Goal: Task Accomplishment & Management: Manage account settings

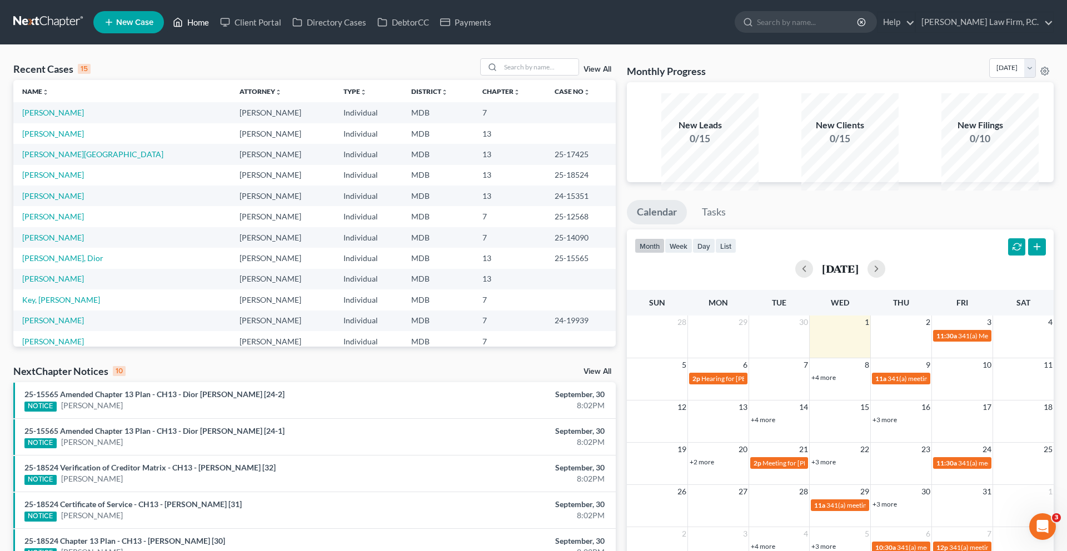
click at [215, 24] on link "Home" at bounding box center [190, 22] width 47 height 20
click at [83, 117] on link "[PERSON_NAME]" at bounding box center [53, 112] width 62 height 9
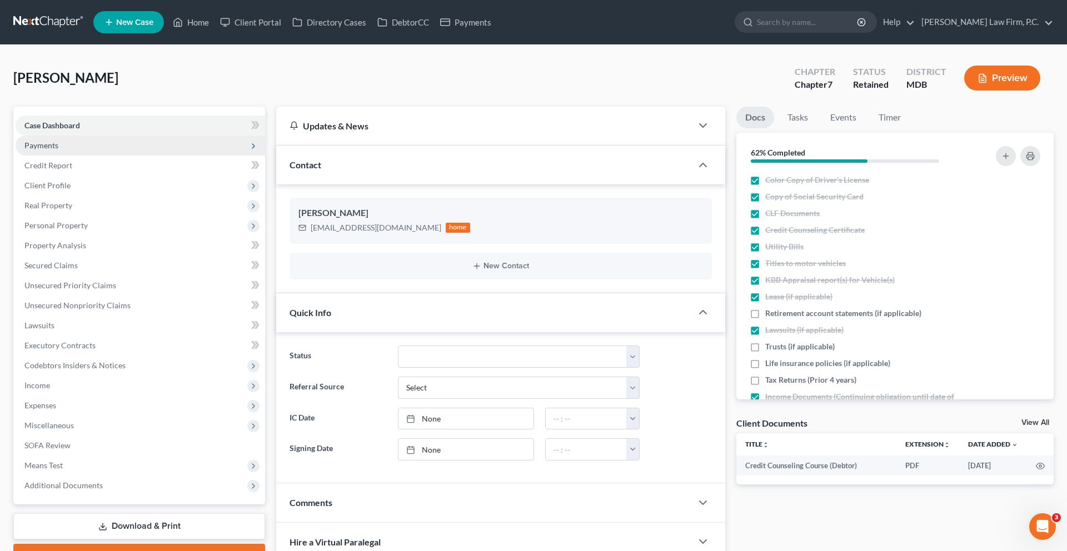
click at [81, 156] on span "Payments" at bounding box center [141, 146] width 250 height 20
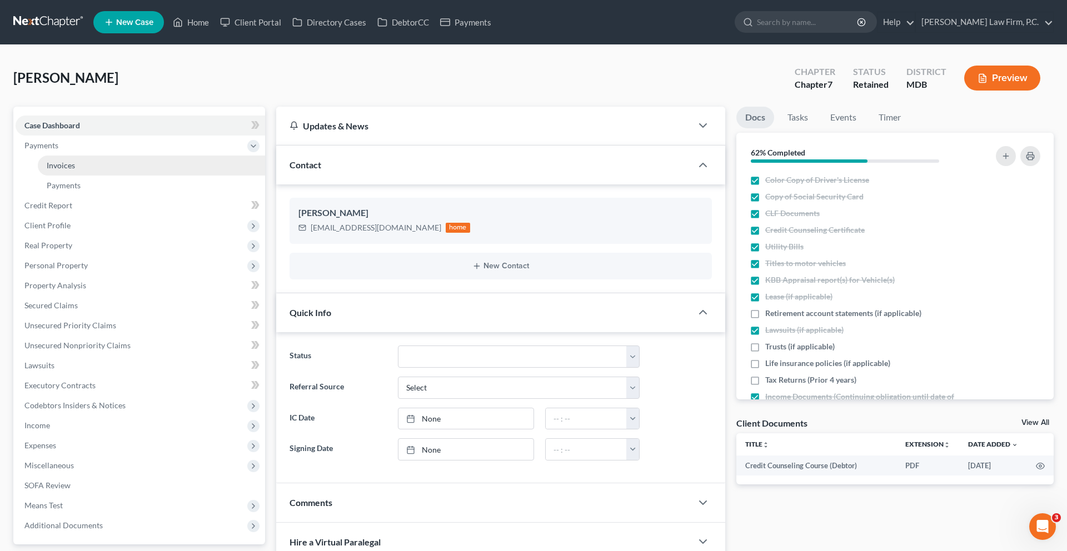
click at [75, 170] on span "Invoices" at bounding box center [61, 165] width 28 height 9
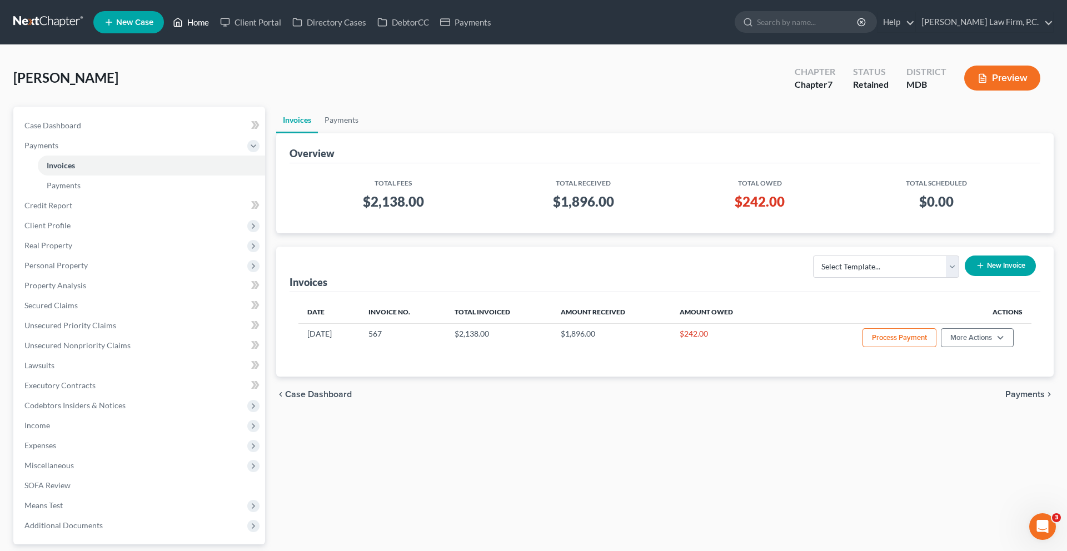
click at [215, 32] on link "Home" at bounding box center [190, 22] width 47 height 20
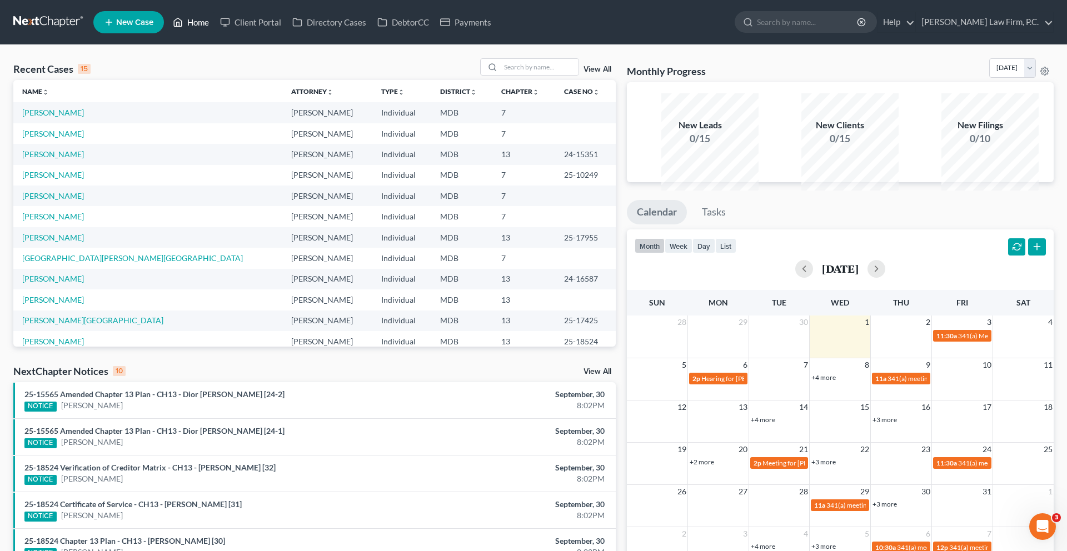
click at [215, 32] on link "Home" at bounding box center [190, 22] width 47 height 20
click at [507, 102] on th "Chapter unfold_more expand_more expand_less" at bounding box center [523, 91] width 63 height 22
click at [506, 75] on input "search" at bounding box center [540, 67] width 78 height 16
type input "[PERSON_NAME]"
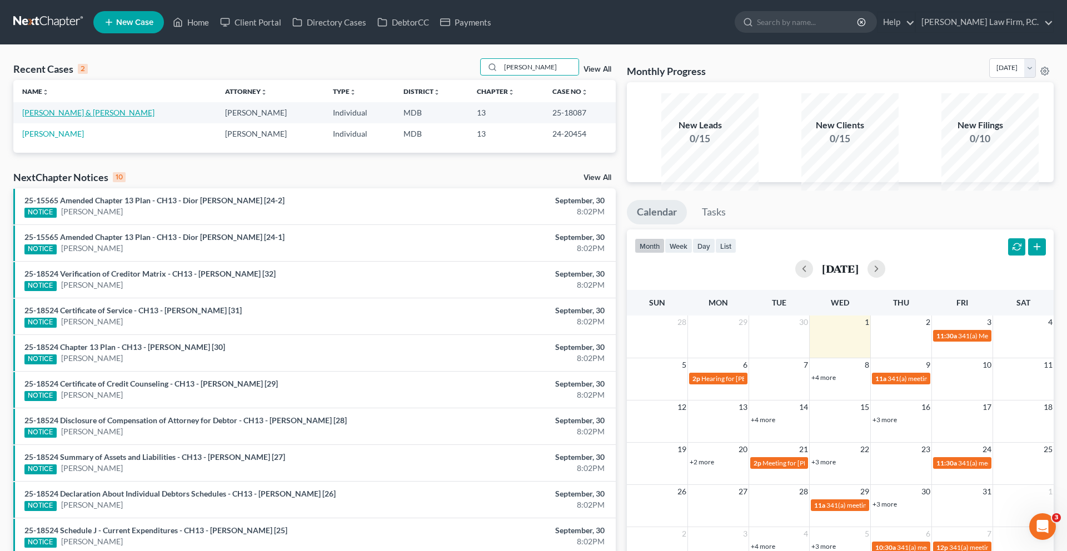
click at [86, 117] on link "[PERSON_NAME] & [PERSON_NAME]" at bounding box center [88, 112] width 132 height 9
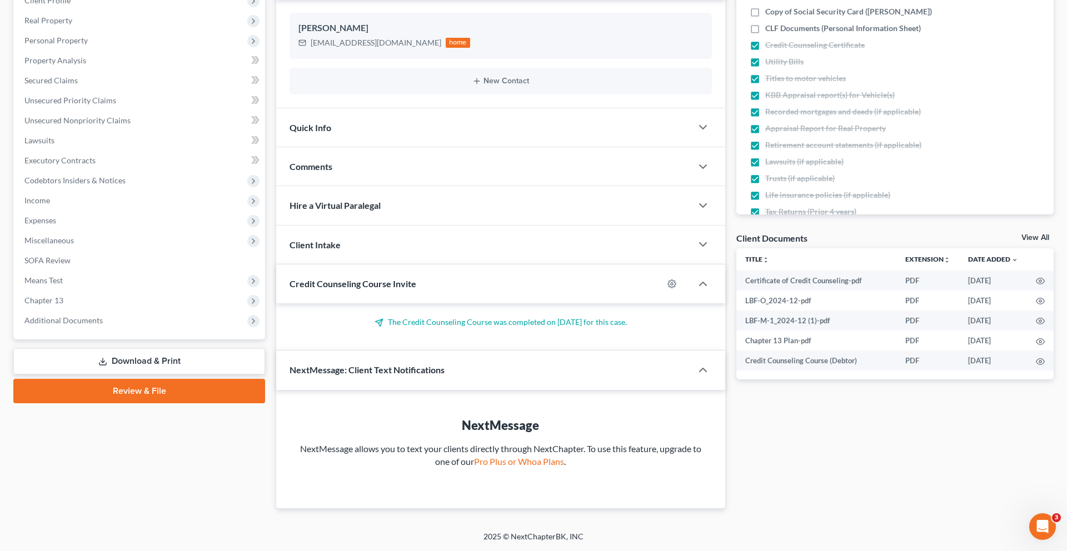
scroll to position [363, 0]
click at [86, 316] on span "Additional Documents" at bounding box center [63, 320] width 78 height 9
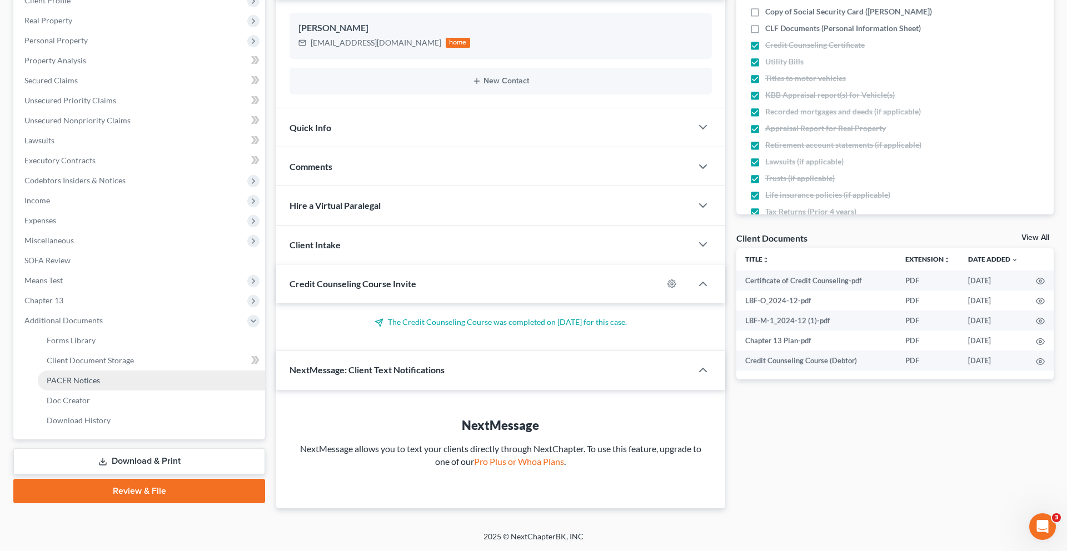
click at [85, 376] on span "PACER Notices" at bounding box center [73, 380] width 53 height 9
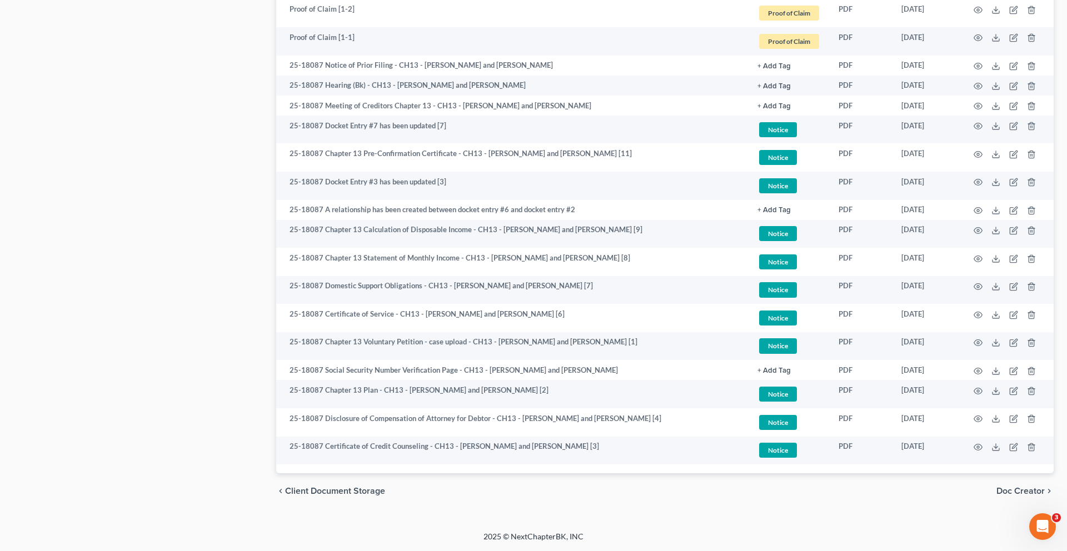
scroll to position [1210, 0]
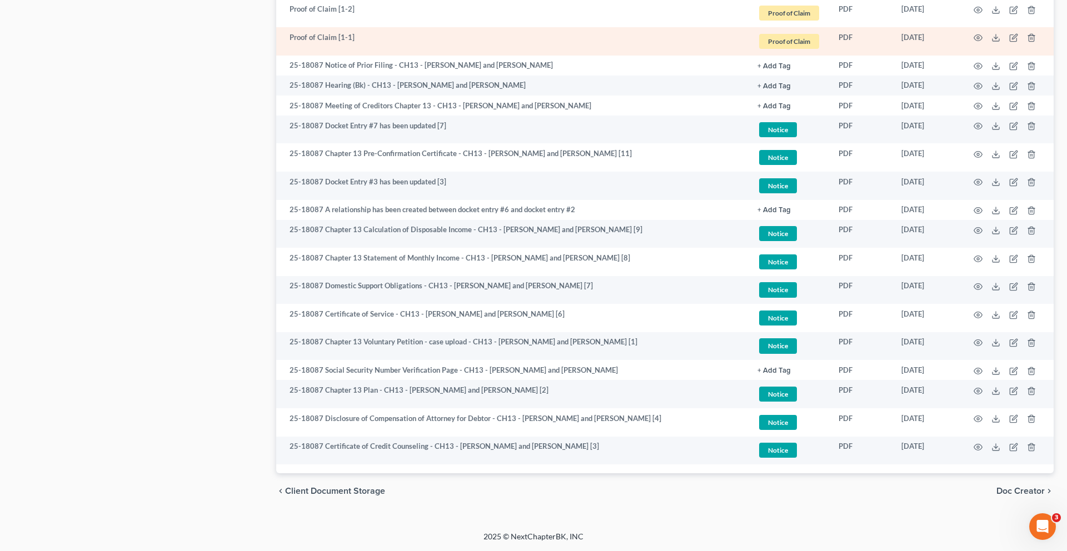
click at [965, 56] on td at bounding box center [1006, 41] width 93 height 28
click at [977, 39] on circle "button" at bounding box center [978, 38] width 2 height 2
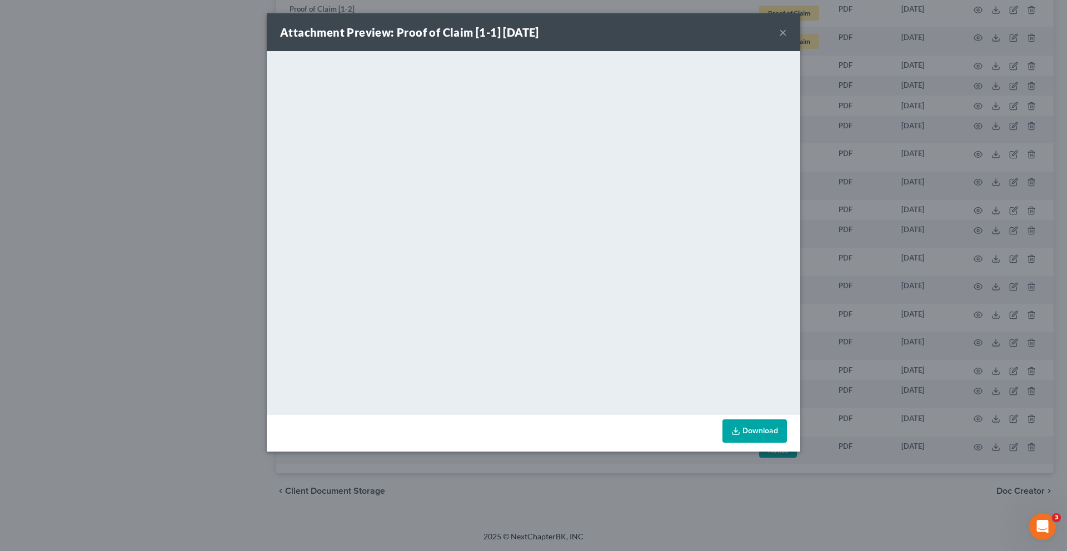
click at [787, 39] on button "×" at bounding box center [783, 32] width 8 height 13
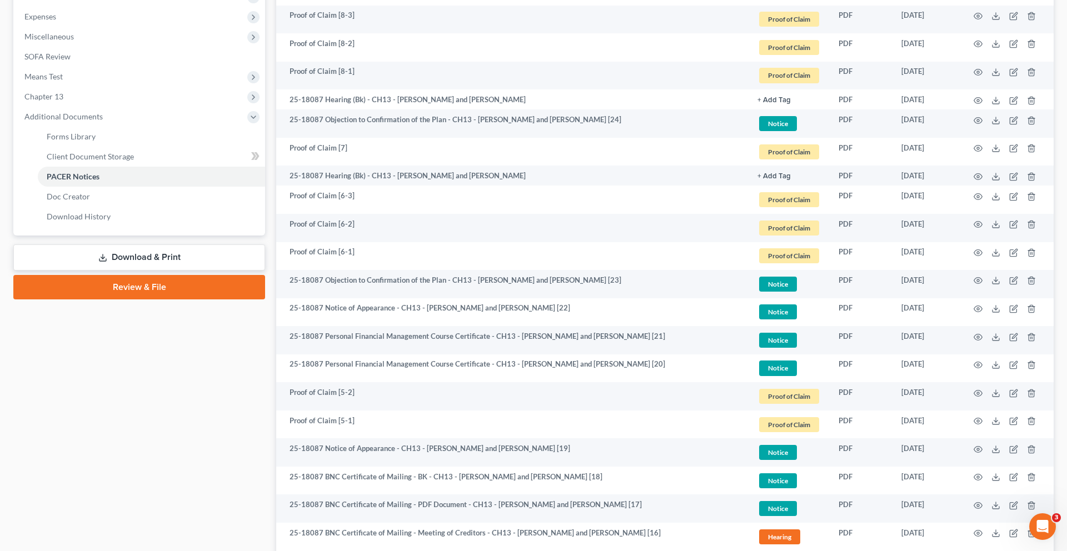
scroll to position [380, 0]
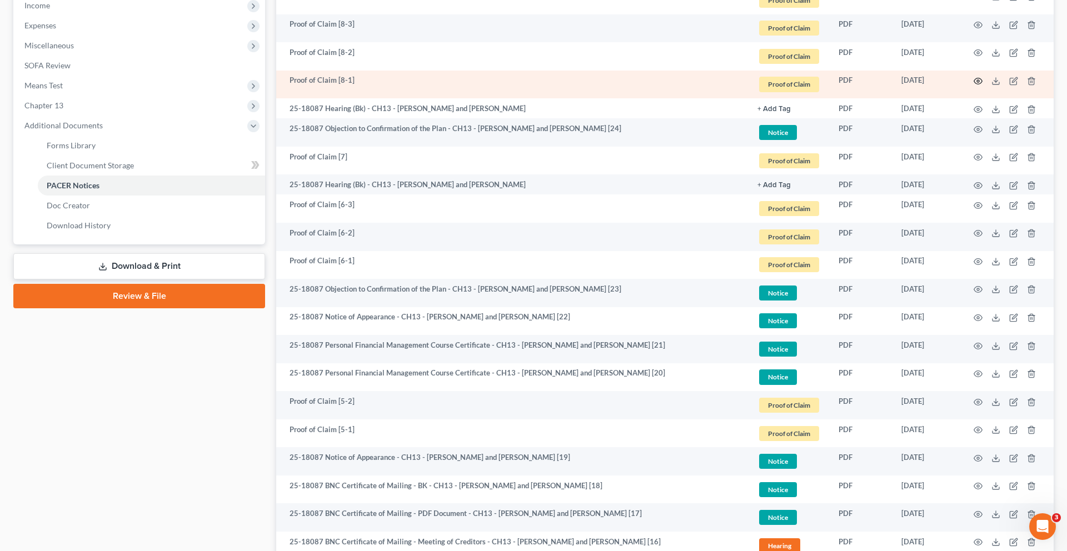
click at [974, 86] on icon "button" at bounding box center [978, 81] width 9 height 9
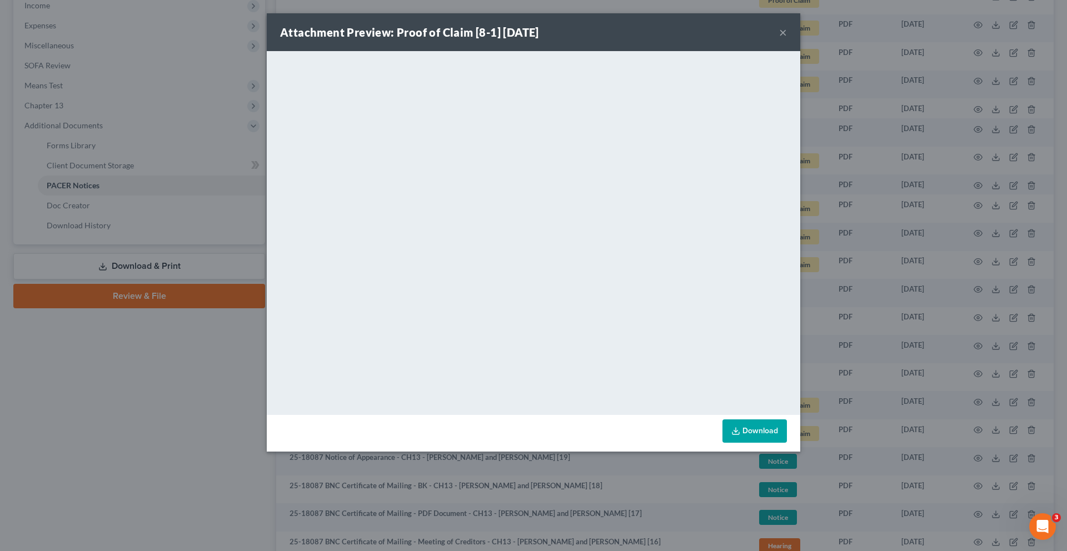
click at [787, 39] on button "×" at bounding box center [783, 32] width 8 height 13
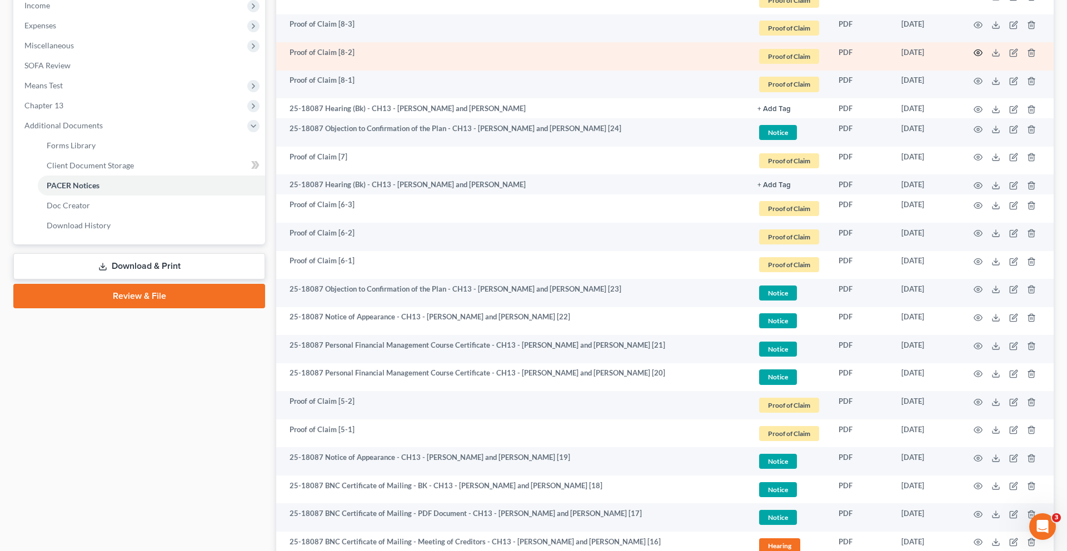
click at [974, 57] on icon "button" at bounding box center [978, 52] width 9 height 9
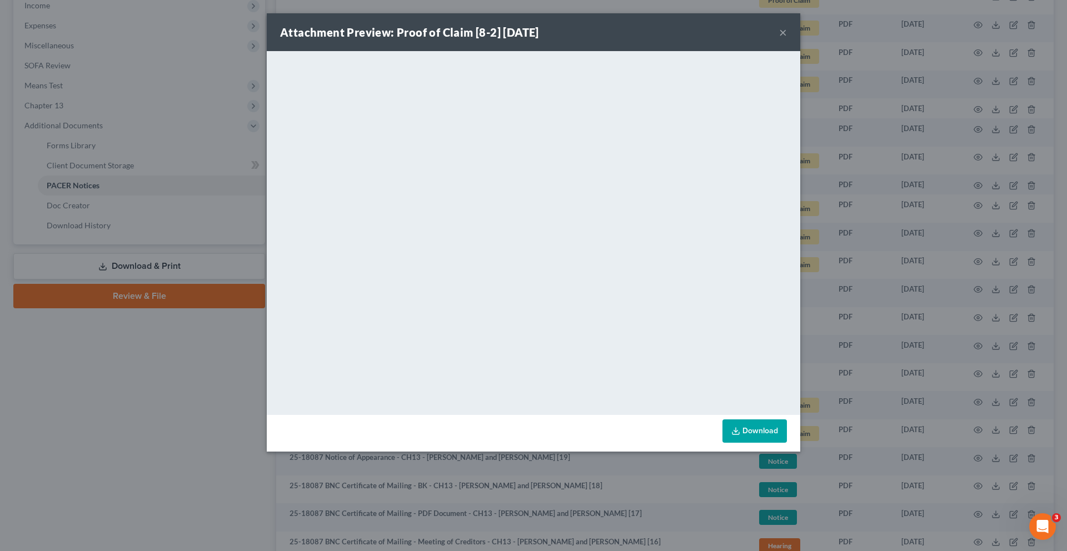
click at [787, 39] on button "×" at bounding box center [783, 32] width 8 height 13
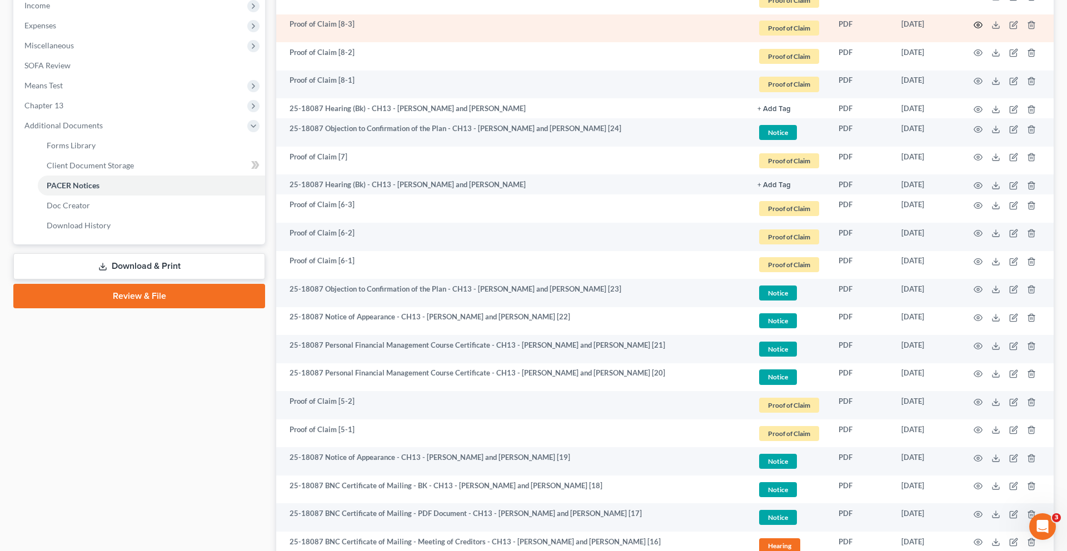
click at [974, 29] on icon "button" at bounding box center [978, 25] width 9 height 9
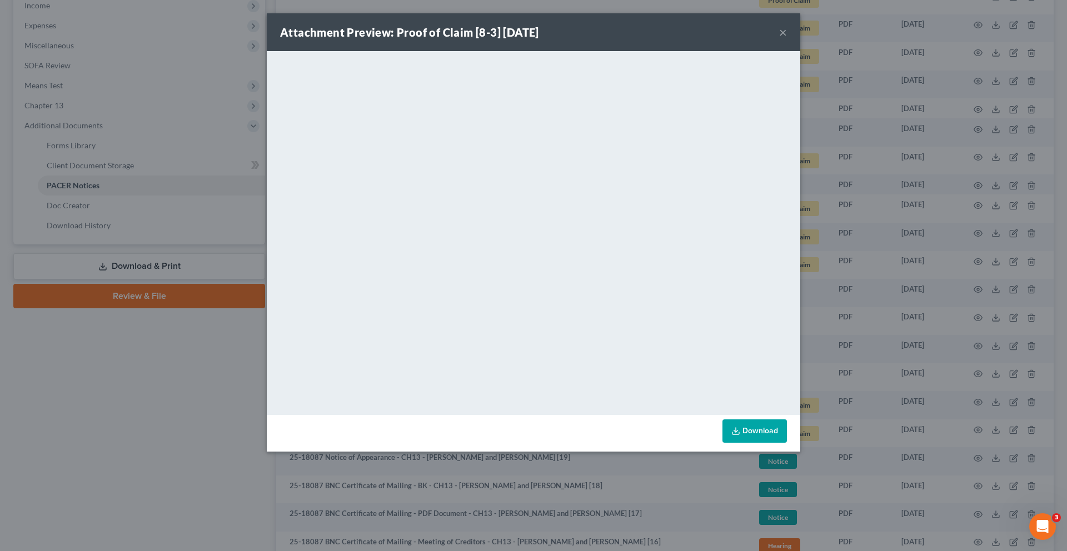
click at [787, 37] on button "×" at bounding box center [783, 32] width 8 height 13
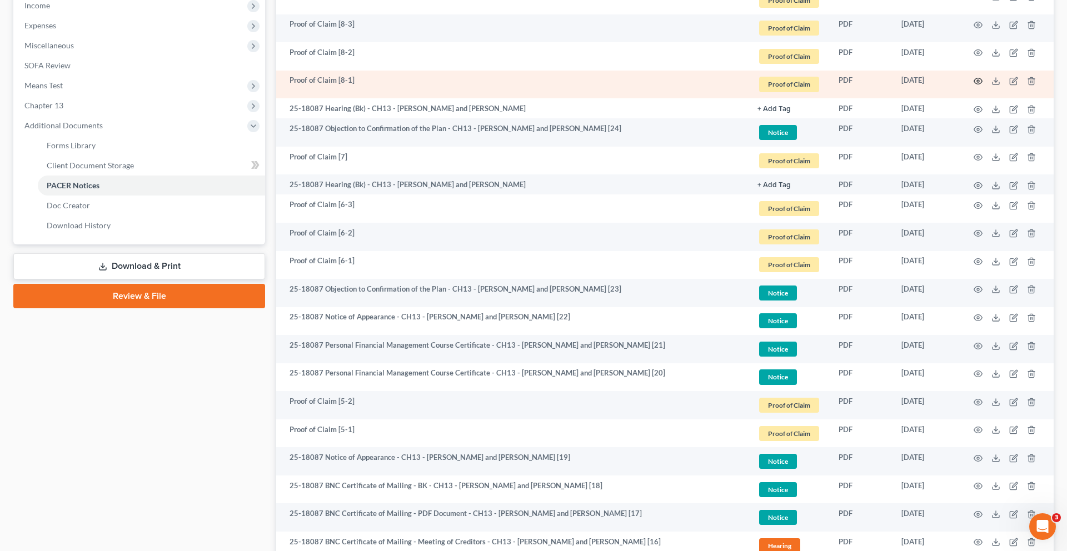
click at [974, 86] on icon "button" at bounding box center [978, 81] width 9 height 9
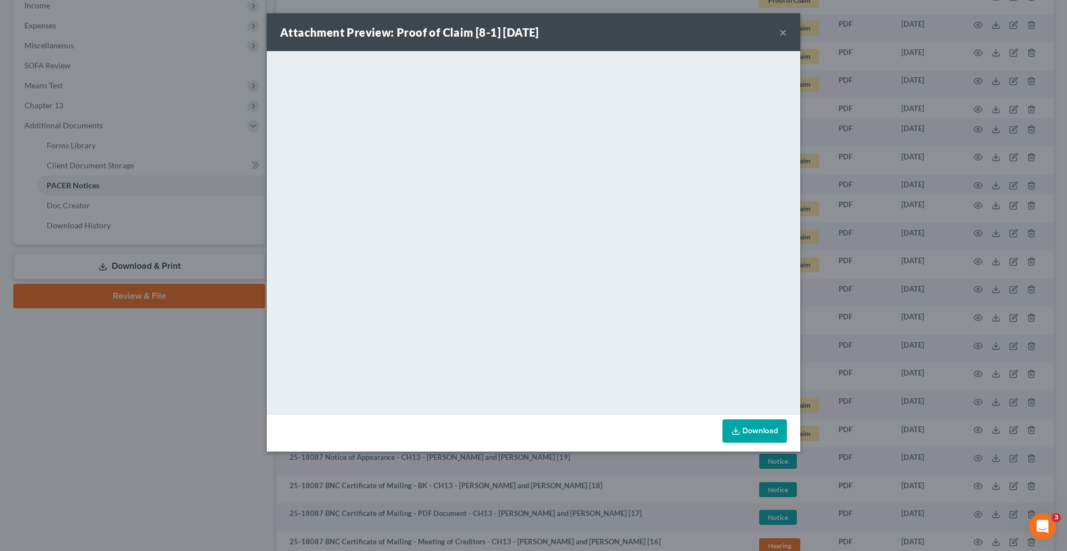
click at [787, 37] on button "×" at bounding box center [783, 32] width 8 height 13
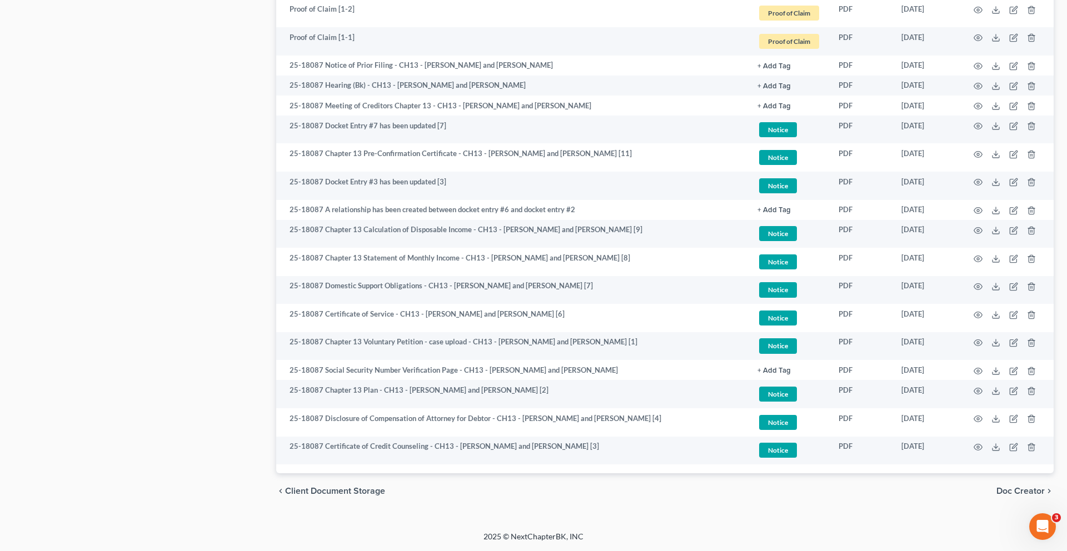
scroll to position [1336, 0]
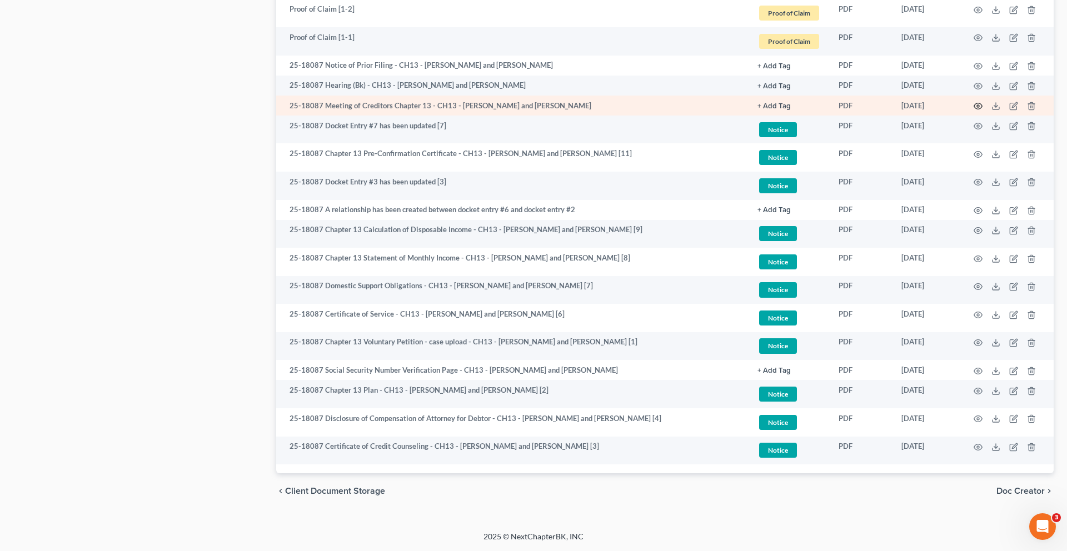
click at [974, 111] on icon "button" at bounding box center [978, 106] width 9 height 9
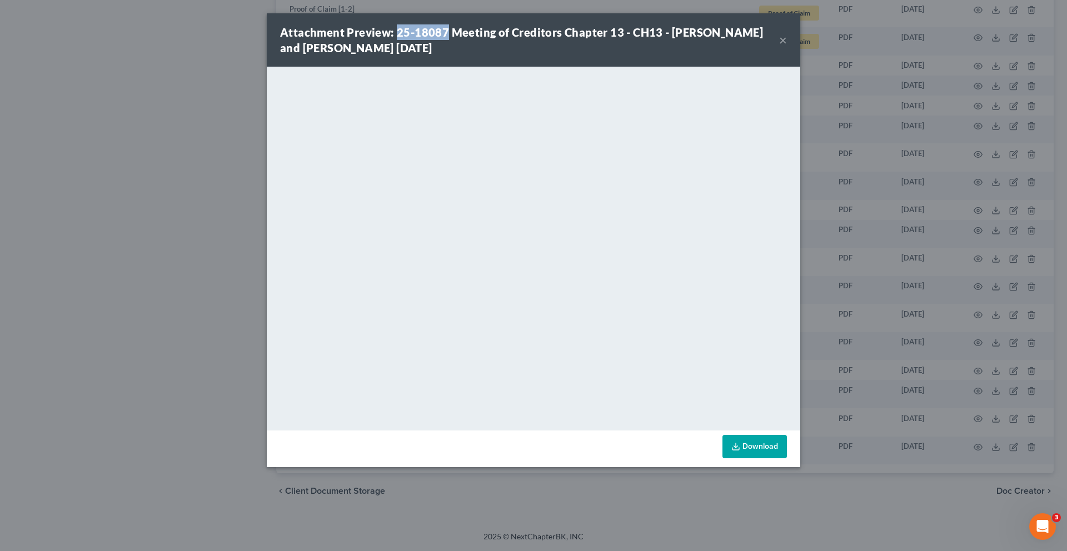
drag, startPoint x: 423, startPoint y: 38, endPoint x: 363, endPoint y: 37, distance: 60.6
click at [363, 37] on strong "Attachment Preview: 25-18087 Meeting of Creditors Chapter 13 - CH13 - [PERSON_N…" at bounding box center [521, 40] width 483 height 29
copy strong "25-18087"
drag, startPoint x: 376, startPoint y: 37, endPoint x: 480, endPoint y: 14, distance: 106.5
click at [0, 0] on div "Attachment Preview: 25-18087 Meeting of Creditors Chapter 13 - CH13 - [PERSON_N…" at bounding box center [533, 275] width 1067 height 551
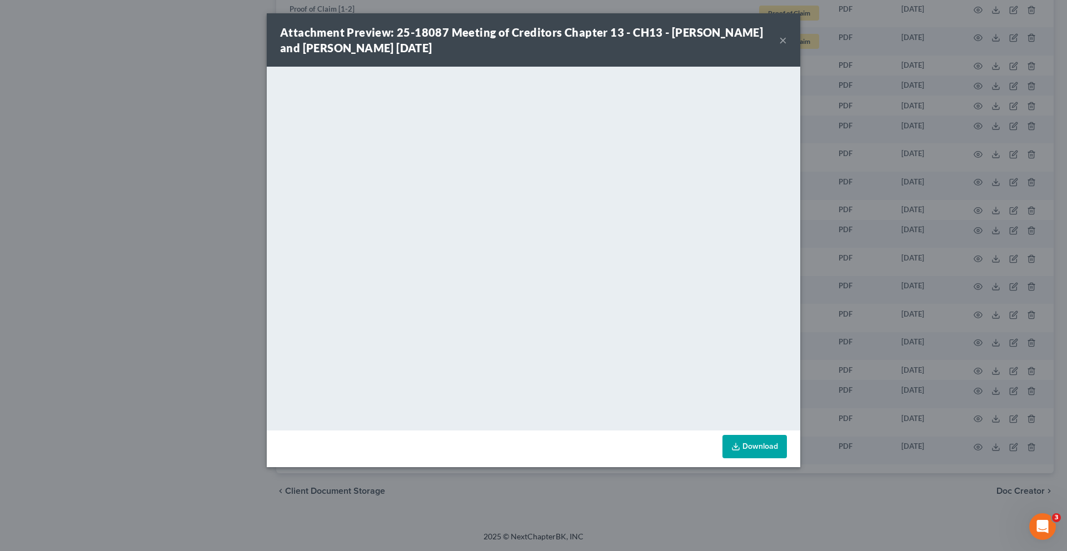
click at [779, 55] on div "Attachment Preview: 25-18087 Meeting of Creditors Chapter 13 - CH13 - [PERSON_N…" at bounding box center [529, 39] width 499 height 31
click at [787, 47] on button "×" at bounding box center [783, 39] width 8 height 13
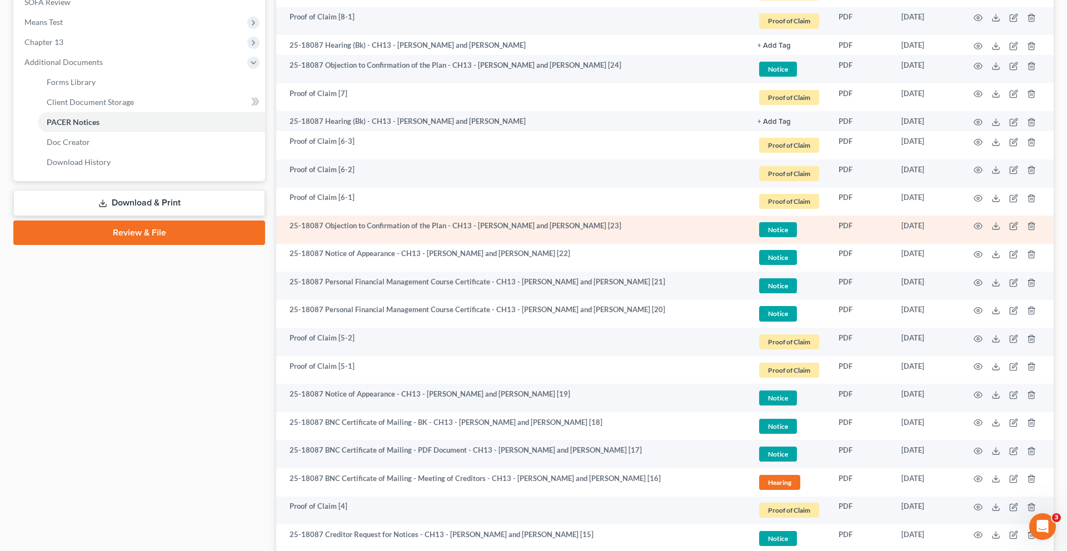
scroll to position [435, 0]
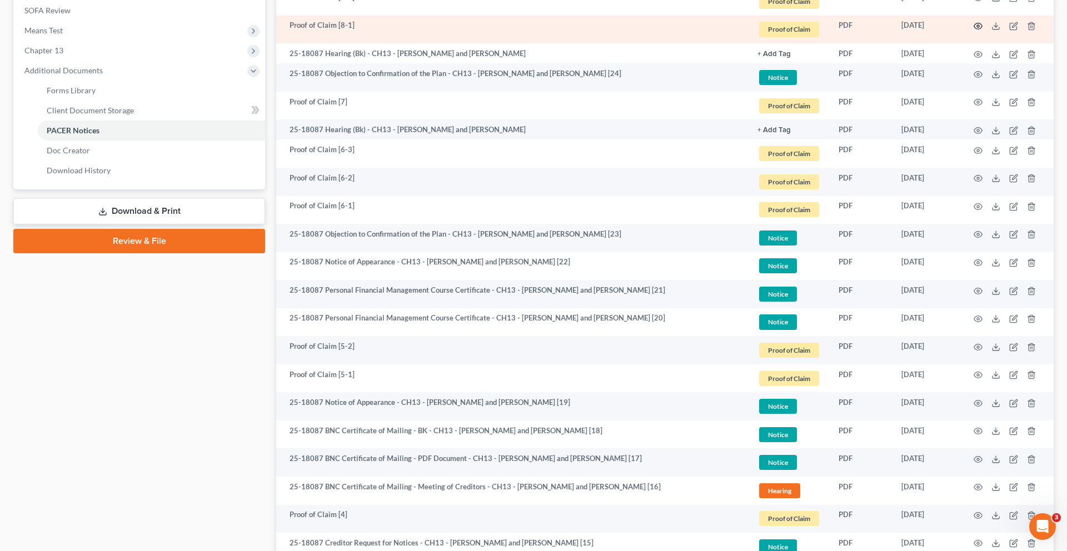
click at [974, 29] on icon "button" at bounding box center [978, 26] width 8 height 6
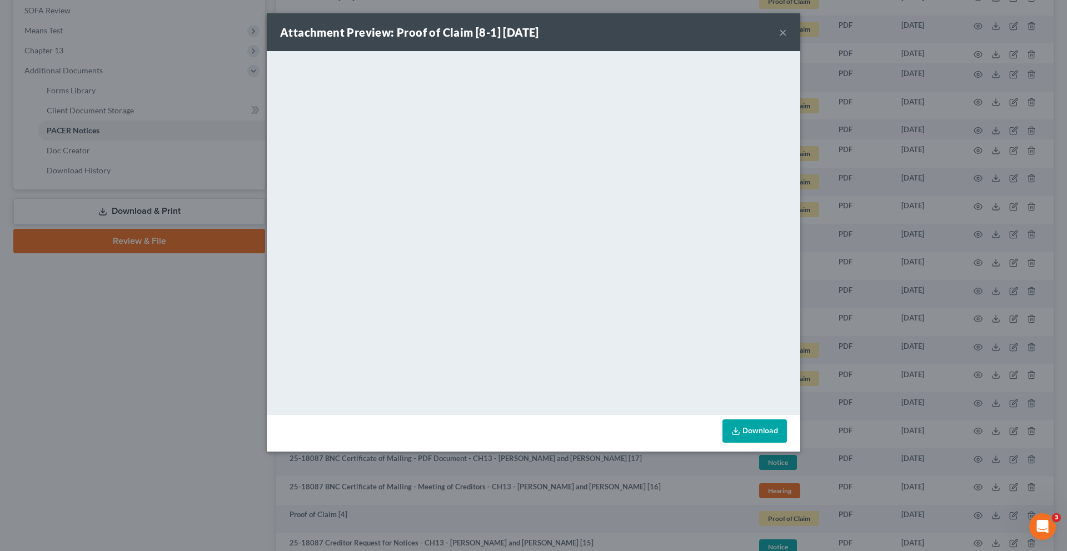
click at [787, 39] on button "×" at bounding box center [783, 32] width 8 height 13
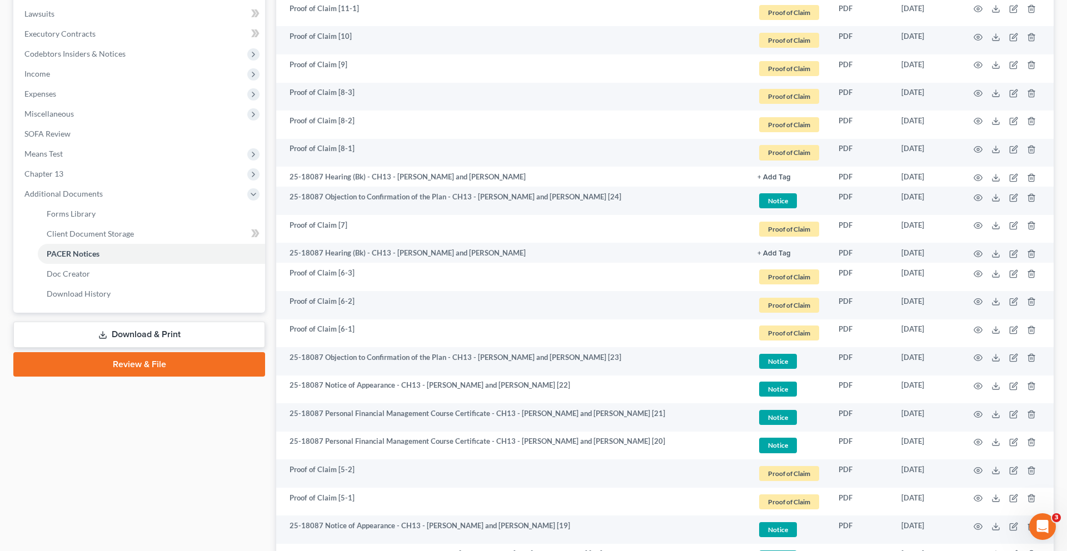
scroll to position [313, 0]
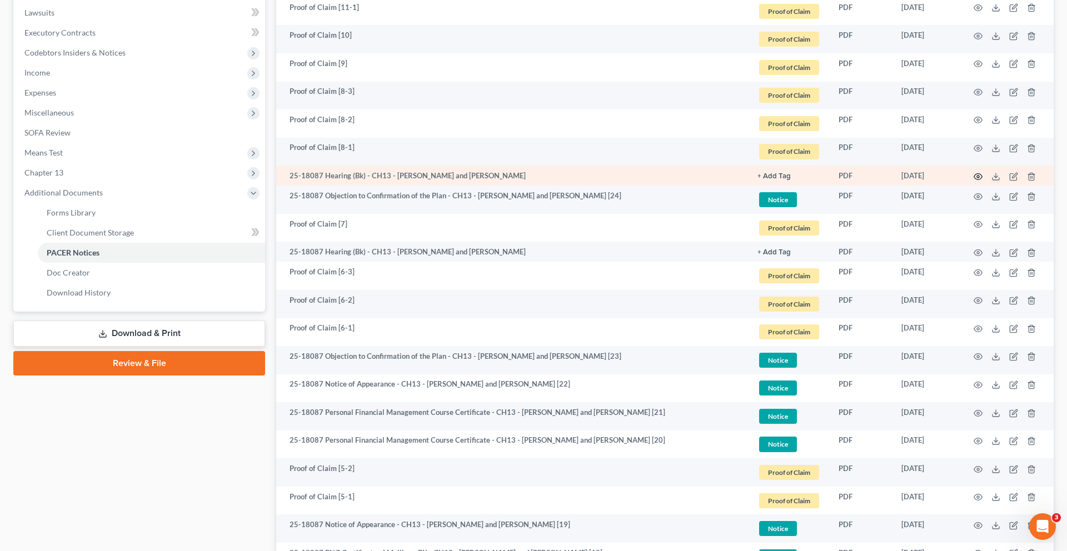
click at [974, 181] on icon "button" at bounding box center [978, 176] width 9 height 9
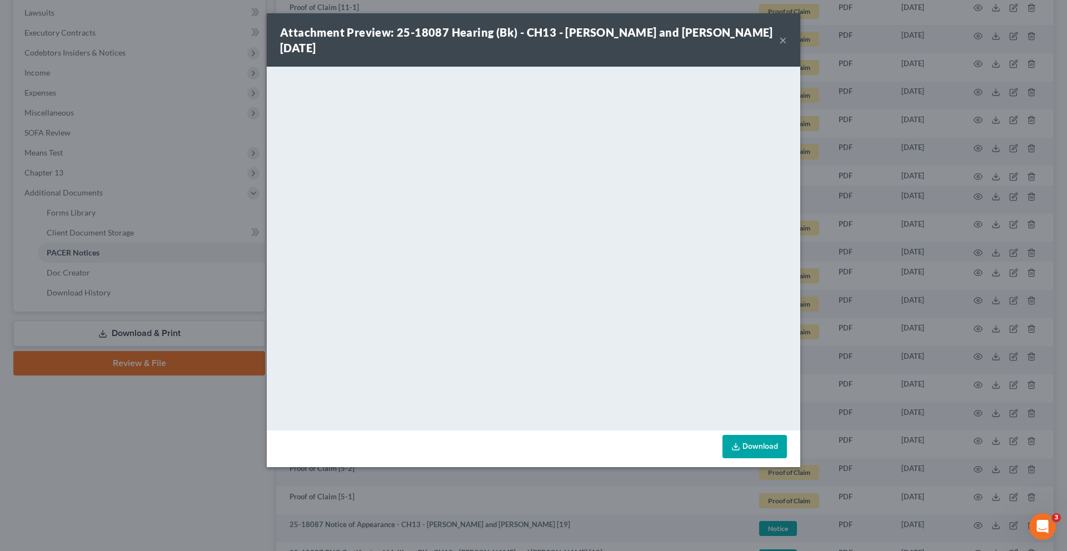
click at [787, 47] on button "×" at bounding box center [783, 39] width 8 height 13
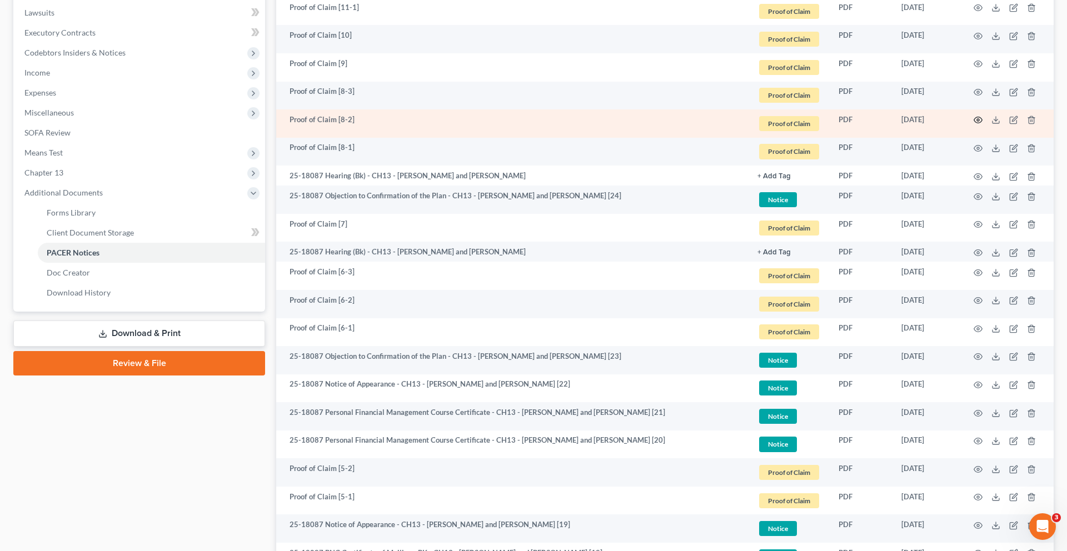
click at [974, 124] on icon "button" at bounding box center [978, 120] width 9 height 9
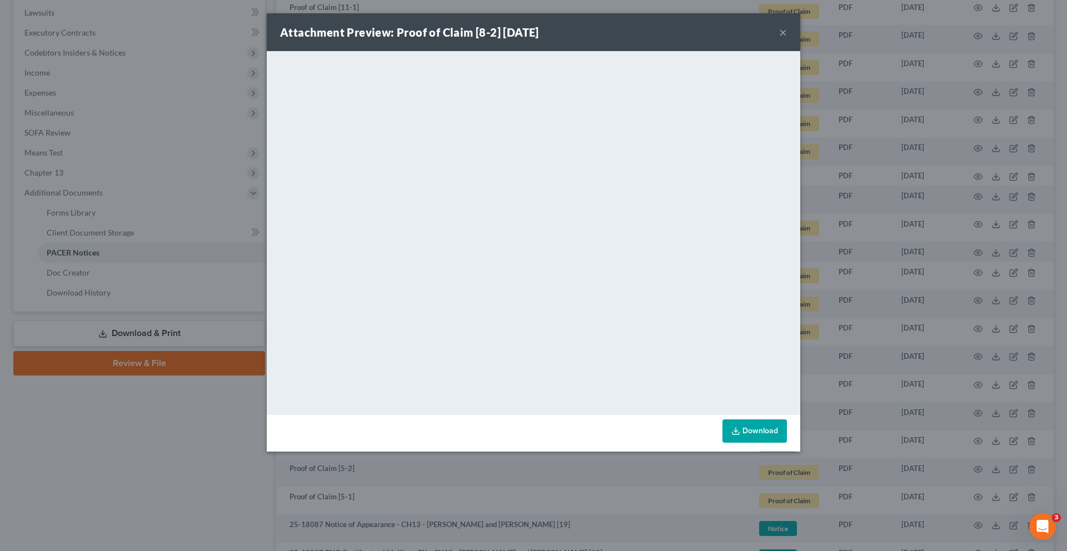
click at [787, 39] on button "×" at bounding box center [783, 32] width 8 height 13
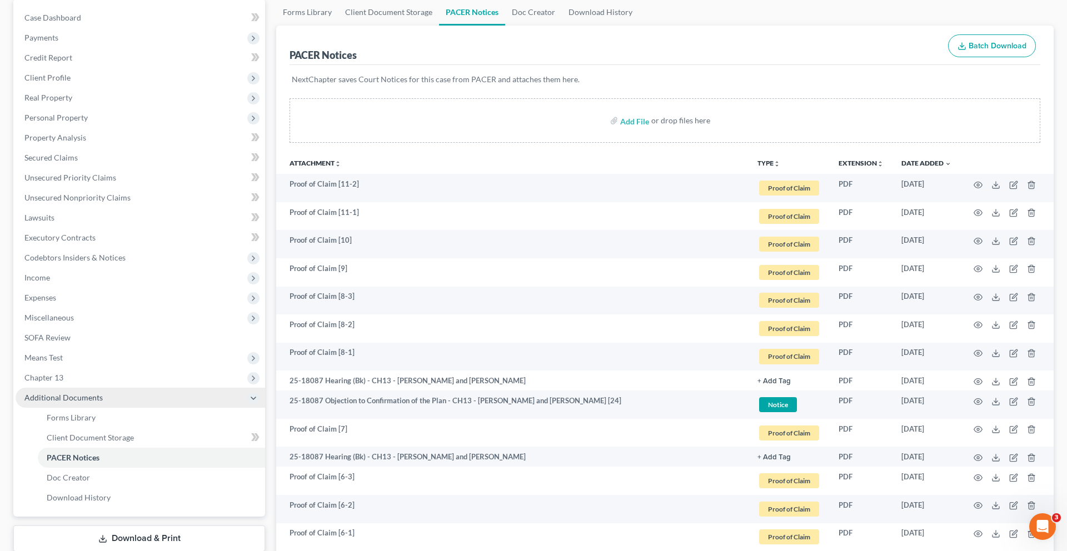
scroll to position [26, 0]
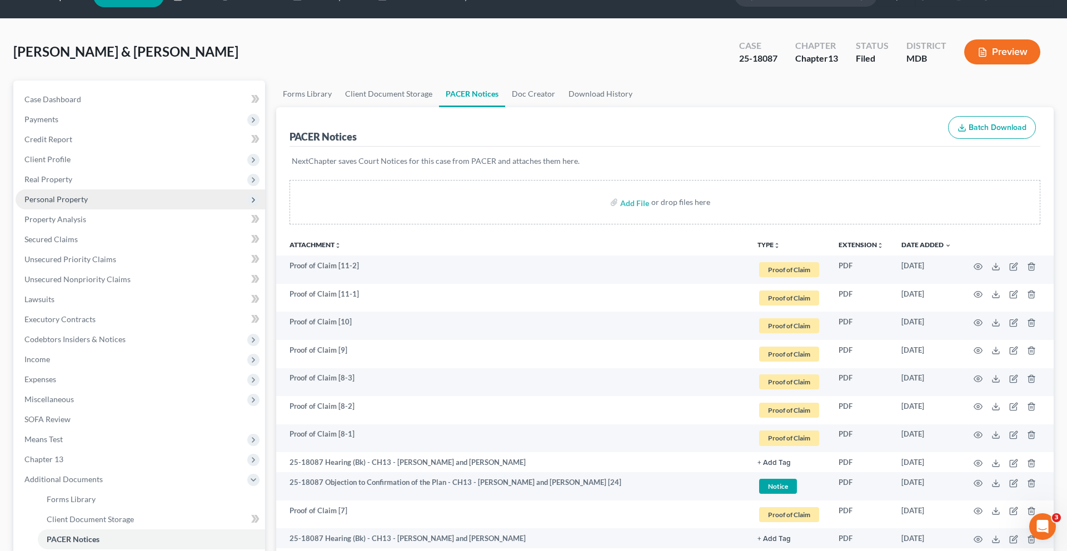
click at [135, 210] on span "Personal Property" at bounding box center [141, 199] width 250 height 20
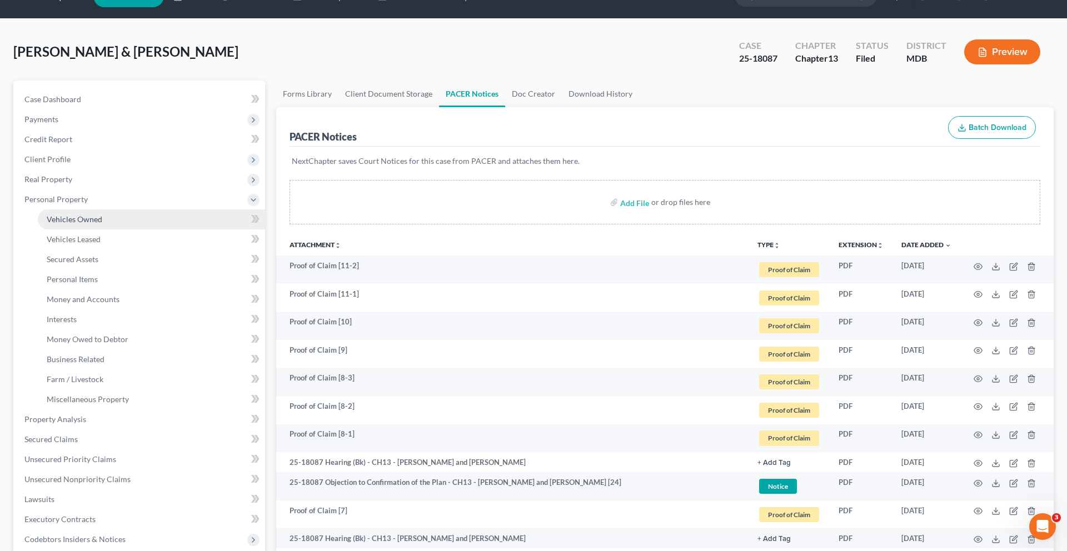
click at [102, 224] on span "Vehicles Owned" at bounding box center [75, 219] width 56 height 9
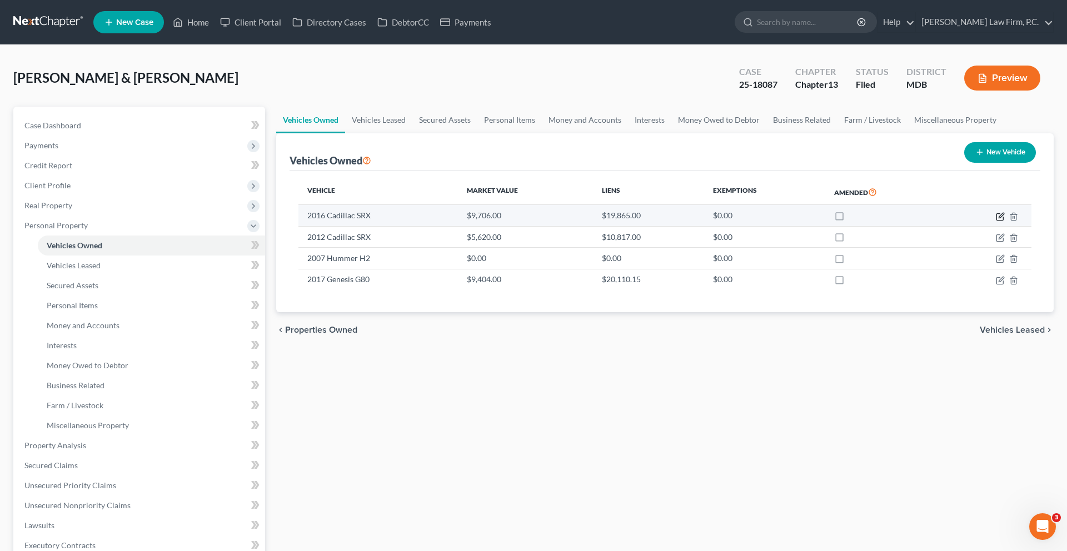
click at [999, 218] on icon "button" at bounding box center [1001, 215] width 5 height 5
select select "0"
select select "10"
select select "2"
select select "1"
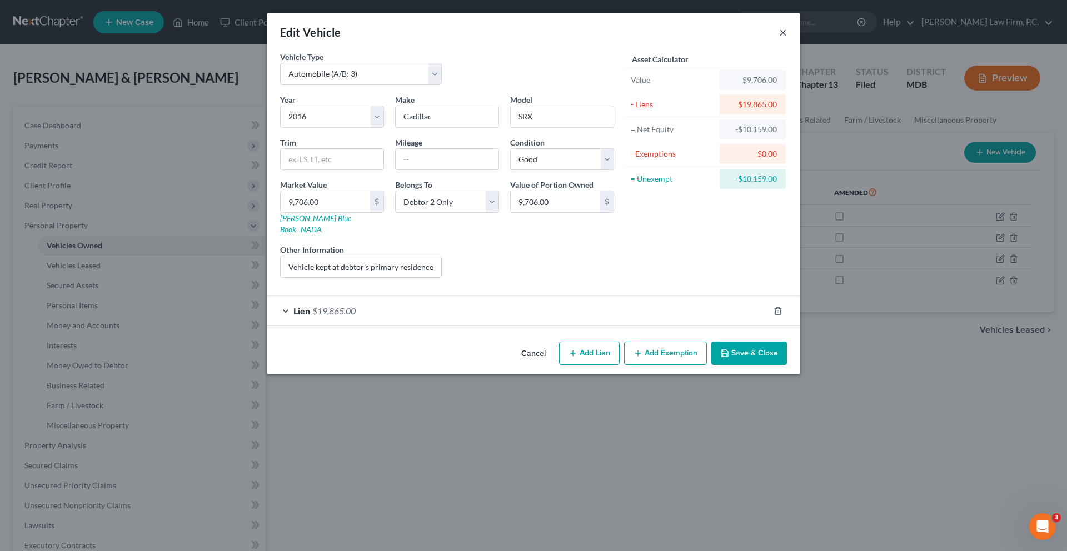
click at [787, 38] on button "×" at bounding box center [783, 32] width 8 height 13
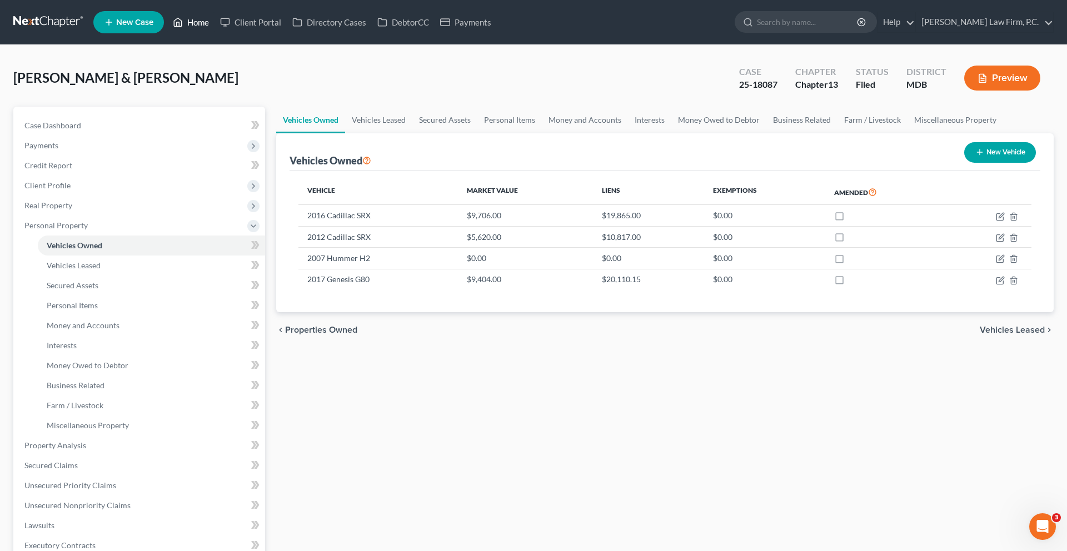
click at [215, 31] on link "Home" at bounding box center [190, 22] width 47 height 20
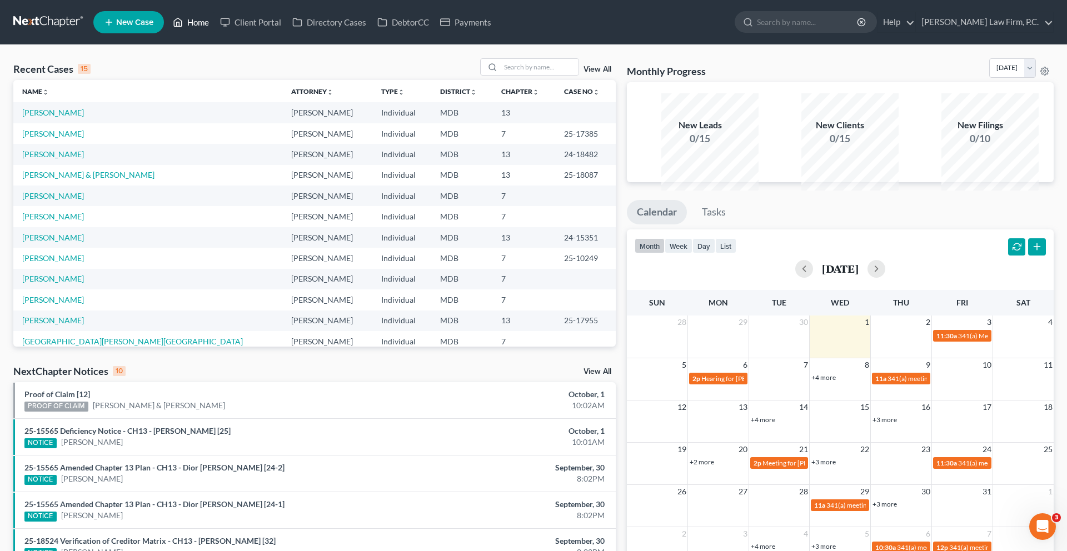
scroll to position [1, 0]
click at [76, 179] on link "[PERSON_NAME] & [PERSON_NAME]" at bounding box center [88, 173] width 132 height 9
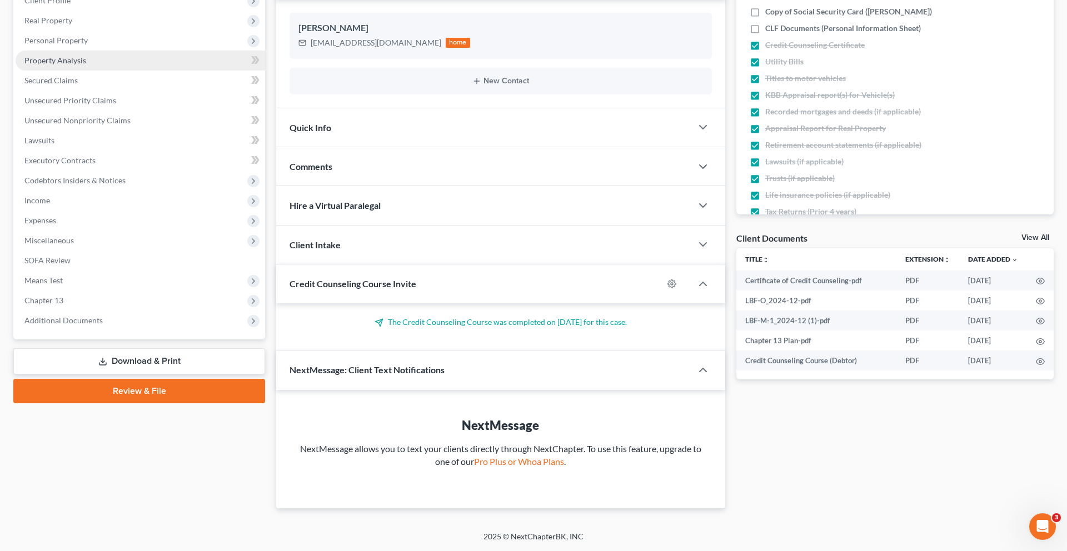
scroll to position [363, 0]
click at [94, 316] on span "Additional Documents" at bounding box center [63, 320] width 78 height 9
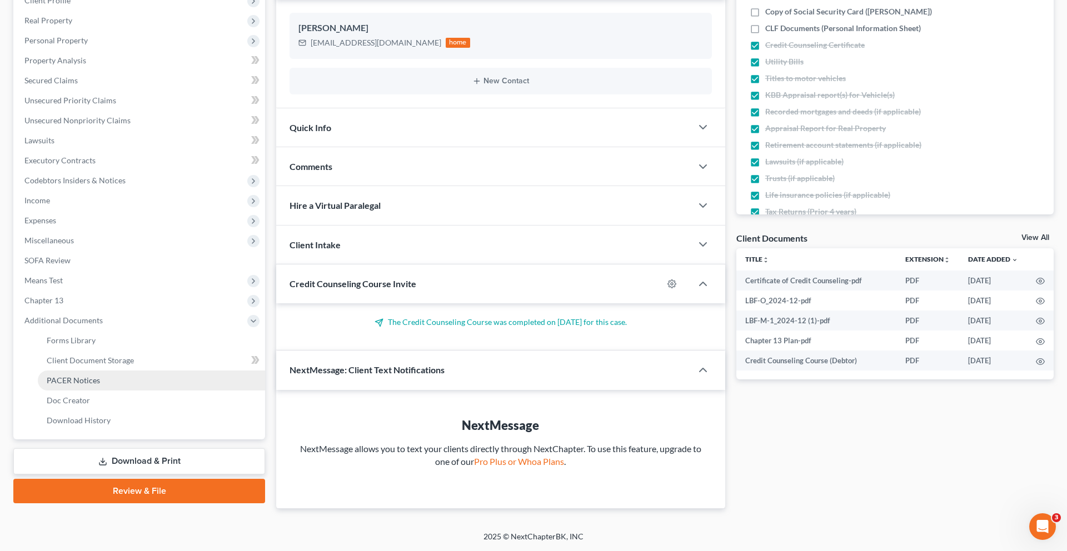
click at [102, 371] on link "PACER Notices" at bounding box center [151, 381] width 227 height 20
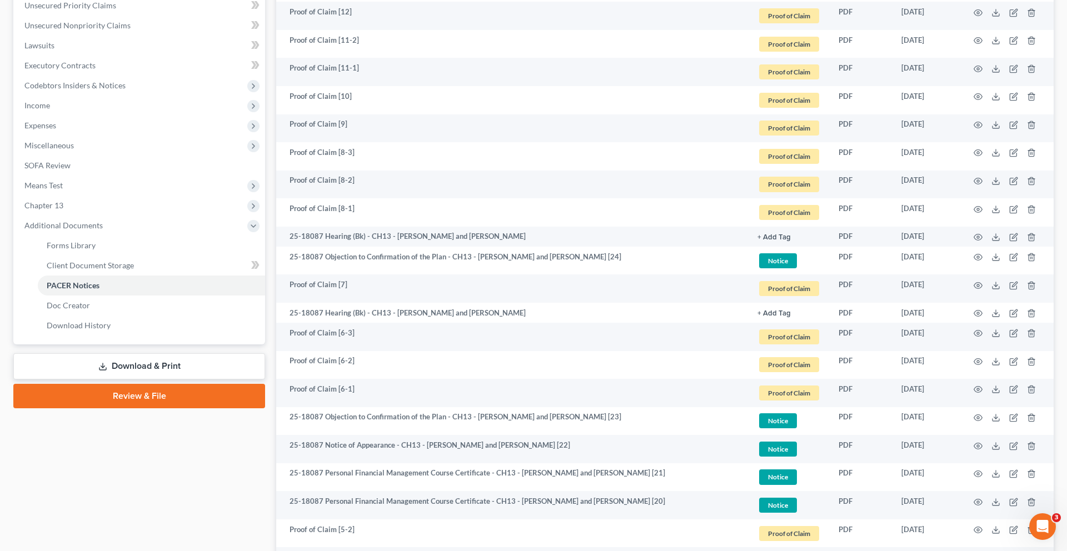
scroll to position [300, 0]
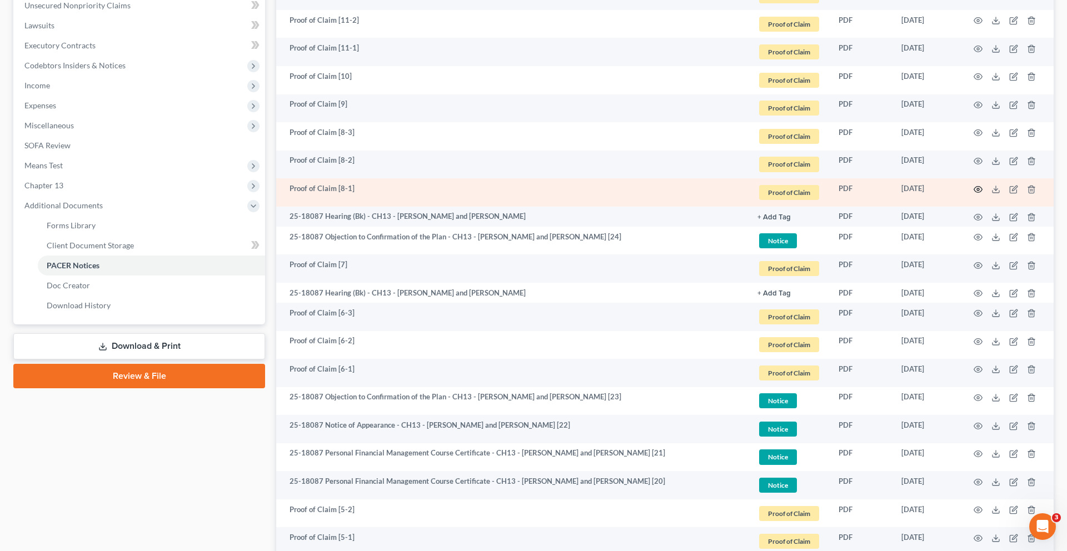
click at [974, 194] on icon "button" at bounding box center [978, 189] width 9 height 9
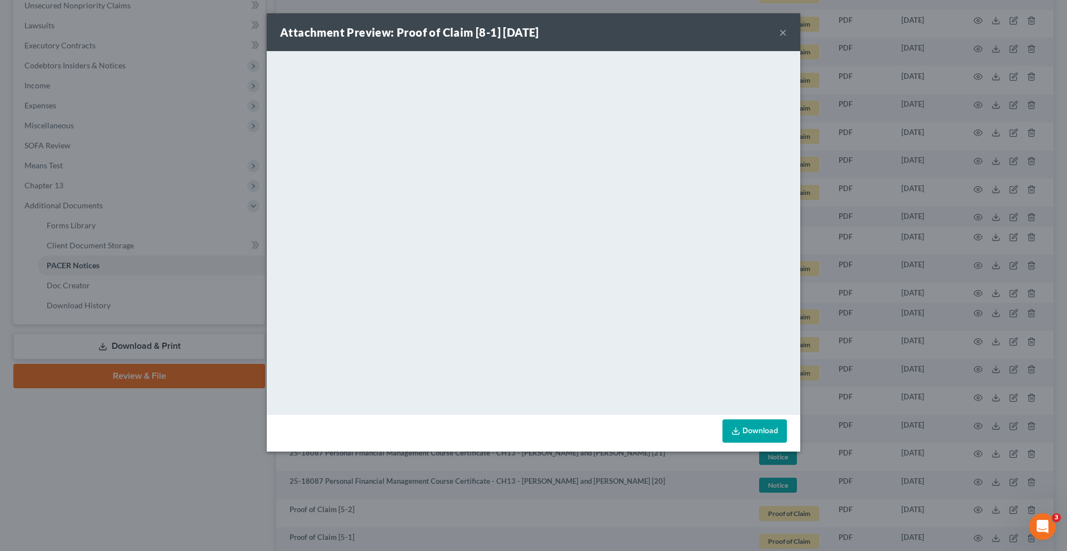
click at [787, 39] on button "×" at bounding box center [783, 32] width 8 height 13
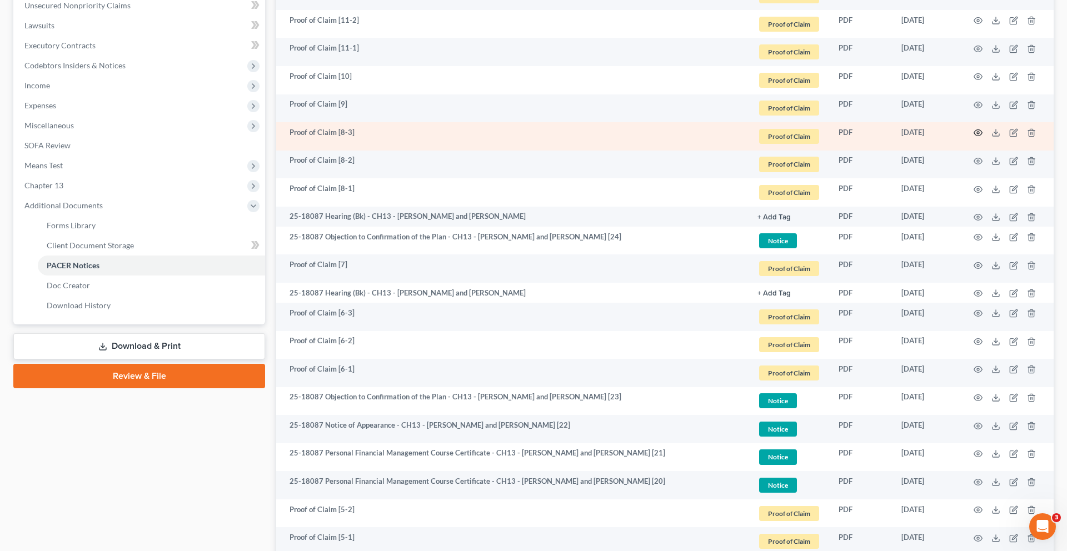
click at [974, 137] on icon "button" at bounding box center [978, 132] width 9 height 9
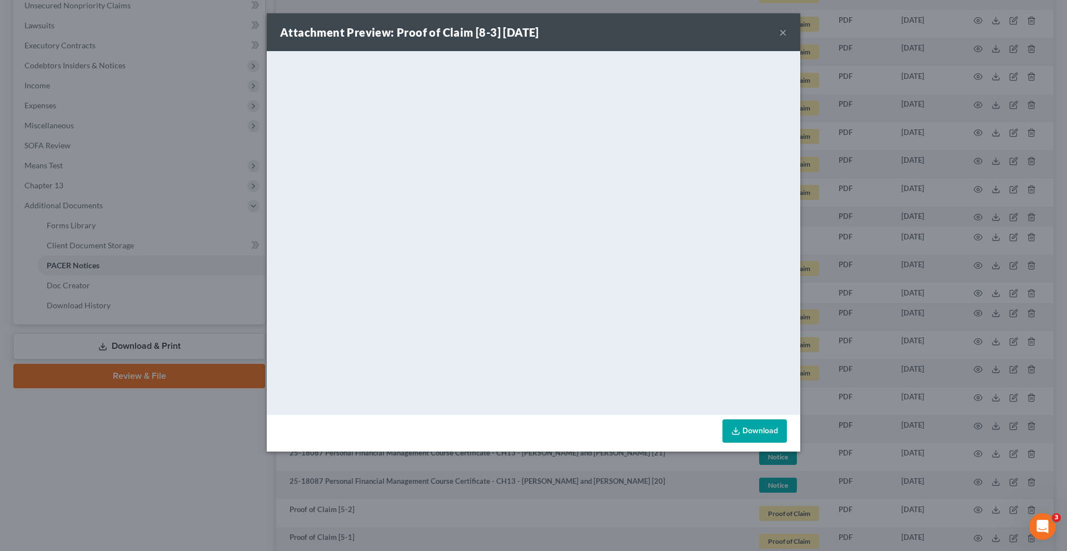
click at [787, 39] on button "×" at bounding box center [783, 32] width 8 height 13
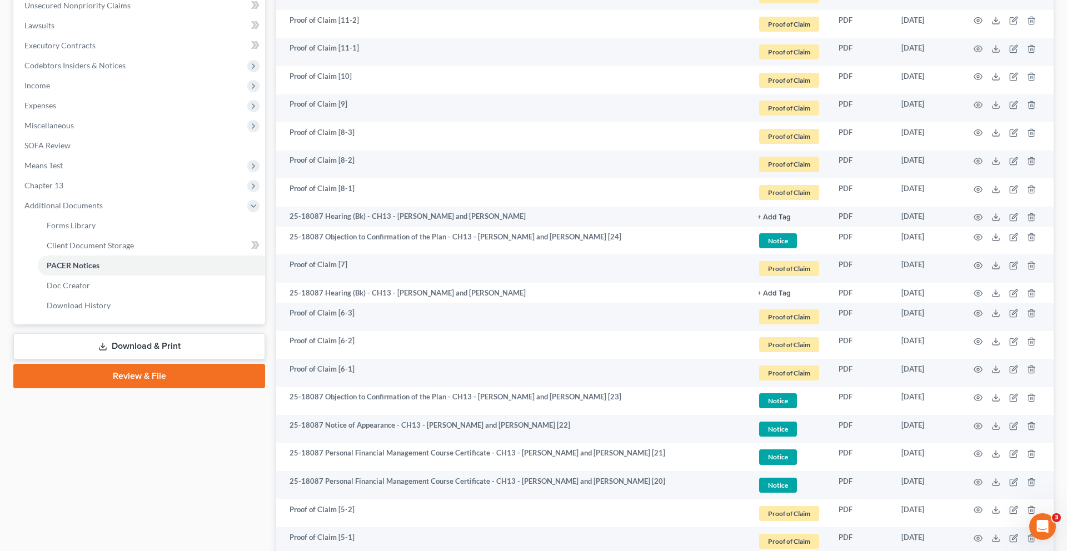
scroll to position [0, 0]
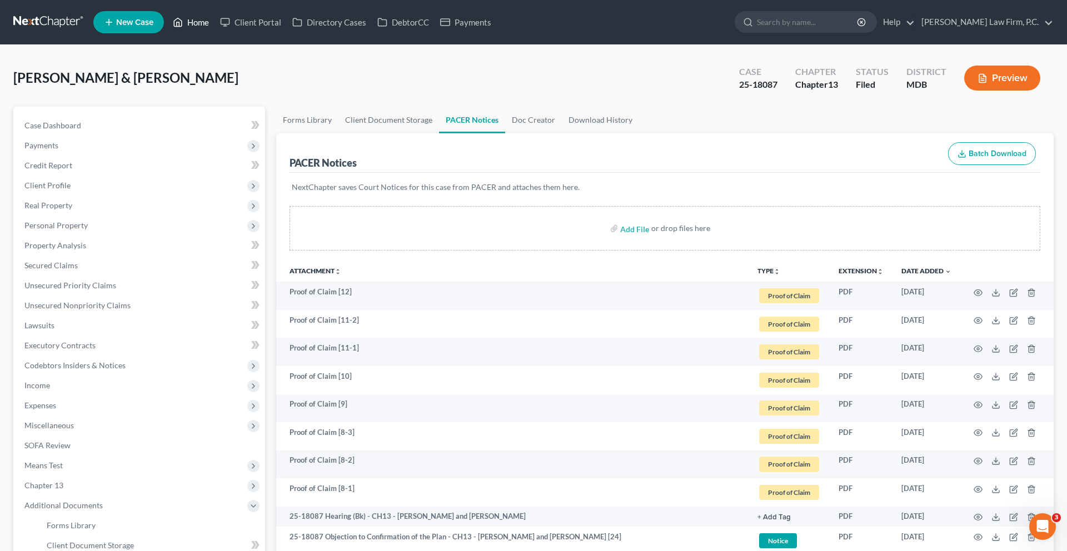
click at [215, 23] on link "Home" at bounding box center [190, 22] width 47 height 20
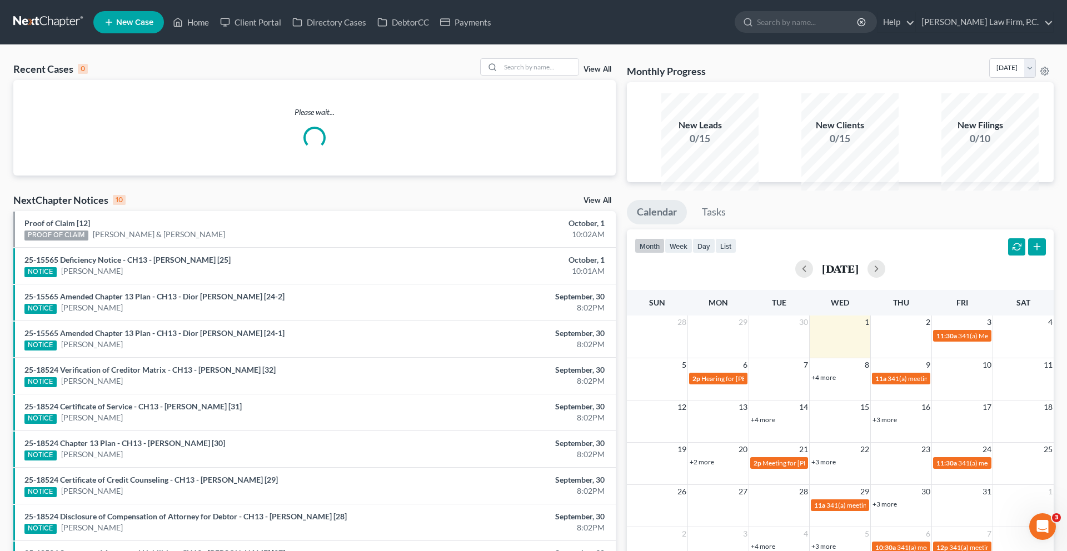
click at [967, 82] on div "Monthly Progress Bankruptcy Bankruptcy [DATE] [DATE] [DATE] [DATE] [DATE] [DATE…" at bounding box center [840, 70] width 427 height 24
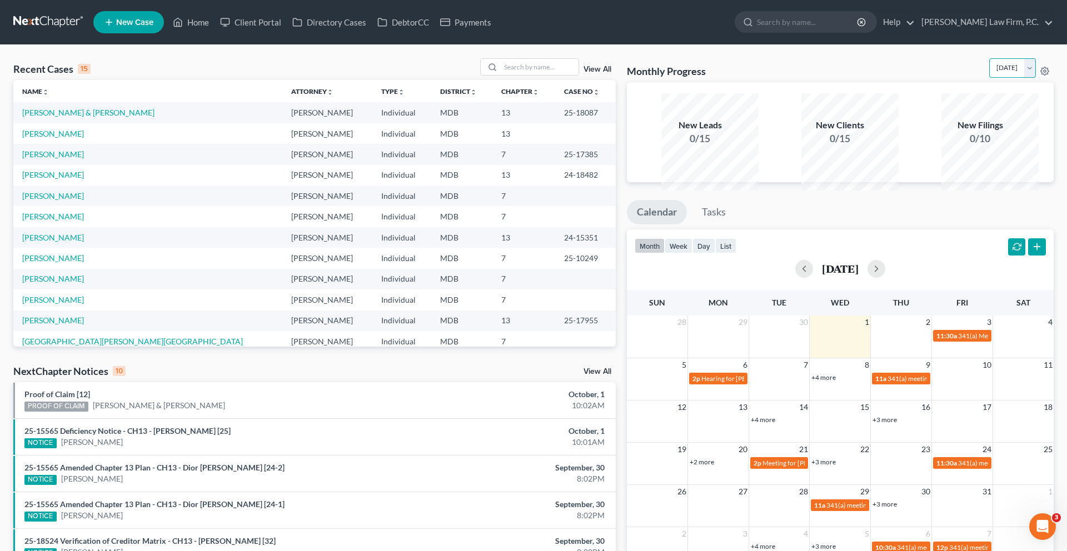
click at [989, 78] on select "[DATE] [DATE] [DATE] [DATE] [DATE] [DATE] [DATE] [DATE] [DATE] [DATE] [DATE] [D…" at bounding box center [1012, 67] width 47 height 19
select select "1"
click at [989, 73] on select "[DATE] [DATE] [DATE] [DATE] [DATE] [DATE] [DATE] [DATE] [DATE] [DATE] [DATE] [D…" at bounding box center [1012, 67] width 47 height 19
click at [215, 32] on link "Home" at bounding box center [190, 22] width 47 height 20
click at [98, 117] on link "[PERSON_NAME] & [PERSON_NAME]" at bounding box center [88, 112] width 132 height 9
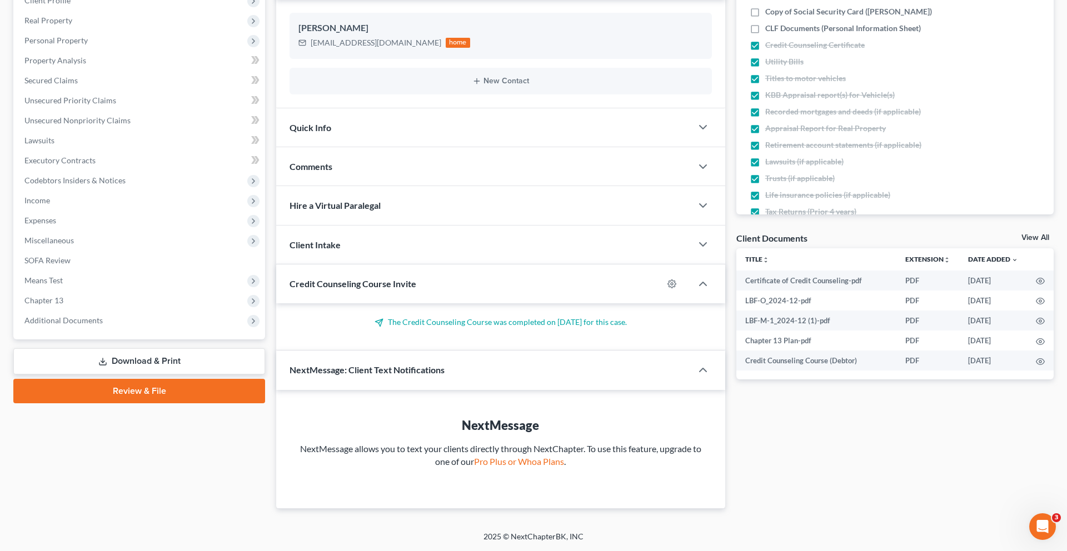
scroll to position [232, 0]
click at [101, 331] on span "Additional Documents" at bounding box center [141, 321] width 250 height 20
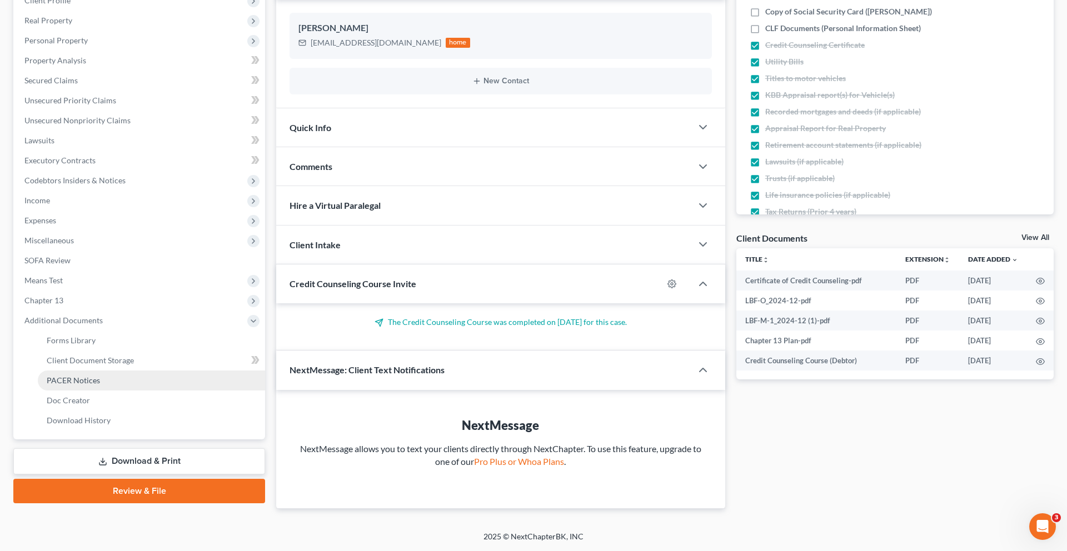
click at [103, 391] on link "PACER Notices" at bounding box center [151, 381] width 227 height 20
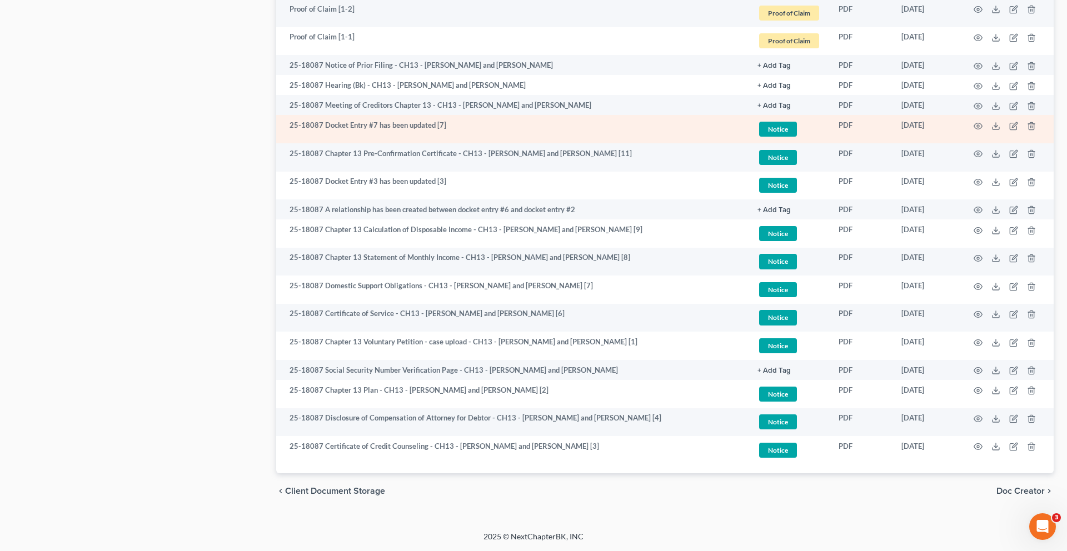
scroll to position [1482, 0]
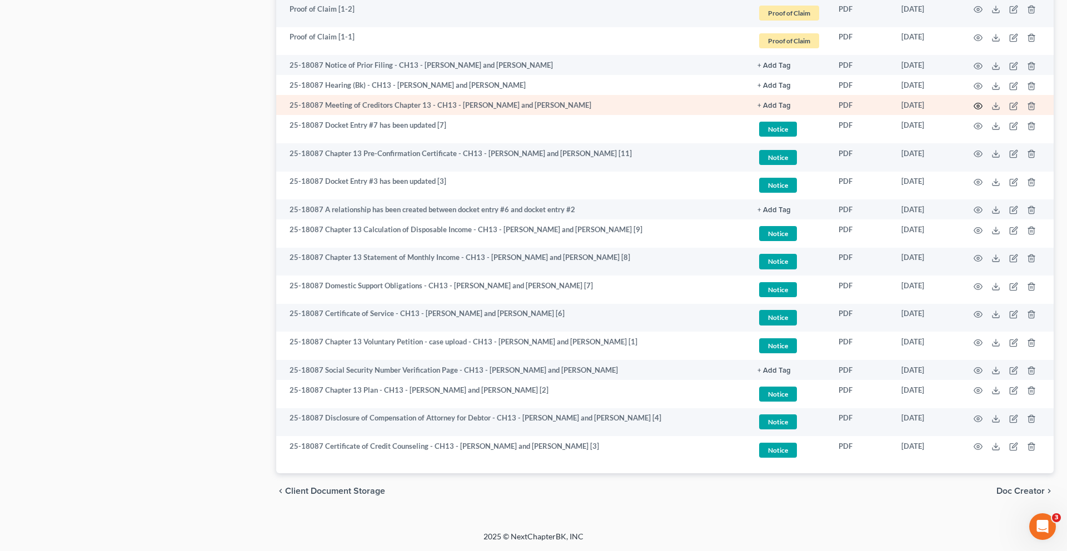
click at [974, 111] on icon "button" at bounding box center [978, 106] width 9 height 9
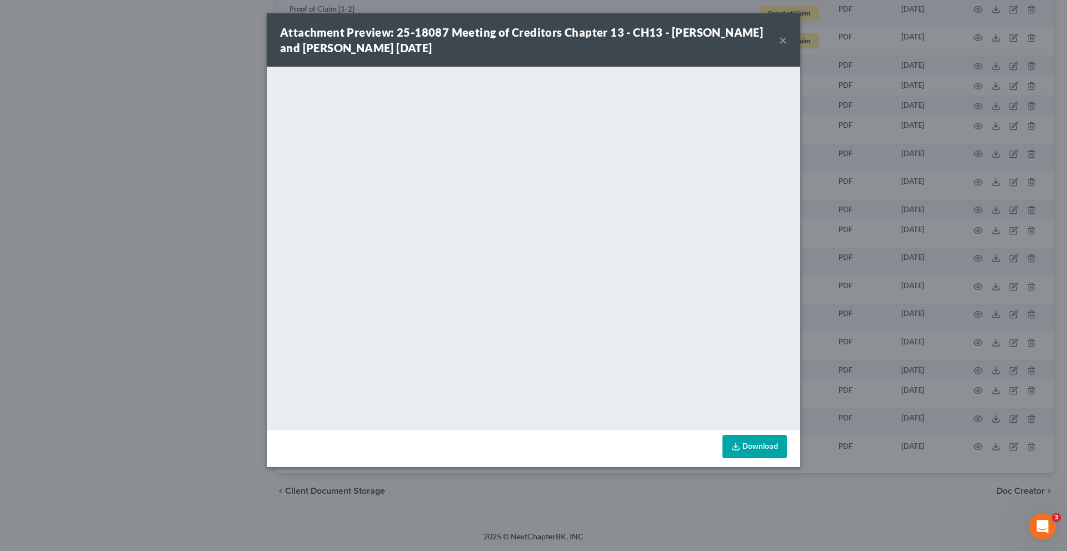
click at [787, 47] on button "×" at bounding box center [783, 39] width 8 height 13
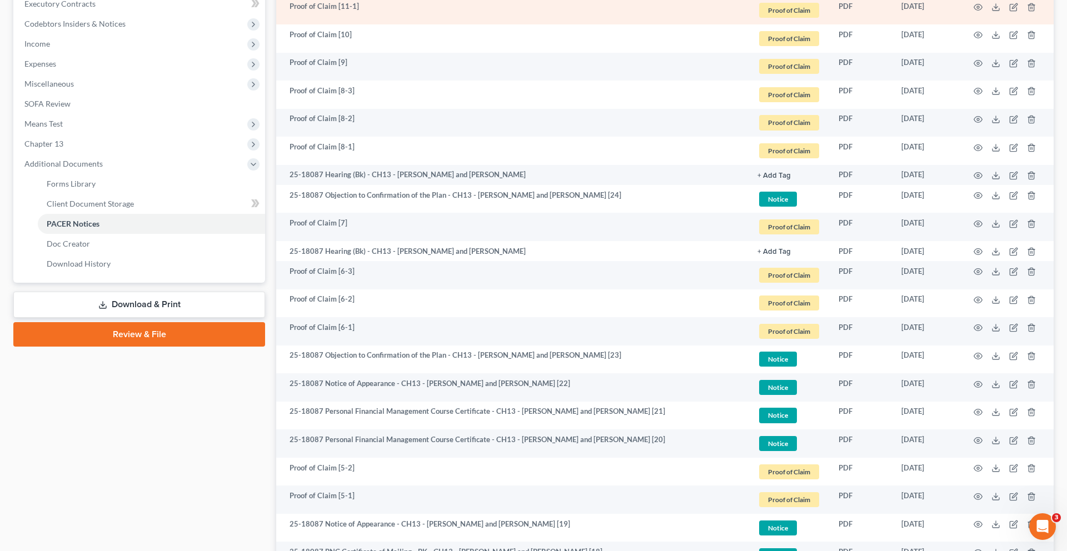
scroll to position [364, 0]
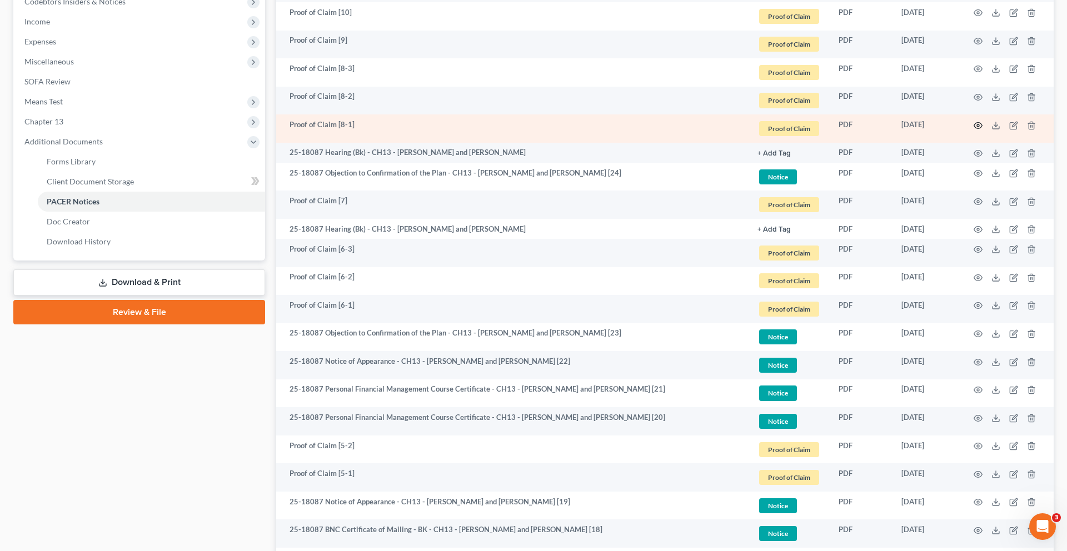
click at [974, 130] on icon "button" at bounding box center [978, 125] width 9 height 9
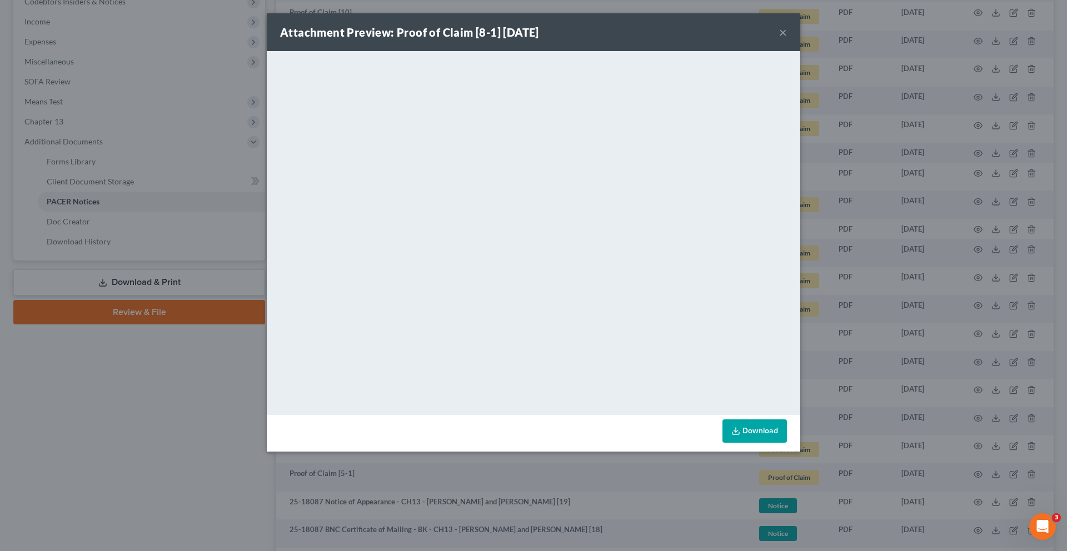
click at [787, 39] on button "×" at bounding box center [783, 32] width 8 height 13
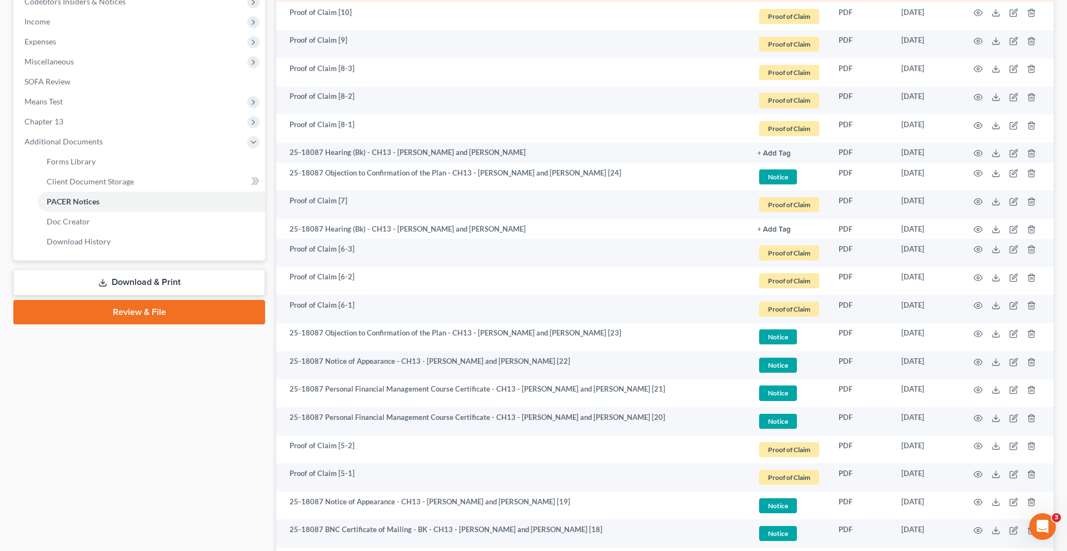
scroll to position [0, 0]
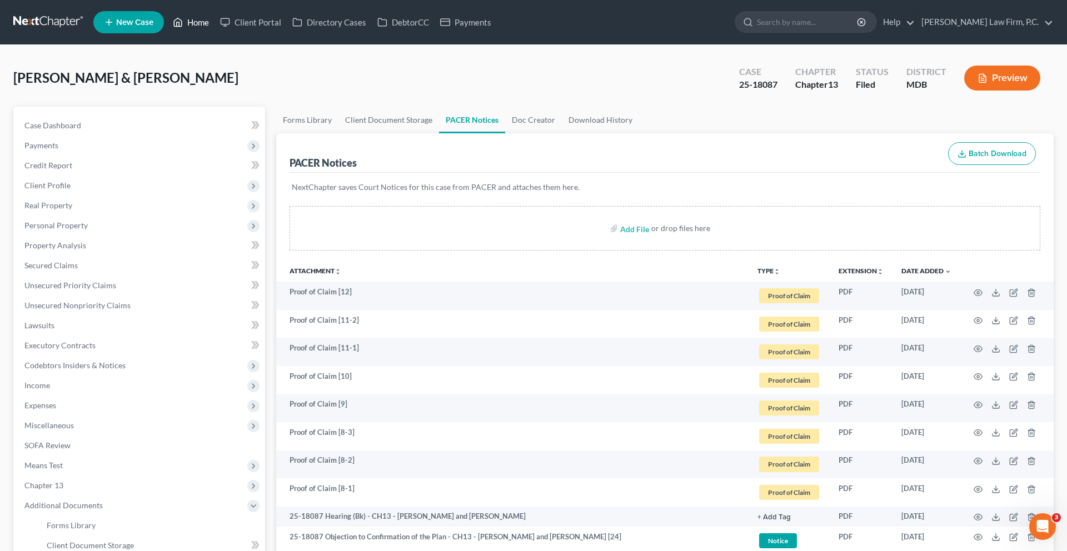
click at [215, 24] on link "Home" at bounding box center [190, 22] width 47 height 20
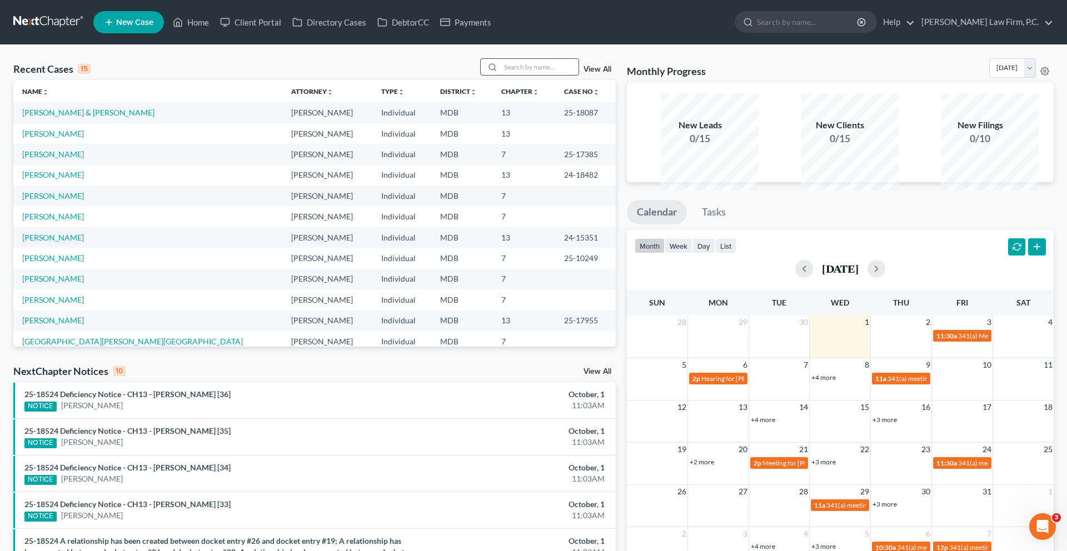
click at [507, 75] on input "search" at bounding box center [540, 67] width 78 height 16
type input "[PERSON_NAME]"
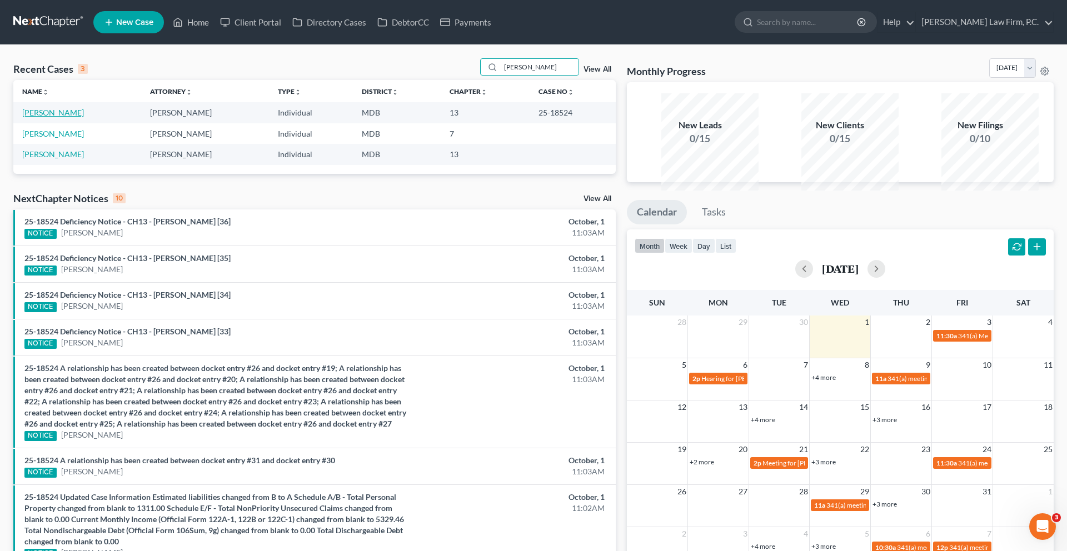
click at [71, 117] on link "[PERSON_NAME]" at bounding box center [53, 112] width 62 height 9
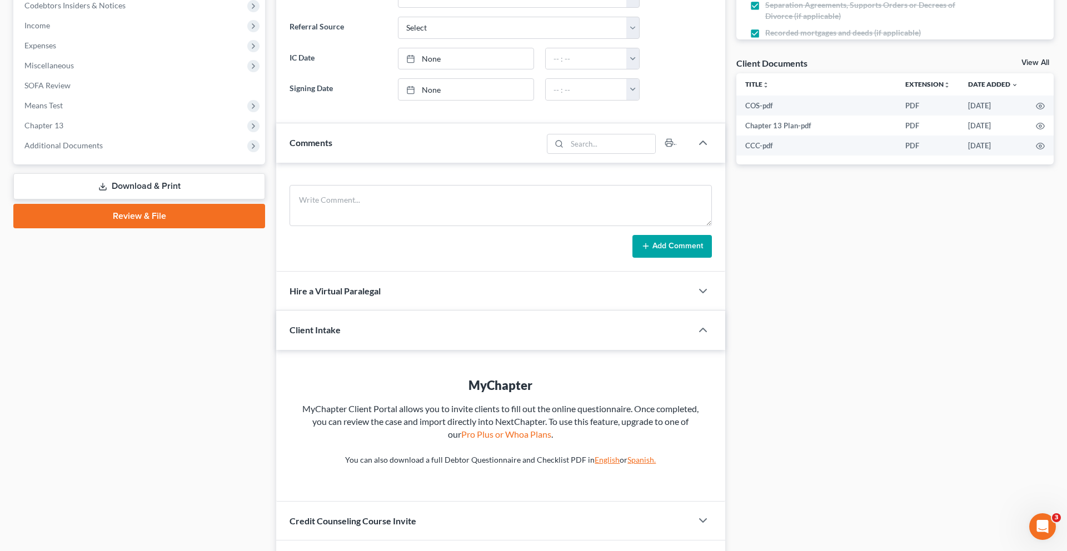
scroll to position [669, 0]
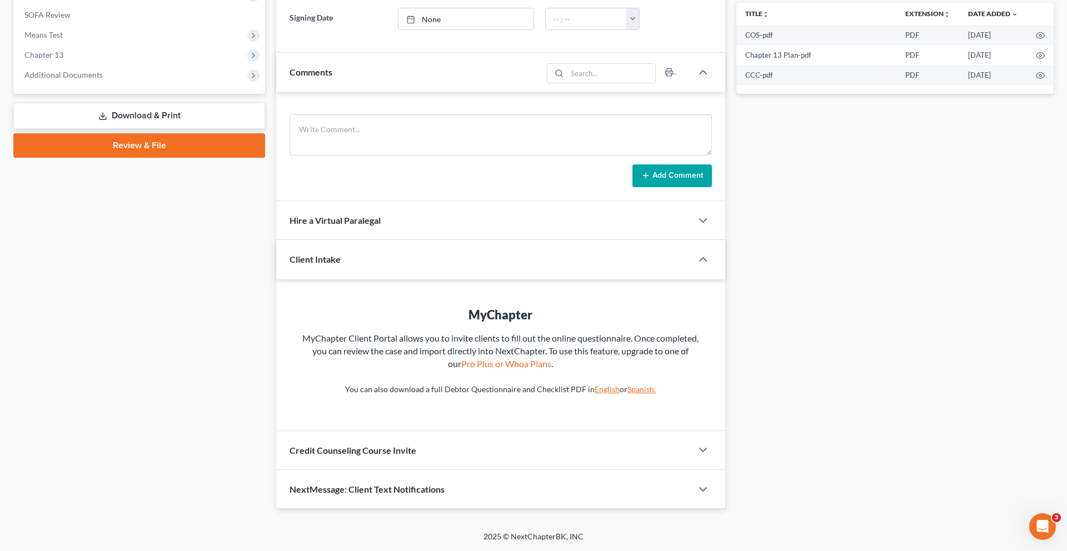
click at [138, 133] on link "Review & File" at bounding box center [139, 145] width 252 height 24
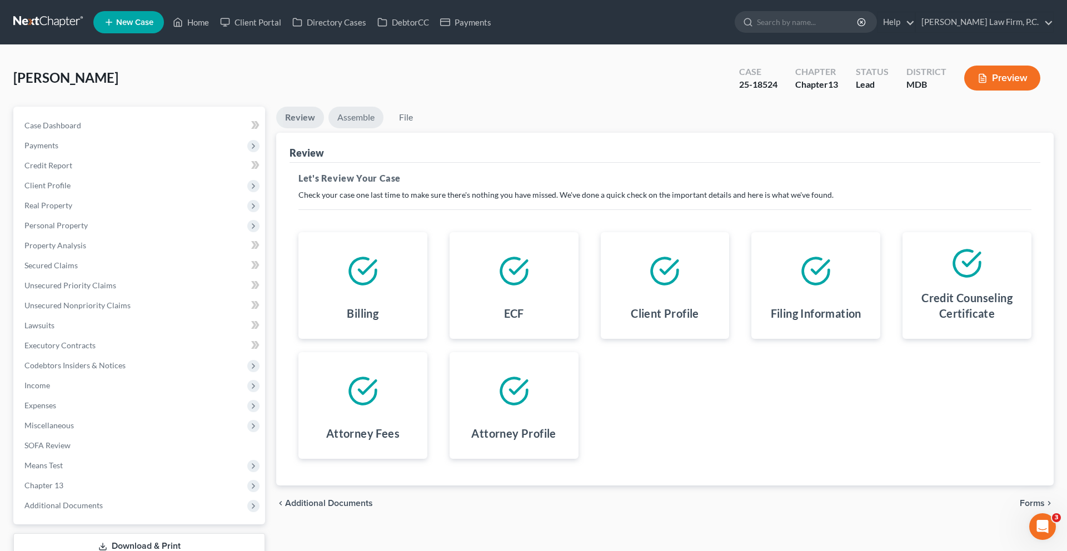
click at [383, 128] on link "Assemble" at bounding box center [355, 118] width 55 height 22
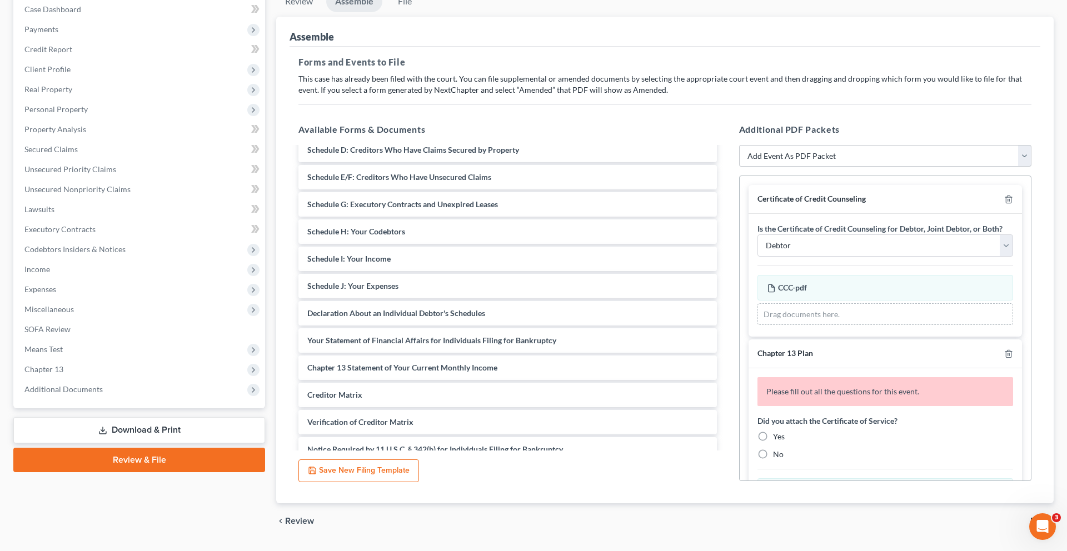
scroll to position [133, 0]
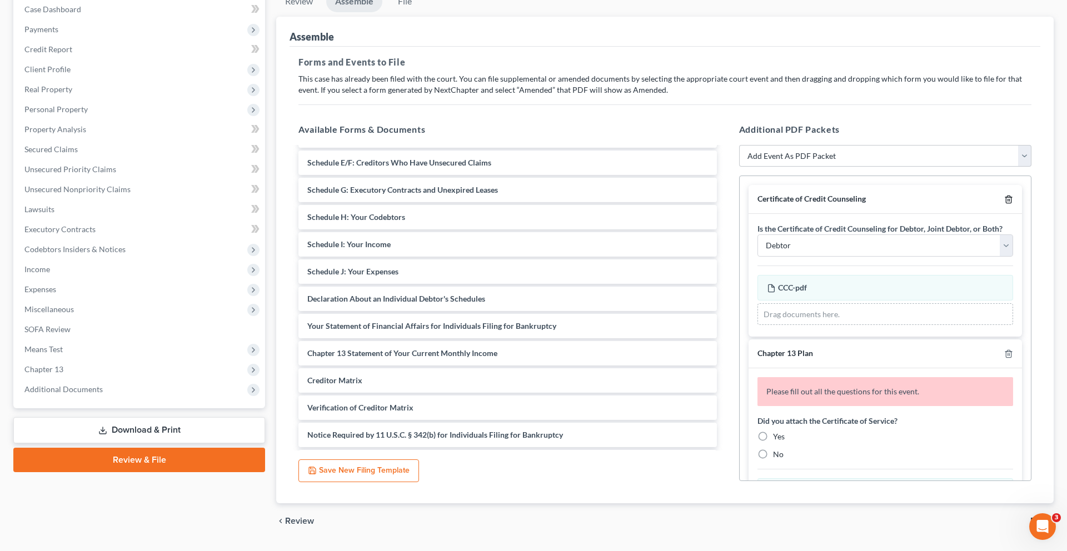
click at [1004, 204] on icon "button" at bounding box center [1008, 199] width 9 height 9
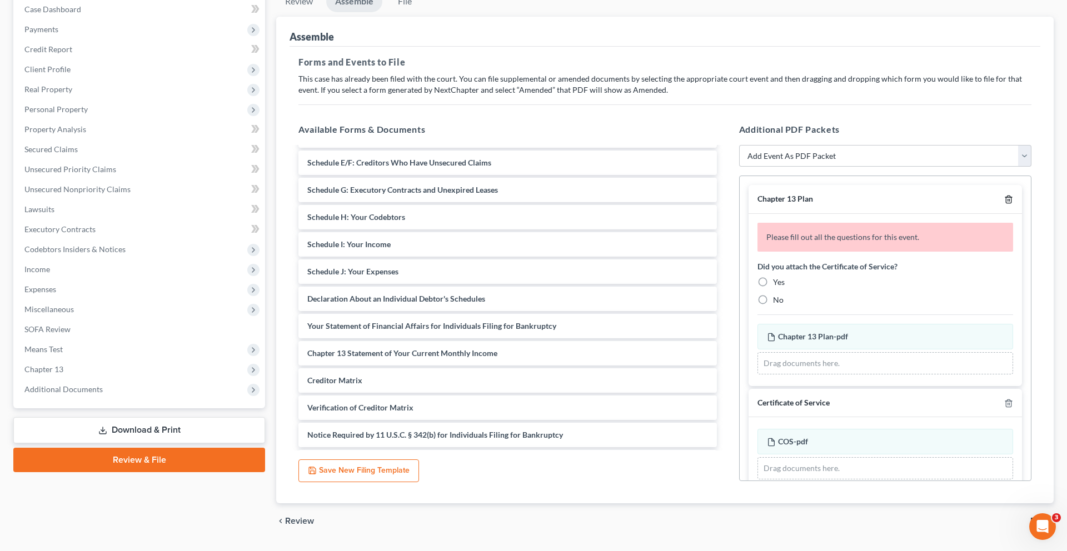
click at [1004, 204] on icon "button" at bounding box center [1008, 199] width 9 height 9
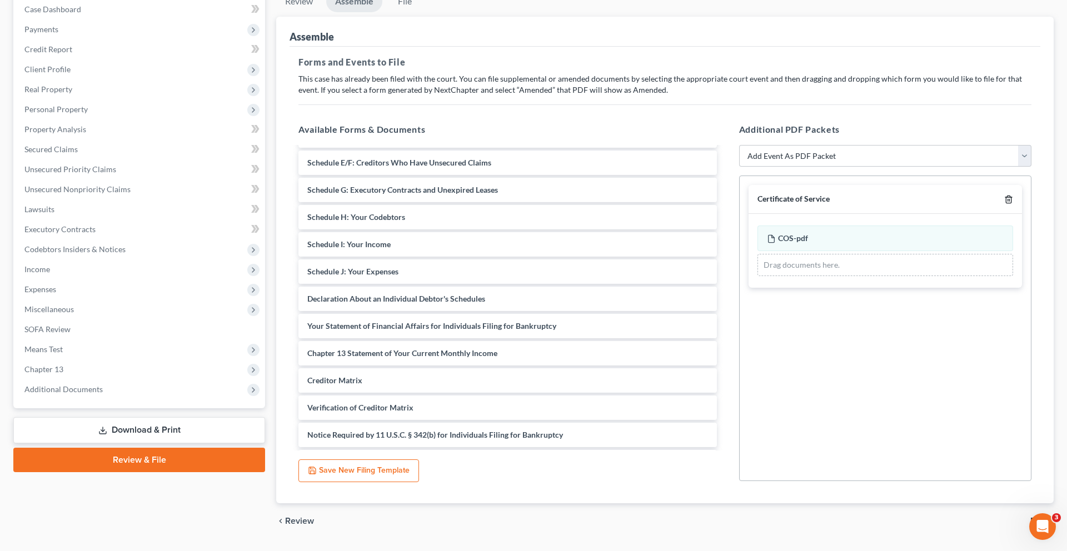
click at [1004, 204] on icon "button" at bounding box center [1008, 199] width 9 height 9
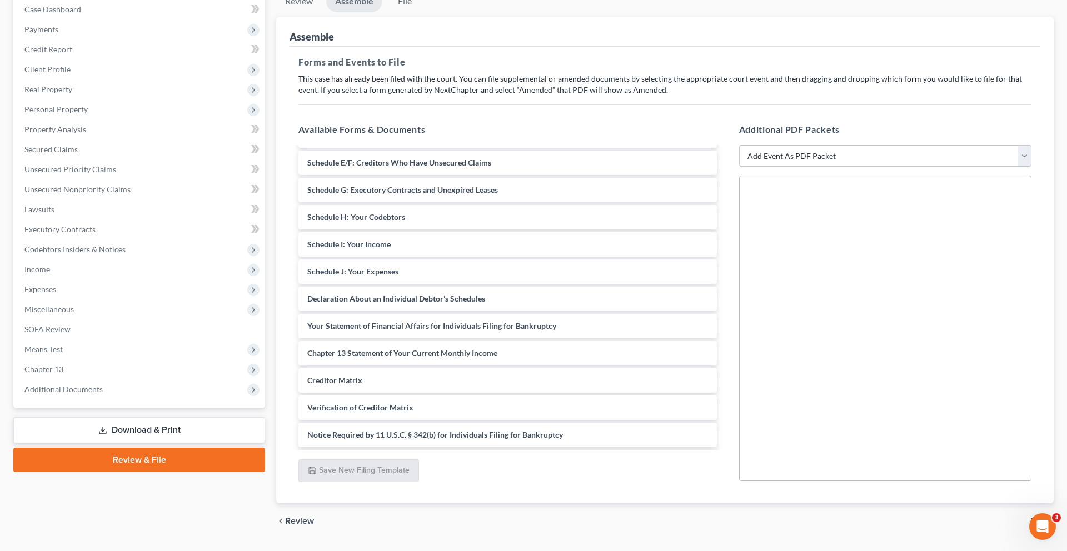
click at [878, 167] on select "Add Event As PDF Packet Affidavit Affidavit of Adequate Protection and Lease Pa…" at bounding box center [885, 156] width 292 height 22
select select "57"
click at [739, 167] on select "Add Event As PDF Packet Affidavit Affidavit of Adequate Protection and Lease Pa…" at bounding box center [885, 156] width 292 height 22
select select
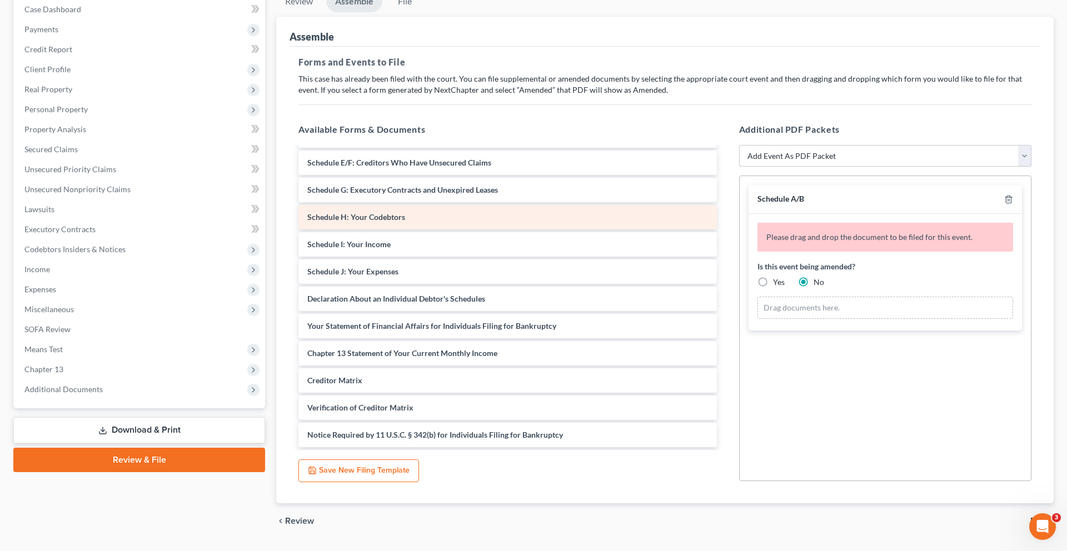
scroll to position [1, 0]
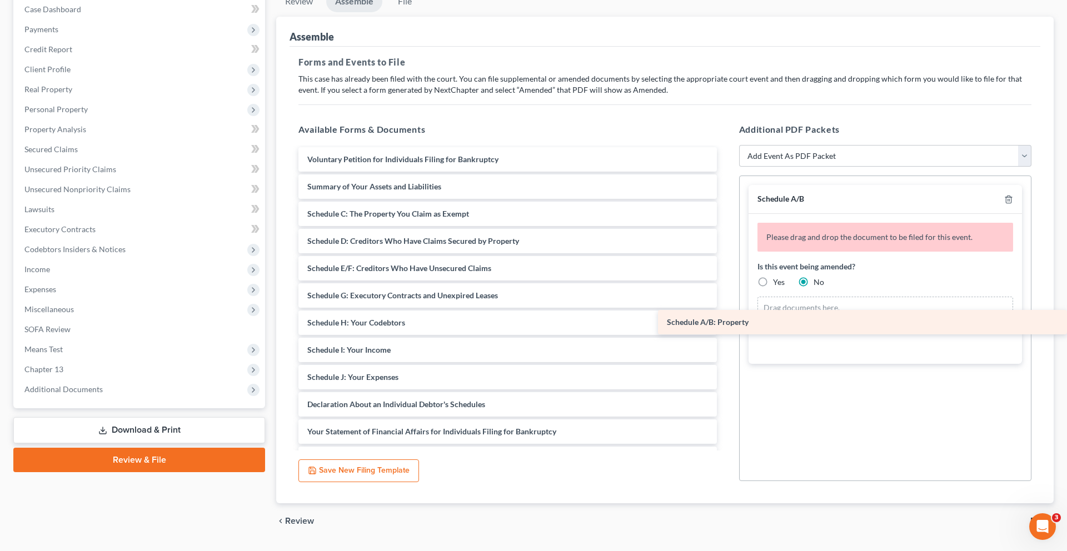
drag, startPoint x: 433, startPoint y: 287, endPoint x: 846, endPoint y: 321, distance: 414.9
click at [726, 321] on div "Schedule A/B: Property Voluntary Petition for Individuals Filing for Bankruptcy…" at bounding box center [508, 404] width 436 height 515
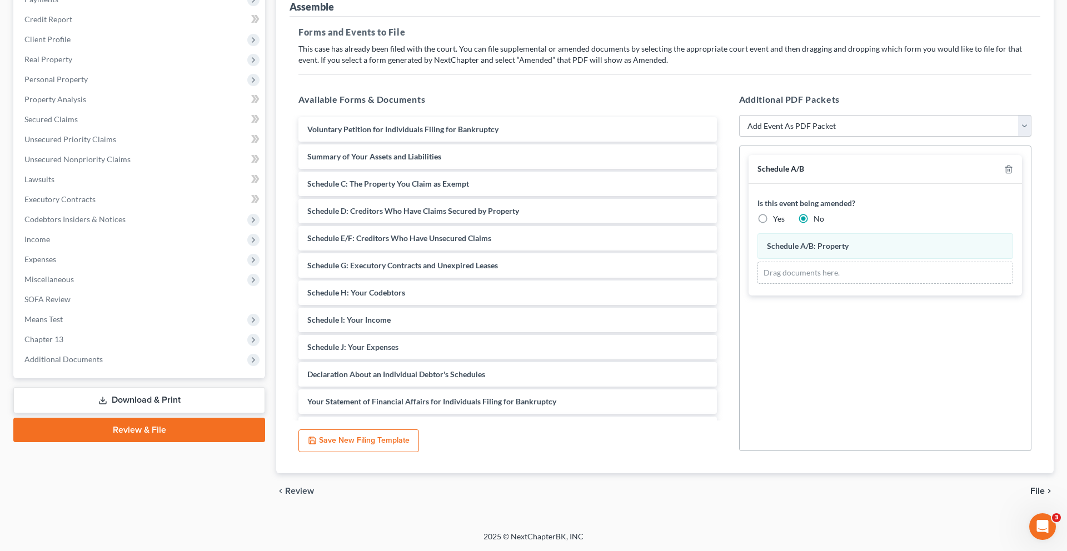
click at [136, 413] on link "Download & Print" at bounding box center [139, 400] width 252 height 26
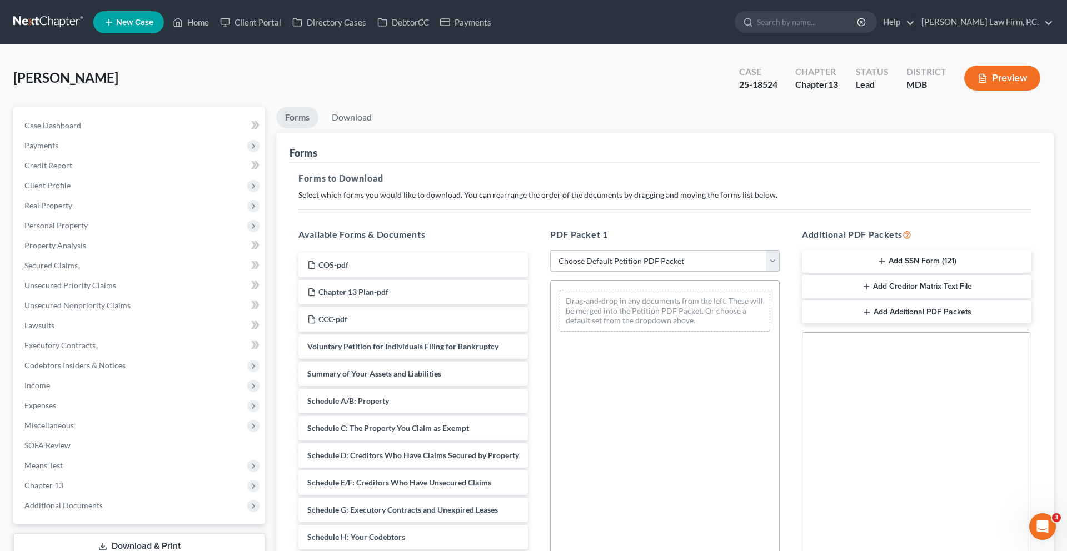
click at [621, 272] on select "Choose Default Petition PDF Packet Complete Bankruptcy Petition (all forms and …" at bounding box center [665, 261] width 230 height 22
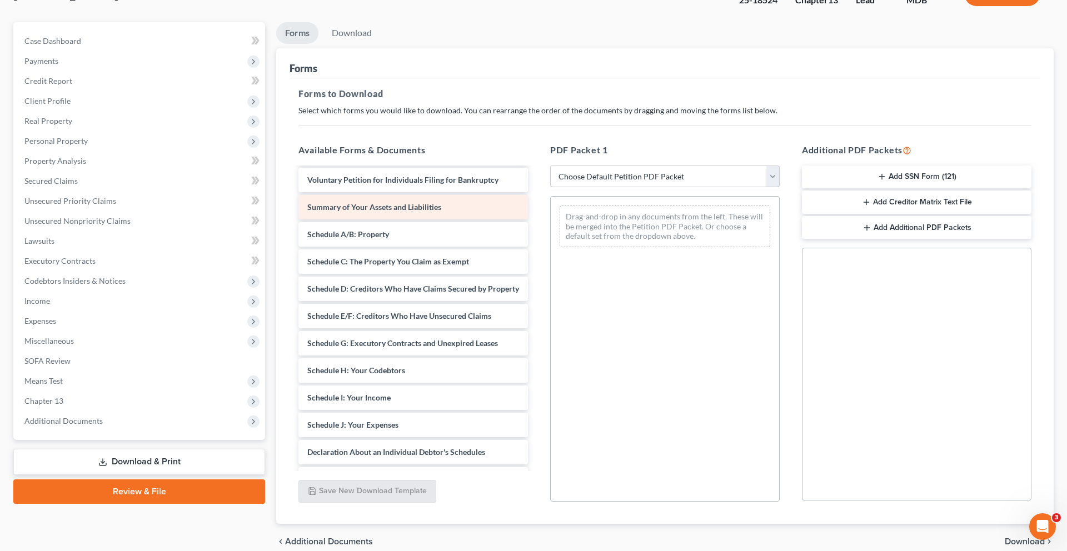
scroll to position [98, 0]
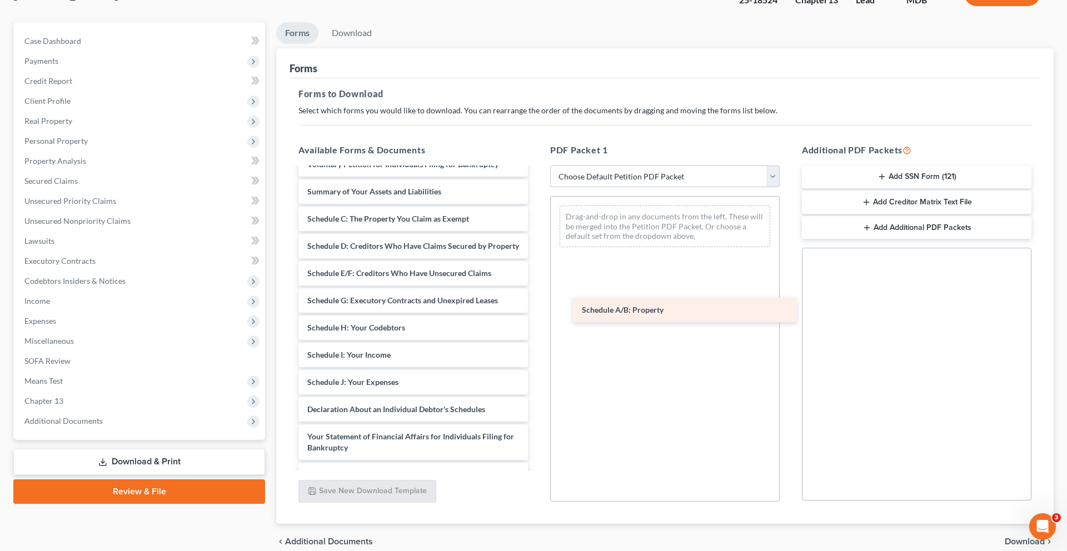
drag, startPoint x: 372, startPoint y: 335, endPoint x: 639, endPoint y: 322, distance: 267.6
click at [537, 322] on div "Schedule A/B: Property COS-pdf Chapter 13 Plan-pdf CCC-pdf Voluntary Petition f…" at bounding box center [413, 339] width 247 height 537
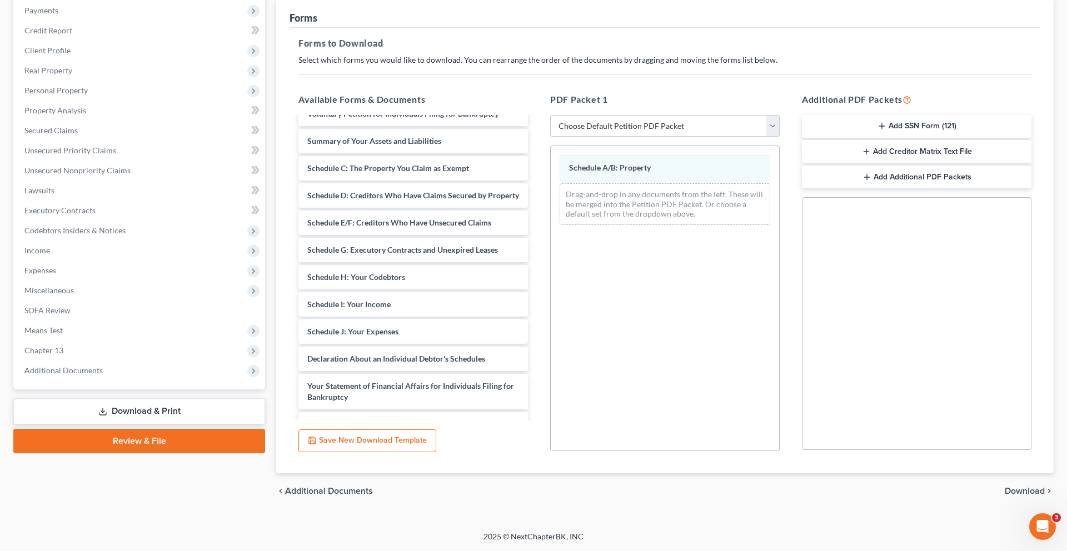
click at [1010, 487] on span "Download" at bounding box center [1025, 491] width 40 height 9
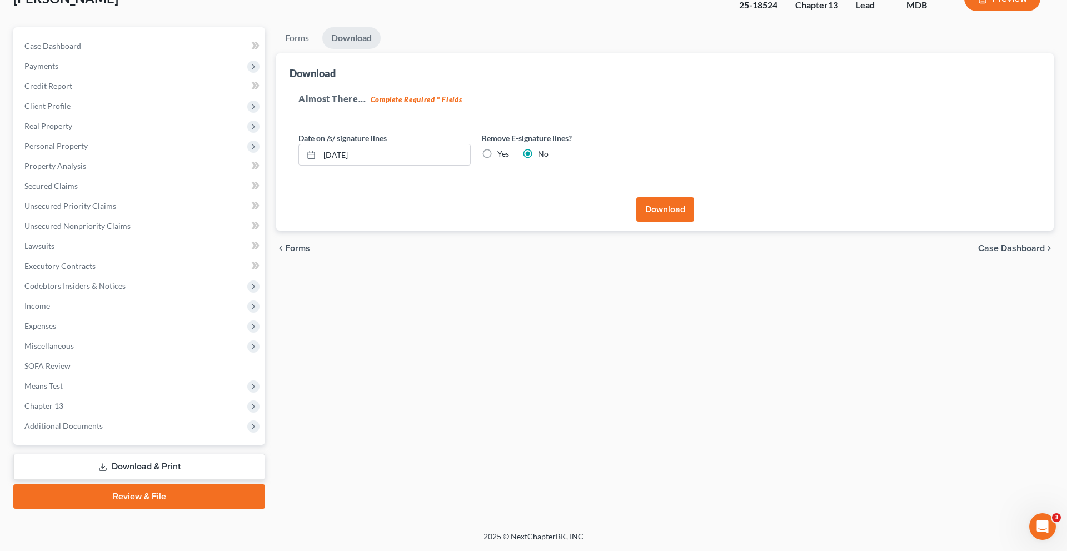
scroll to position [235, 0]
click at [363, 144] on input "[DATE]" at bounding box center [395, 154] width 151 height 21
click at [399, 144] on input "[DATE]" at bounding box center [395, 154] width 151 height 21
drag, startPoint x: 399, startPoint y: 53, endPoint x: 296, endPoint y: 53, distance: 103.4
click at [296, 83] on div "Almost There... Complete Required * Fields Date on /s/ signature lines [DATE] R…" at bounding box center [665, 135] width 751 height 105
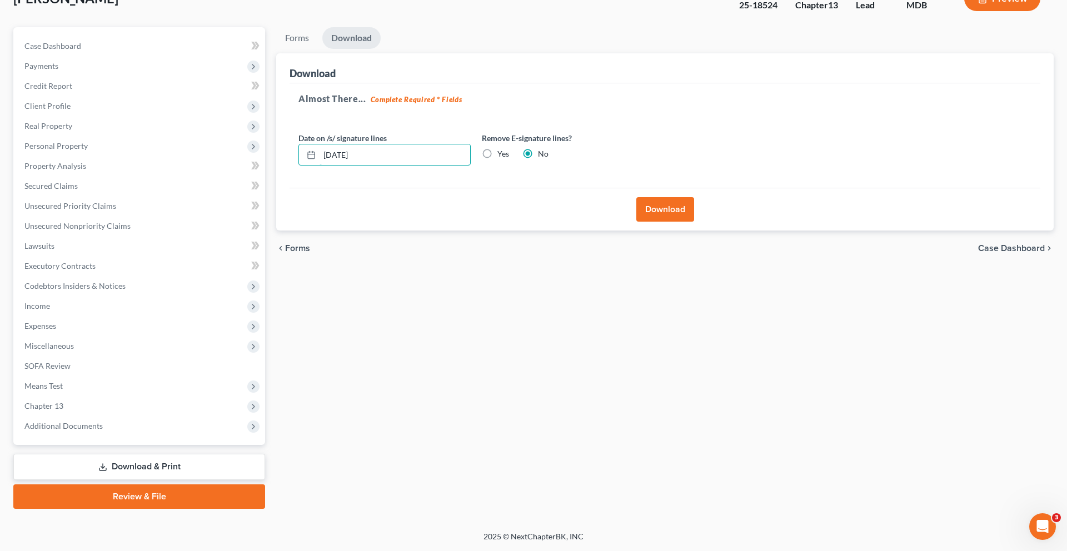
type input "[DATE]"
click at [672, 197] on button "Download" at bounding box center [665, 209] width 58 height 24
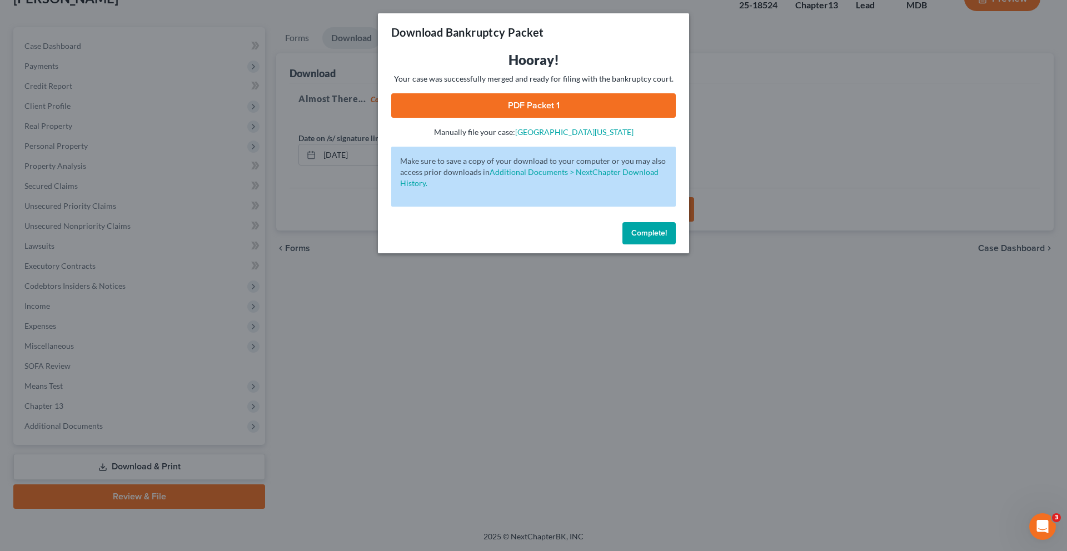
click at [551, 118] on link "PDF Packet 1" at bounding box center [533, 105] width 285 height 24
click at [676, 245] on button "Complete!" at bounding box center [648, 233] width 53 height 22
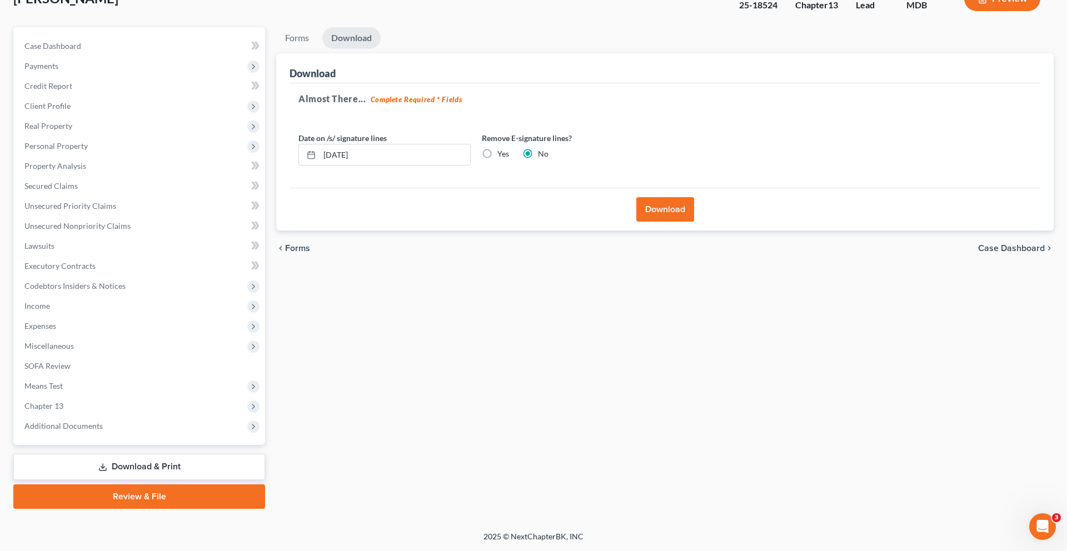
scroll to position [0, 0]
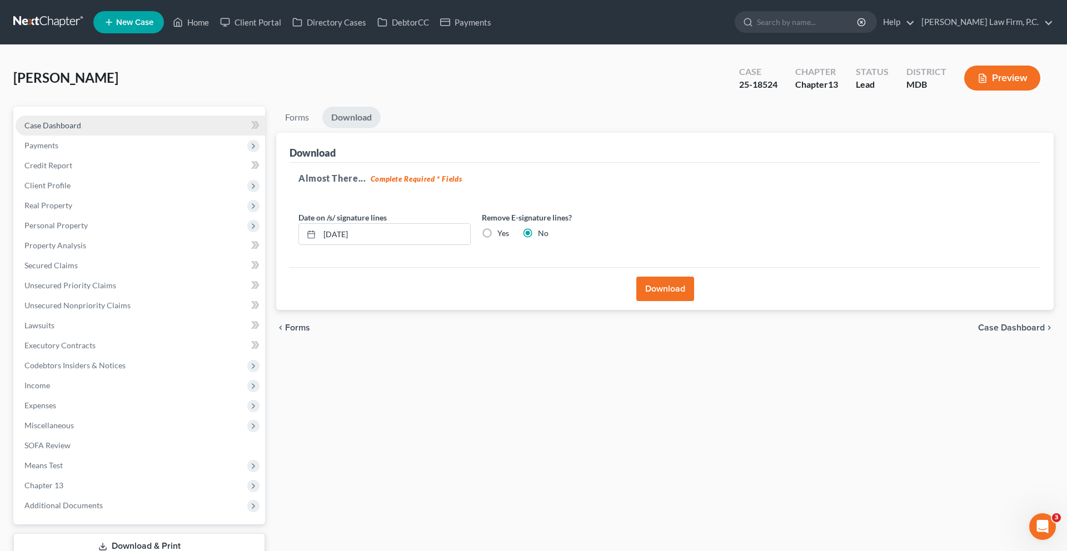
click at [81, 130] on span "Case Dashboard" at bounding box center [52, 125] width 57 height 9
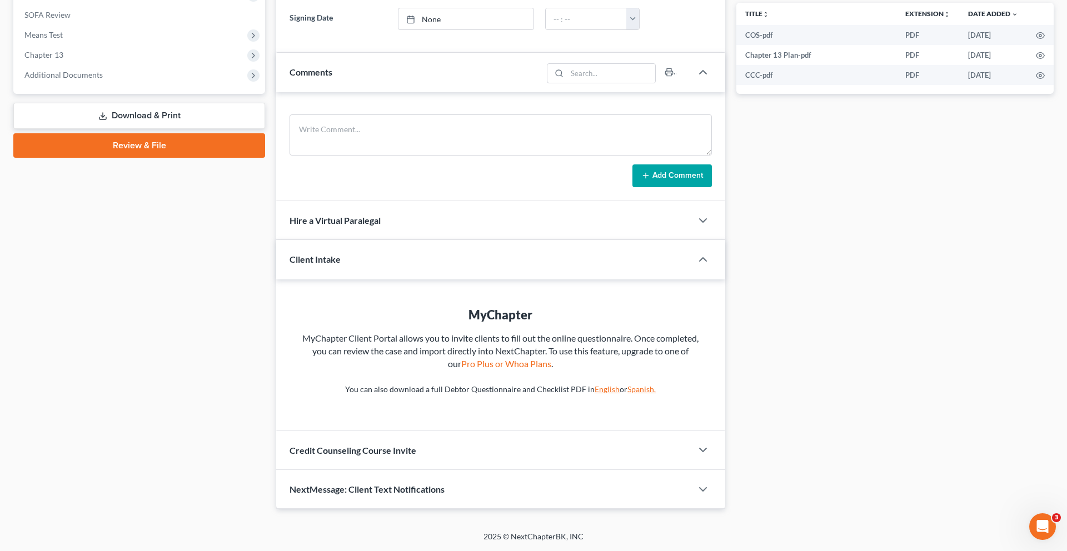
scroll to position [495, 0]
click at [103, 79] on span "Additional Documents" at bounding box center [63, 74] width 78 height 9
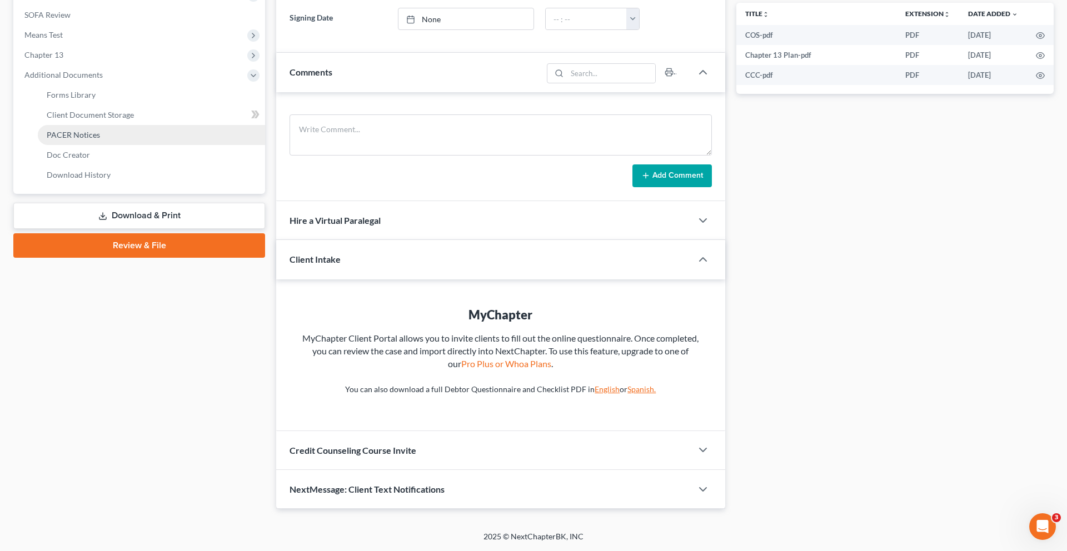
click at [100, 139] on span "PACER Notices" at bounding box center [73, 134] width 53 height 9
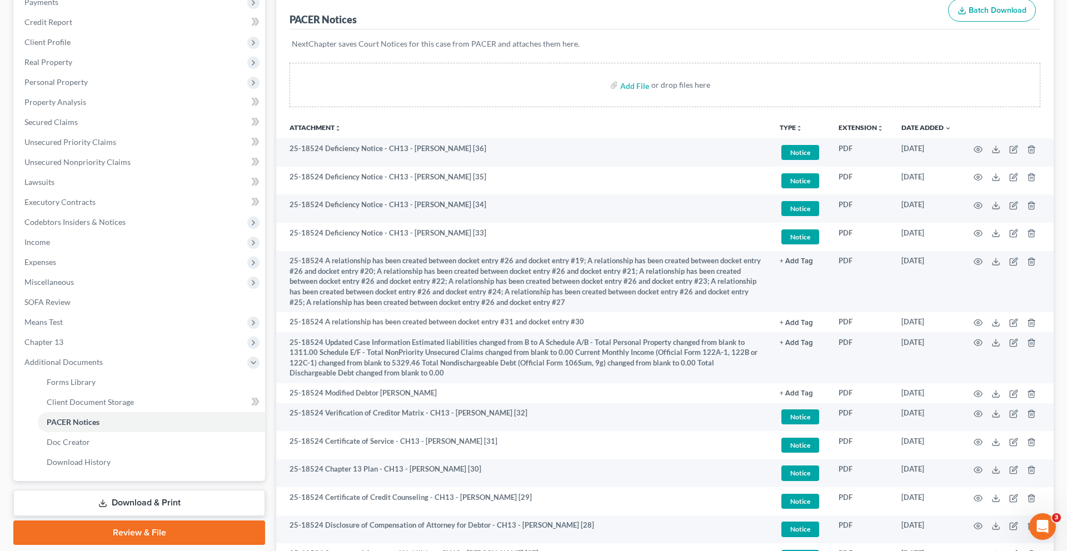
scroll to position [191, 0]
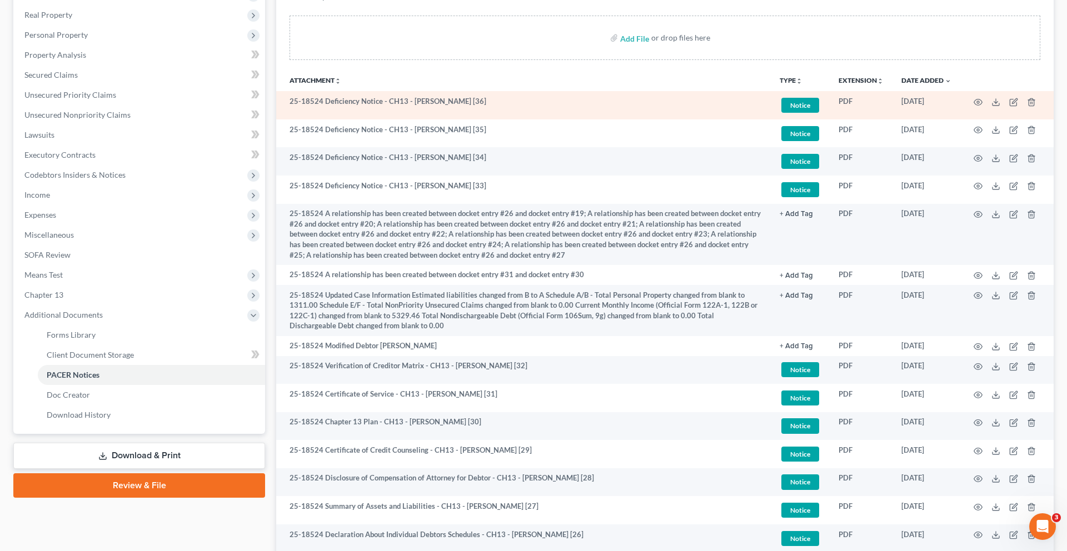
click at [971, 119] on td at bounding box center [1006, 105] width 93 height 28
click at [977, 103] on circle "button" at bounding box center [978, 102] width 2 height 2
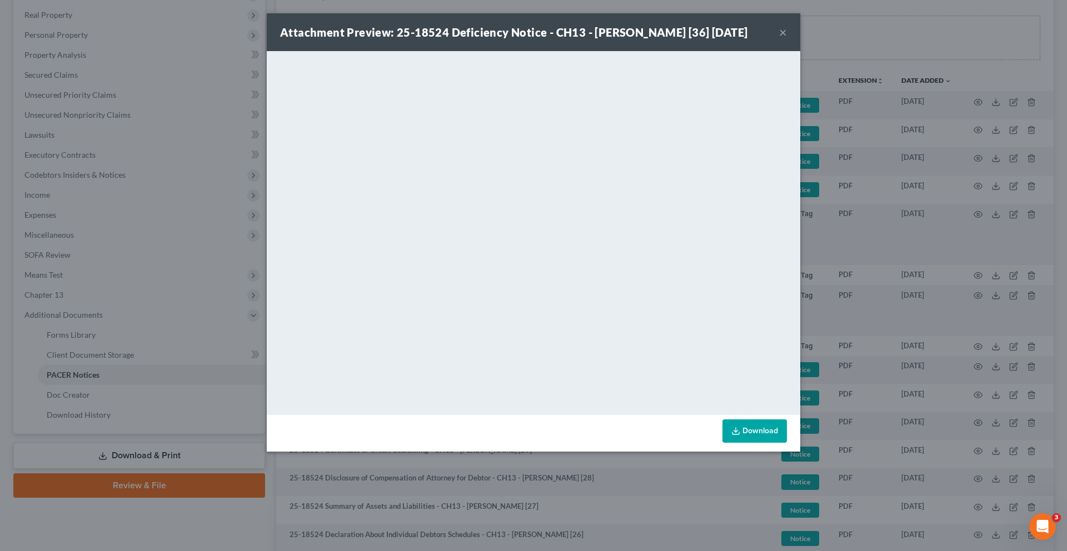
click at [787, 39] on button "×" at bounding box center [783, 32] width 8 height 13
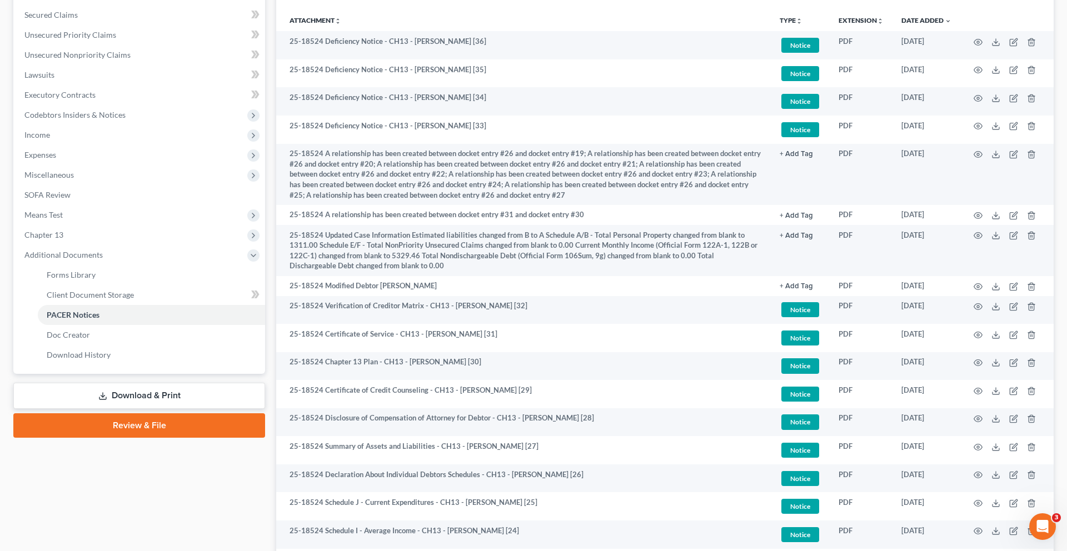
scroll to position [188, 0]
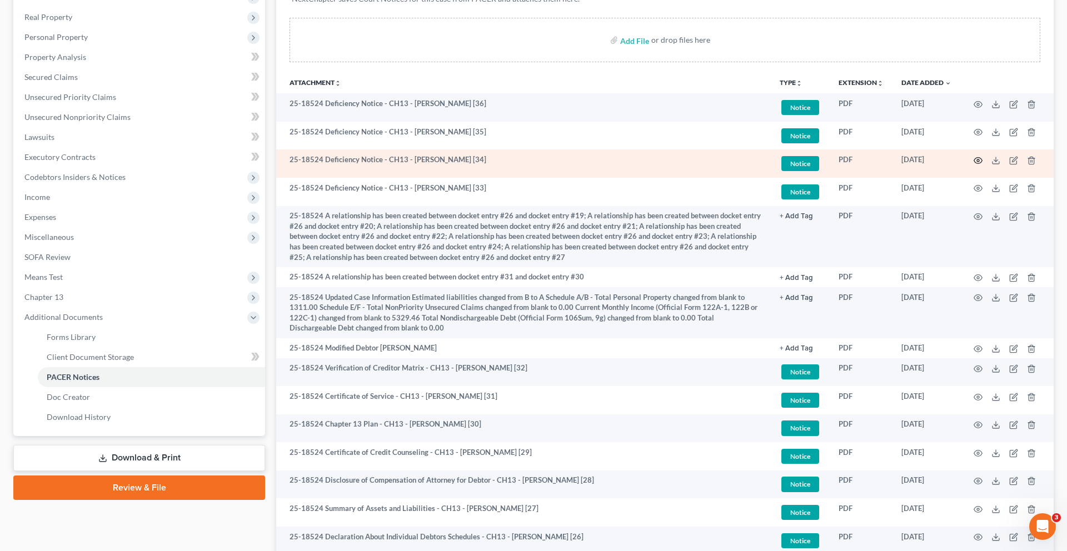
click at [977, 162] on circle "button" at bounding box center [978, 160] width 2 height 2
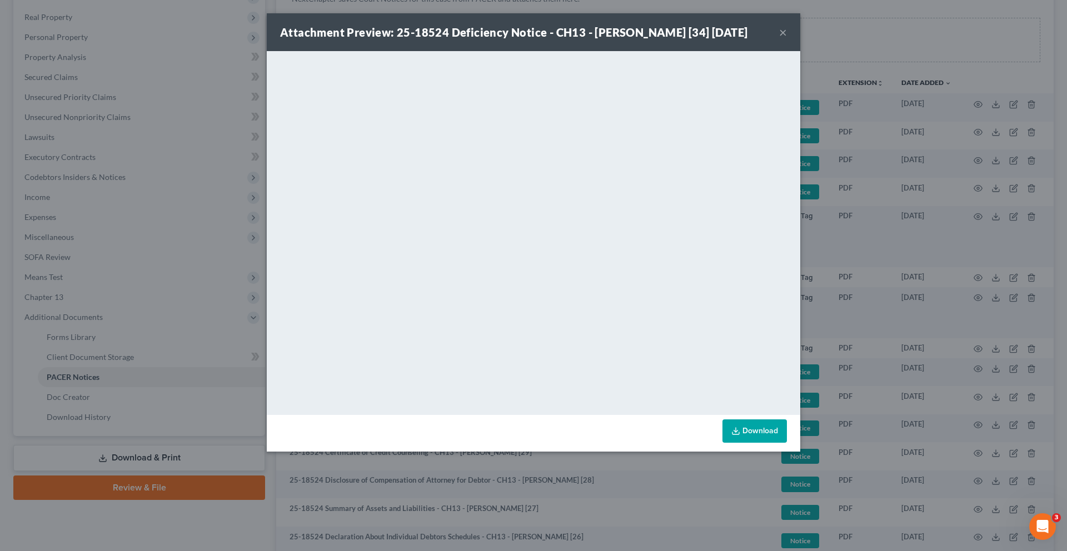
click at [787, 39] on button "×" at bounding box center [783, 32] width 8 height 13
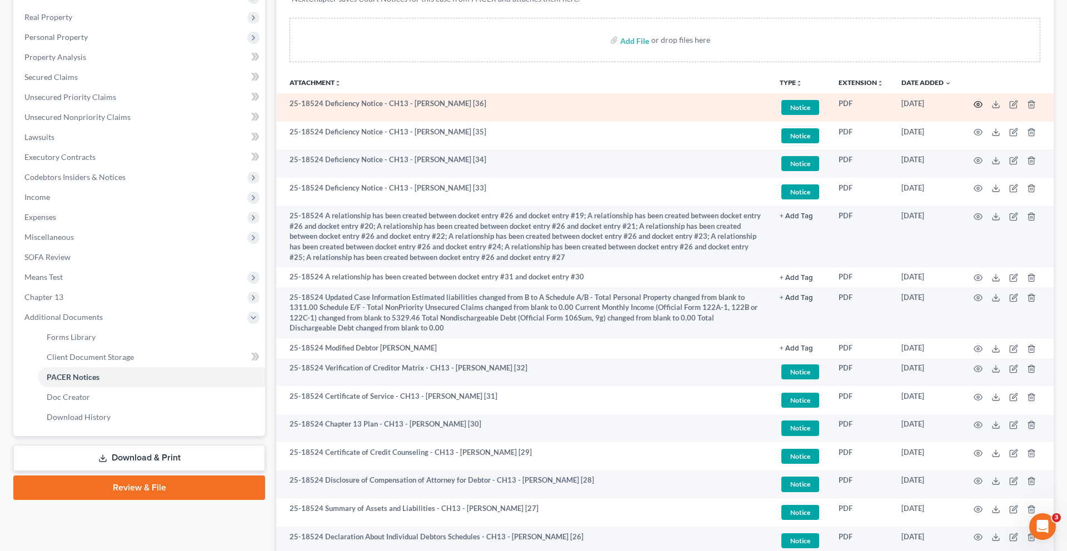
click at [977, 106] on circle "button" at bounding box center [978, 104] width 2 height 2
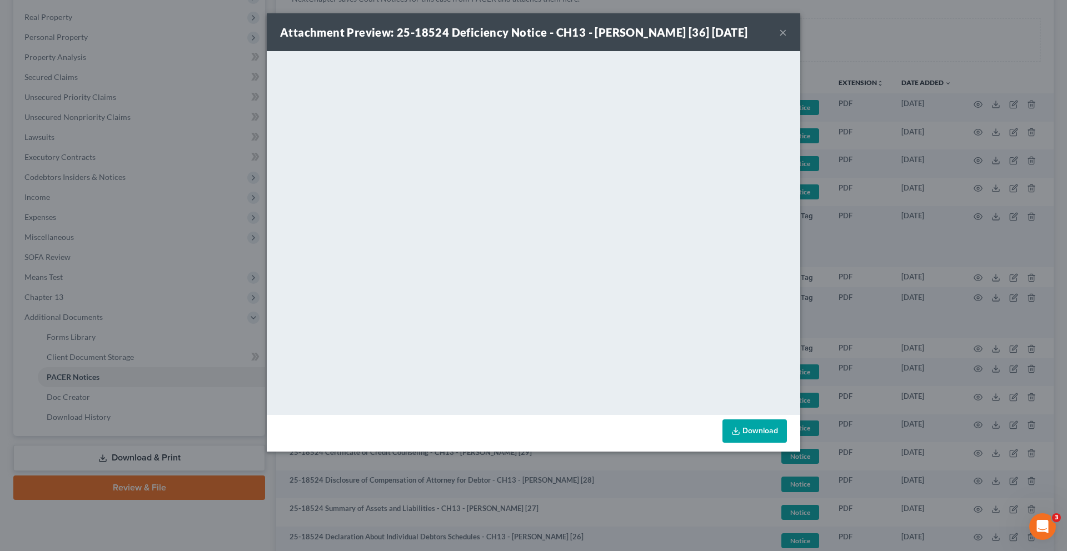
click at [787, 39] on button "×" at bounding box center [783, 32] width 8 height 13
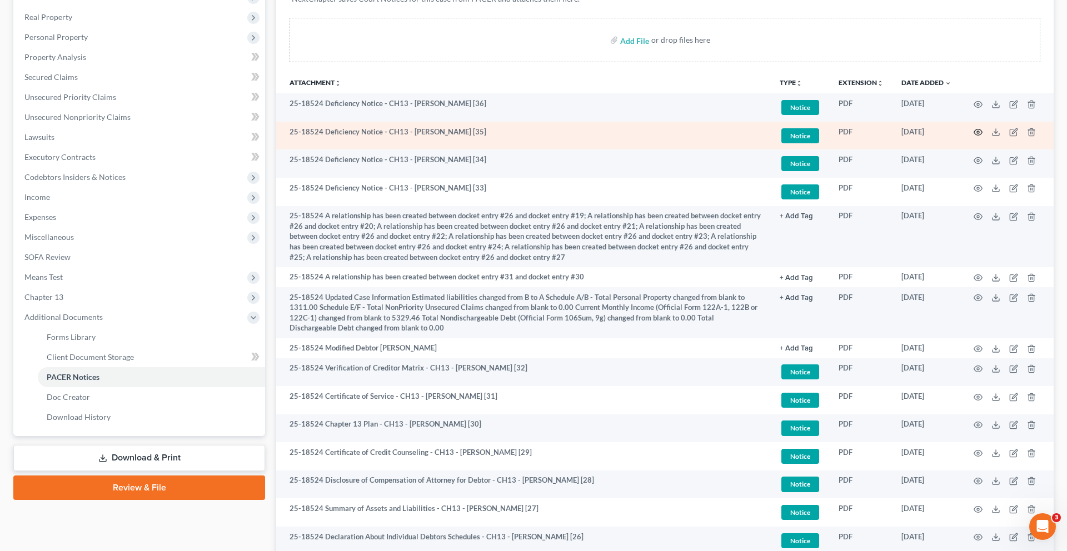
click at [974, 137] on icon "button" at bounding box center [978, 132] width 9 height 9
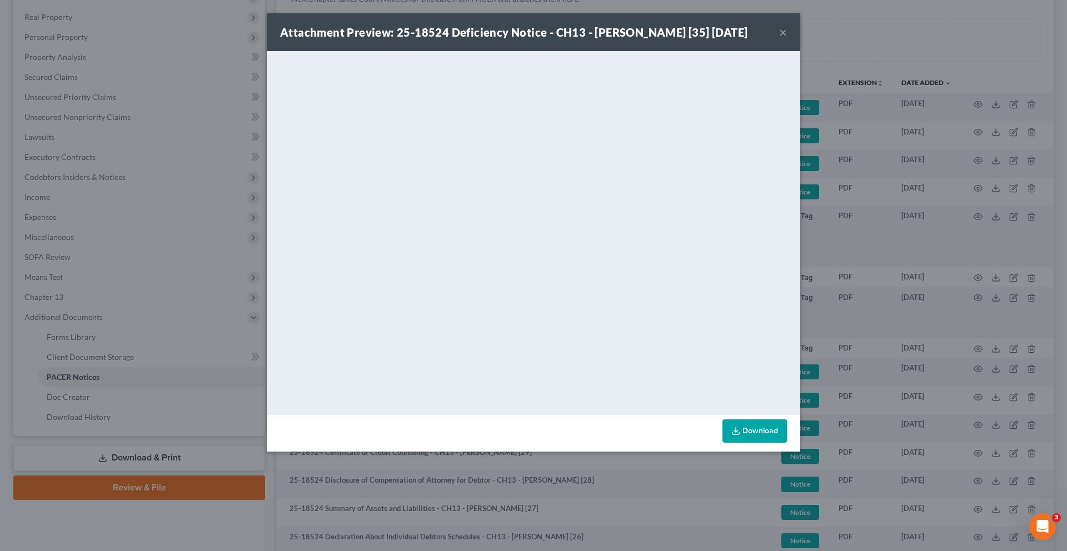
click at [787, 39] on button "×" at bounding box center [783, 32] width 8 height 13
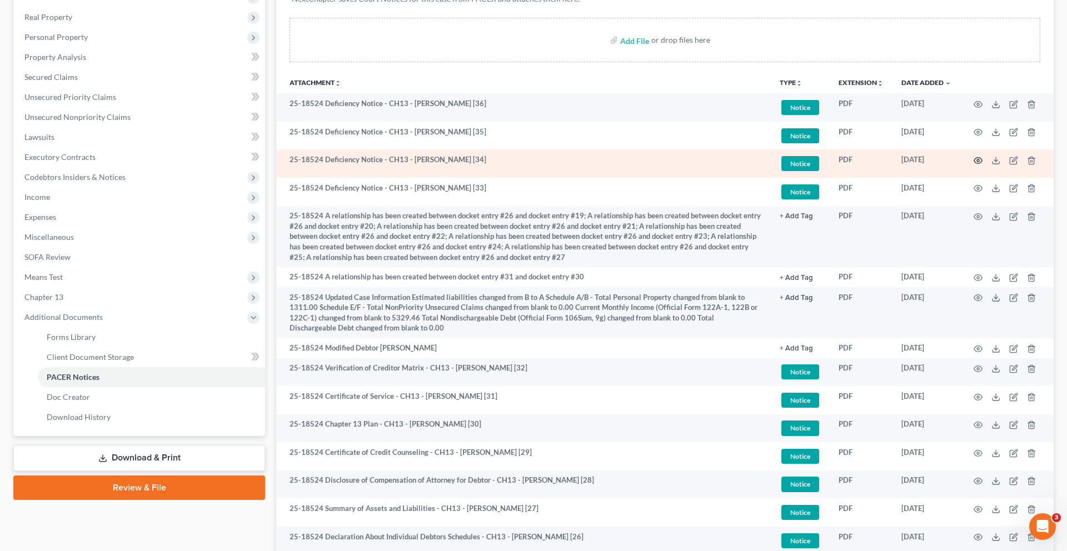
click at [977, 162] on circle "button" at bounding box center [978, 160] width 2 height 2
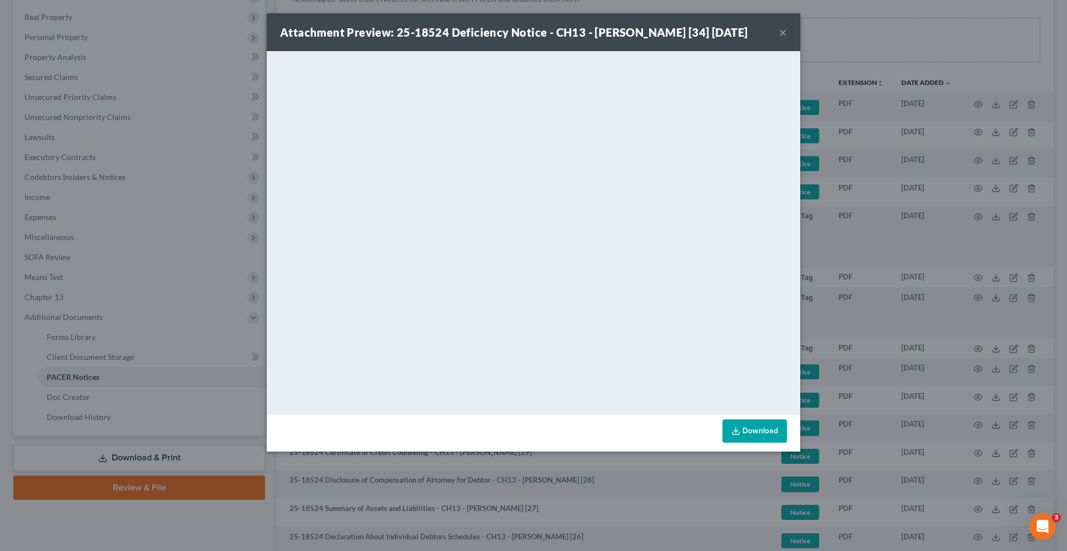
click at [787, 39] on button "×" at bounding box center [783, 32] width 8 height 13
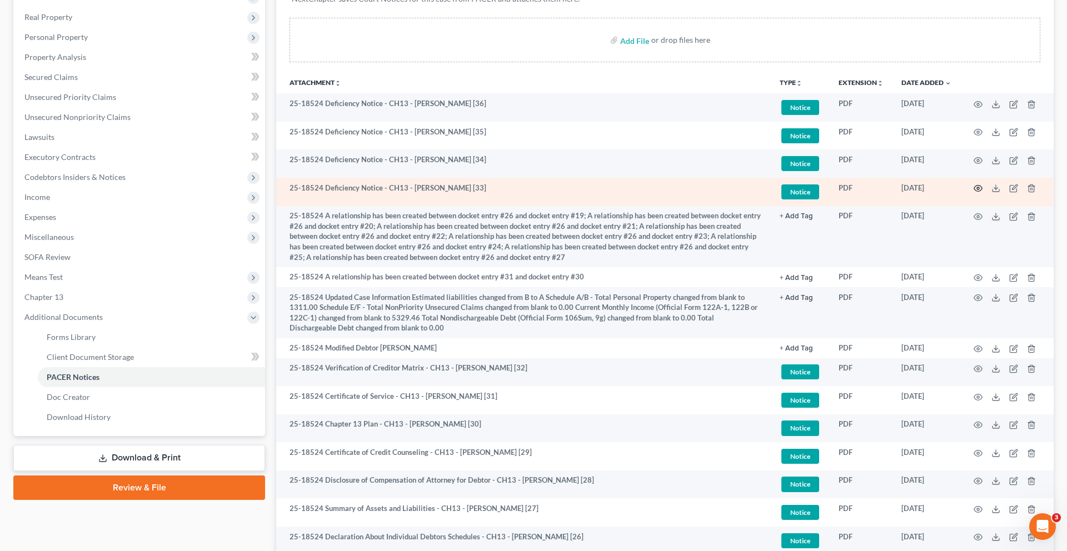
click at [977, 189] on circle "button" at bounding box center [978, 188] width 2 height 2
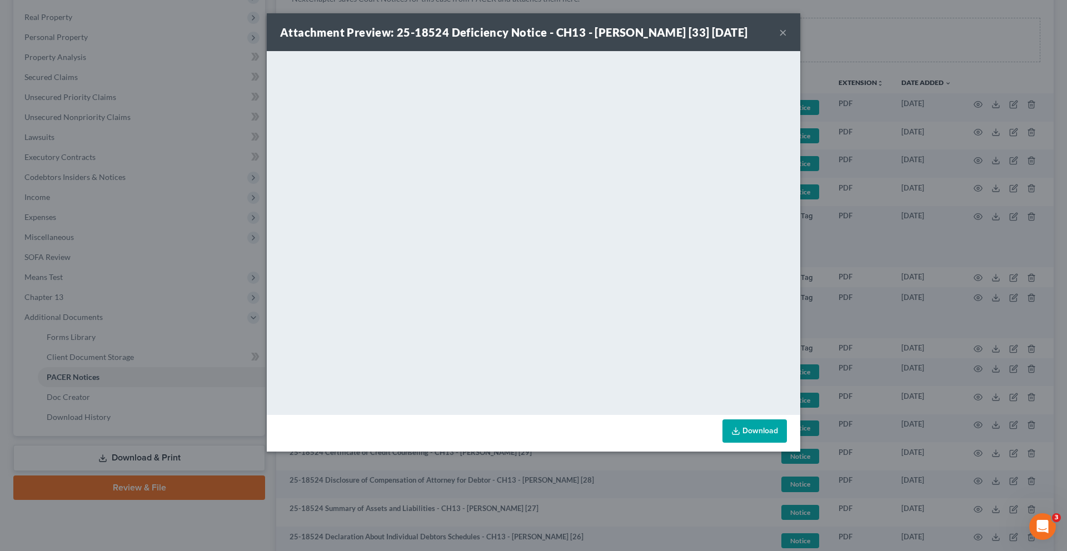
click at [787, 39] on button "×" at bounding box center [783, 32] width 8 height 13
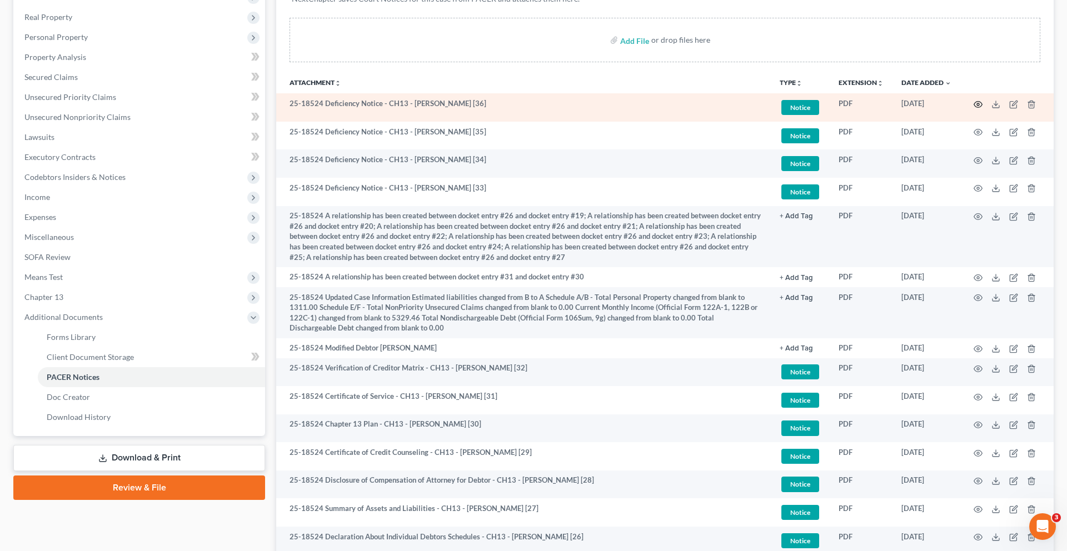
click at [974, 109] on icon "button" at bounding box center [978, 104] width 9 height 9
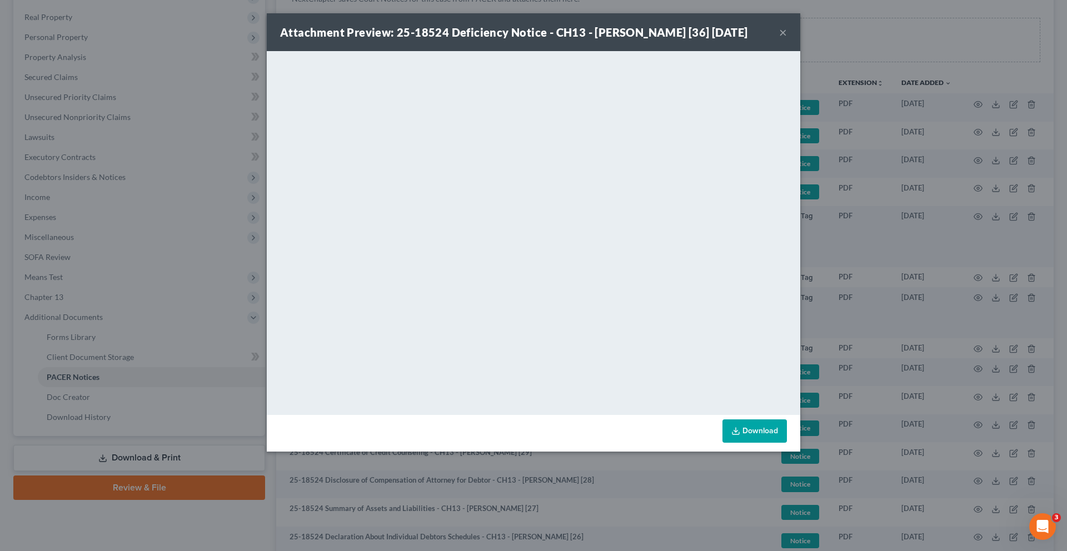
click at [787, 39] on button "×" at bounding box center [783, 32] width 8 height 13
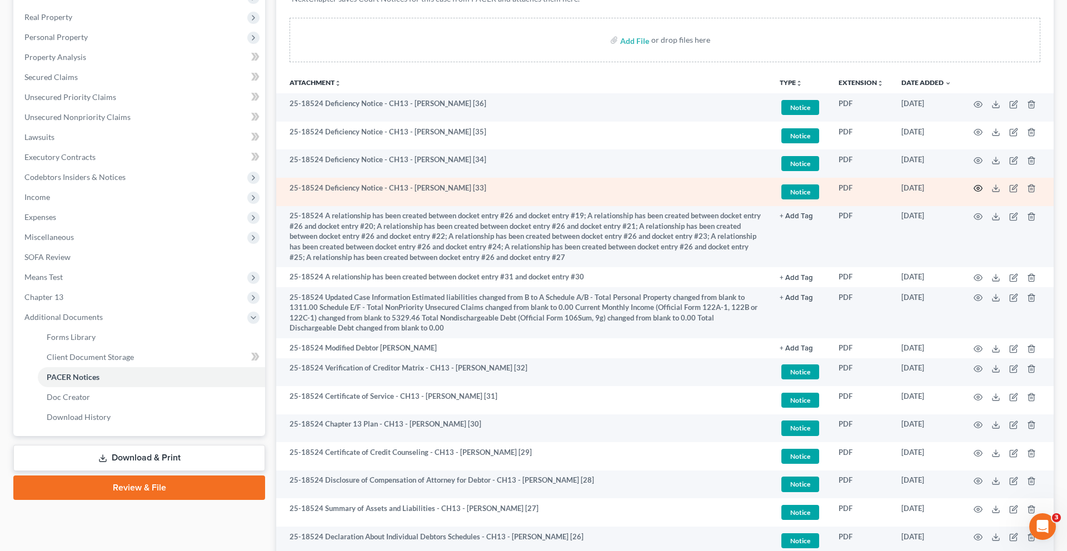
click at [974, 193] on icon "button" at bounding box center [978, 188] width 9 height 9
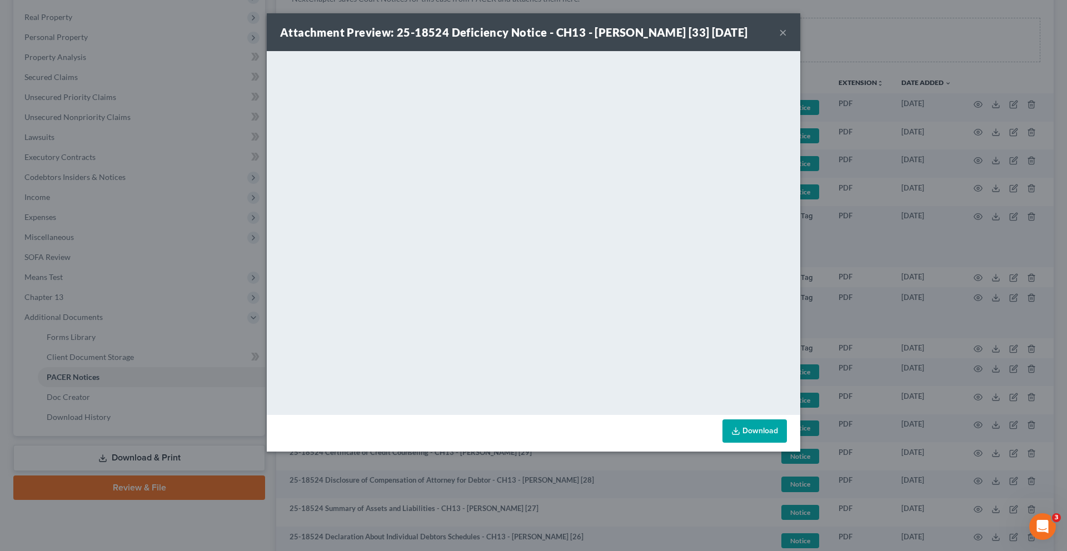
click at [787, 39] on button "×" at bounding box center [783, 32] width 8 height 13
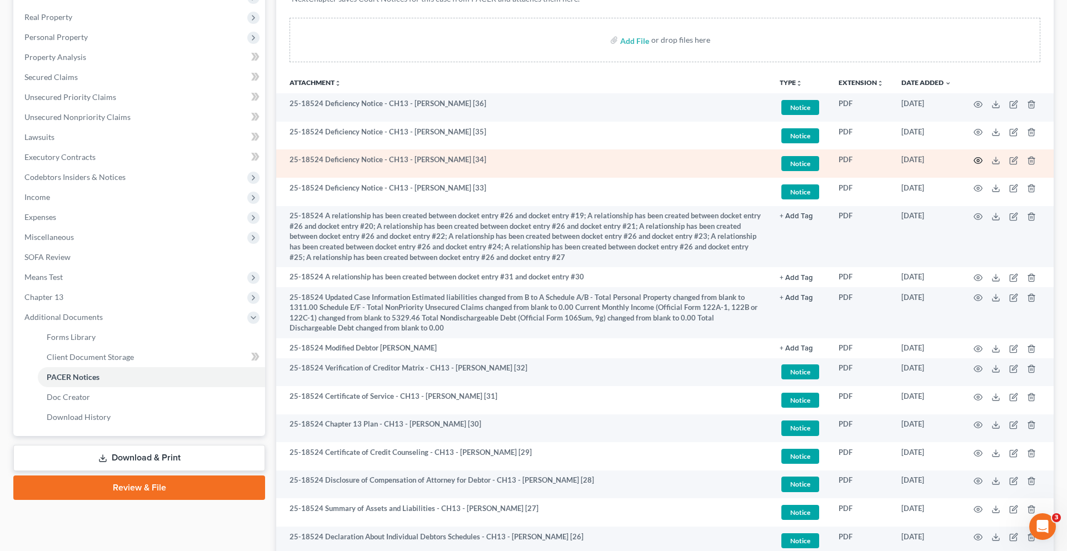
click at [974, 165] on icon "button" at bounding box center [978, 160] width 9 height 9
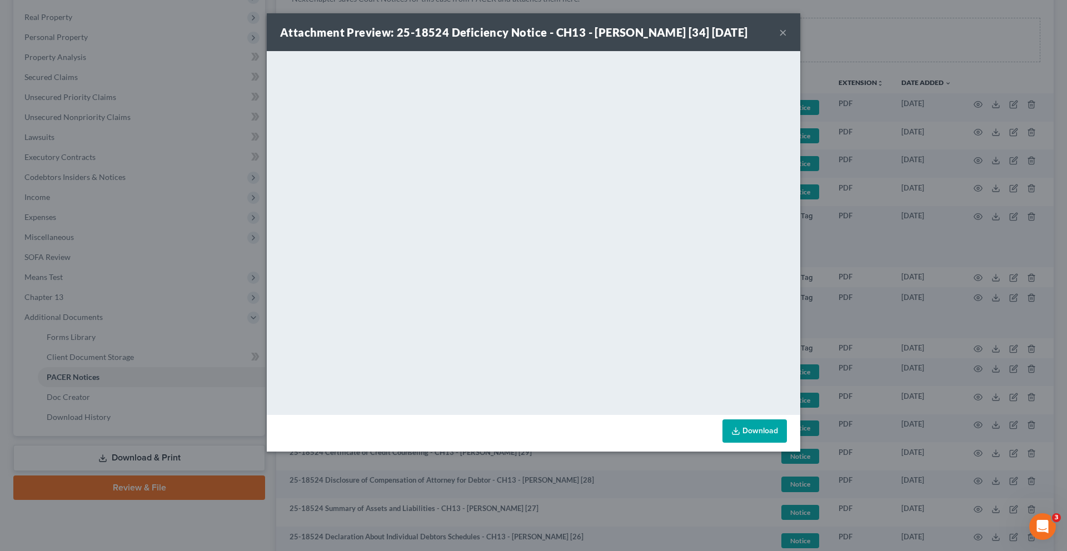
click at [787, 39] on button "×" at bounding box center [783, 32] width 8 height 13
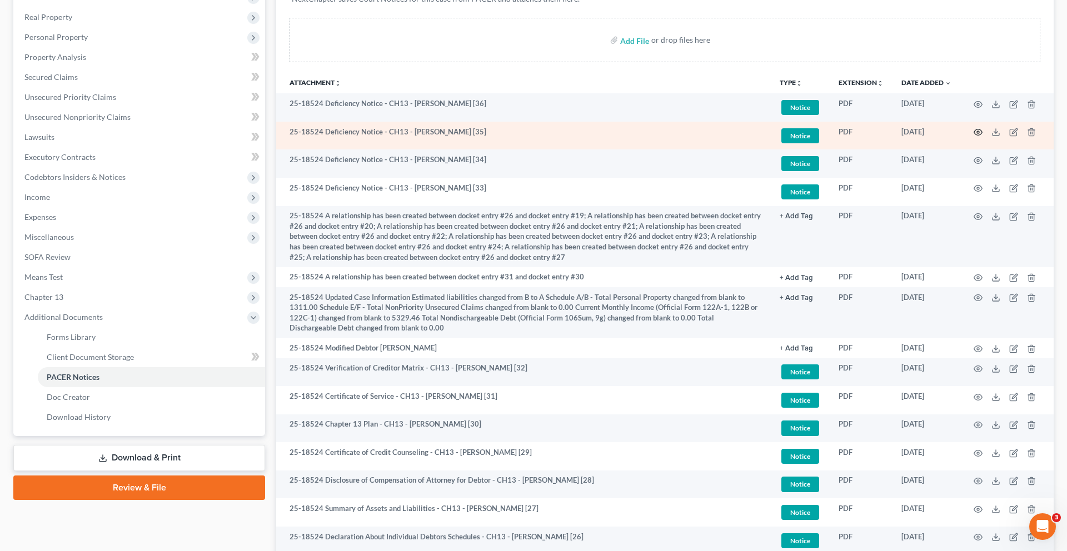
click at [974, 137] on icon "button" at bounding box center [978, 132] width 9 height 9
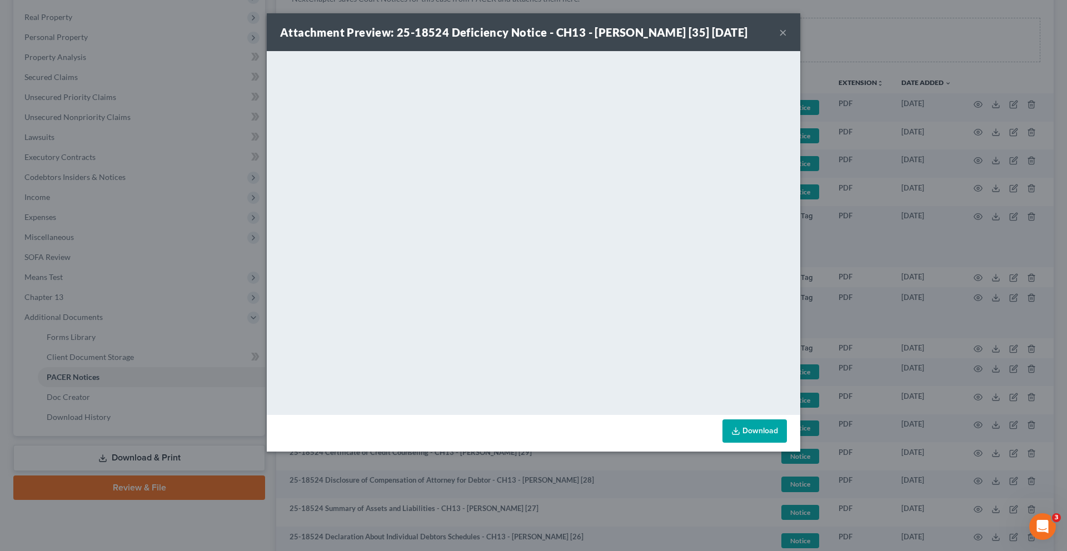
click at [787, 39] on button "×" at bounding box center [783, 32] width 8 height 13
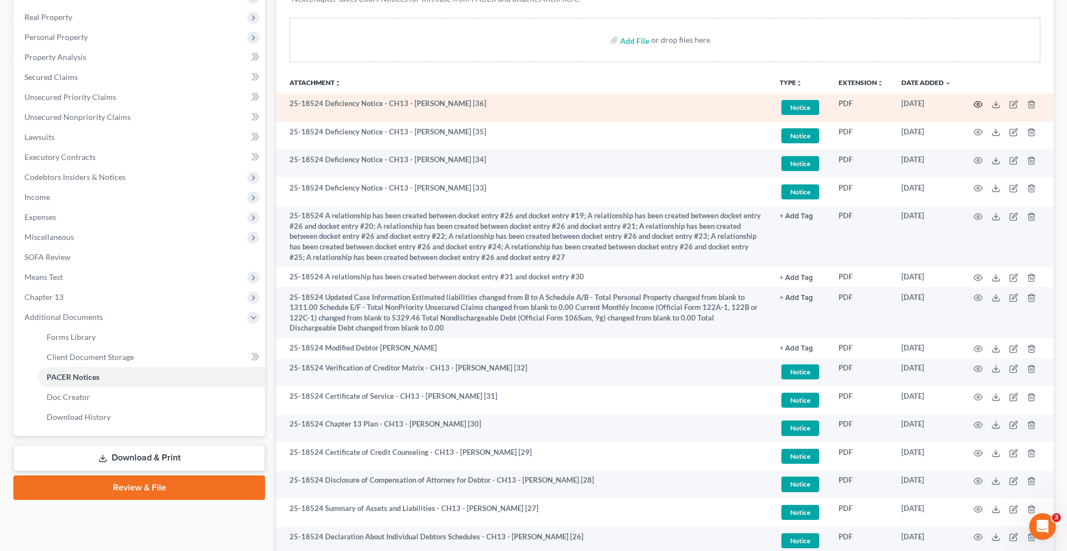
click at [977, 106] on circle "button" at bounding box center [978, 104] width 2 height 2
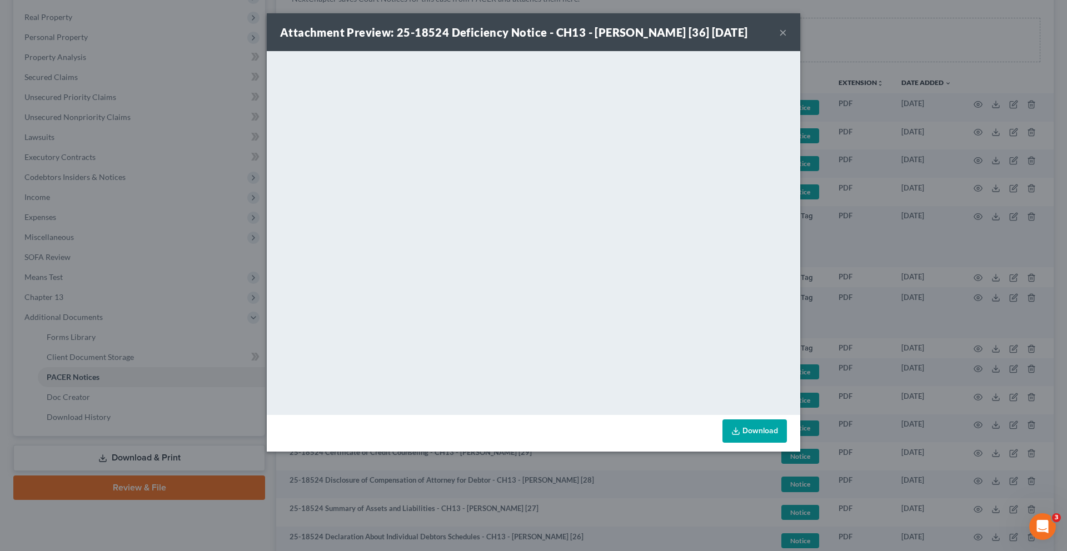
click at [787, 39] on button "×" at bounding box center [783, 32] width 8 height 13
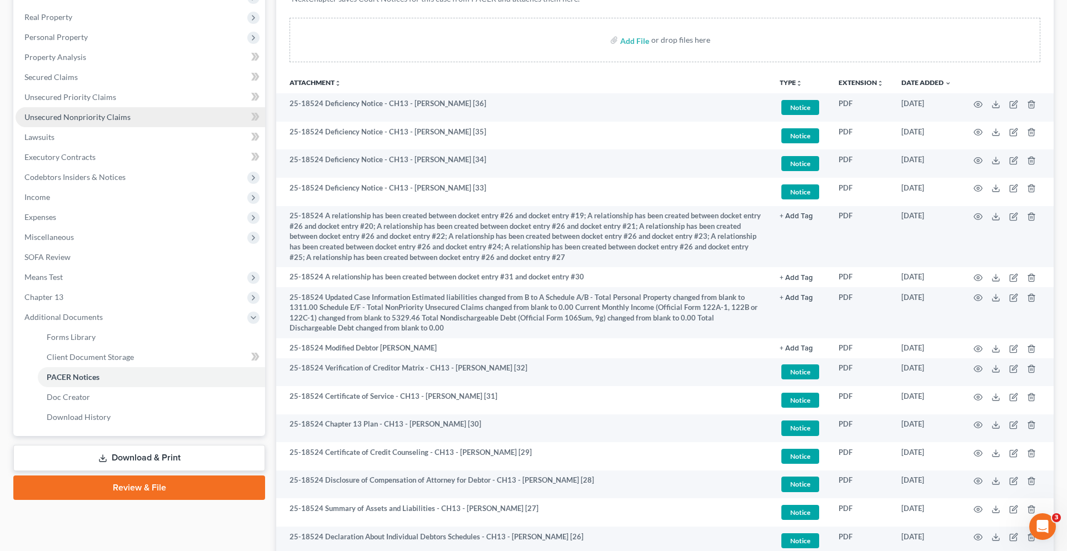
click at [131, 122] on span "Unsecured Nonpriority Claims" at bounding box center [77, 116] width 106 height 9
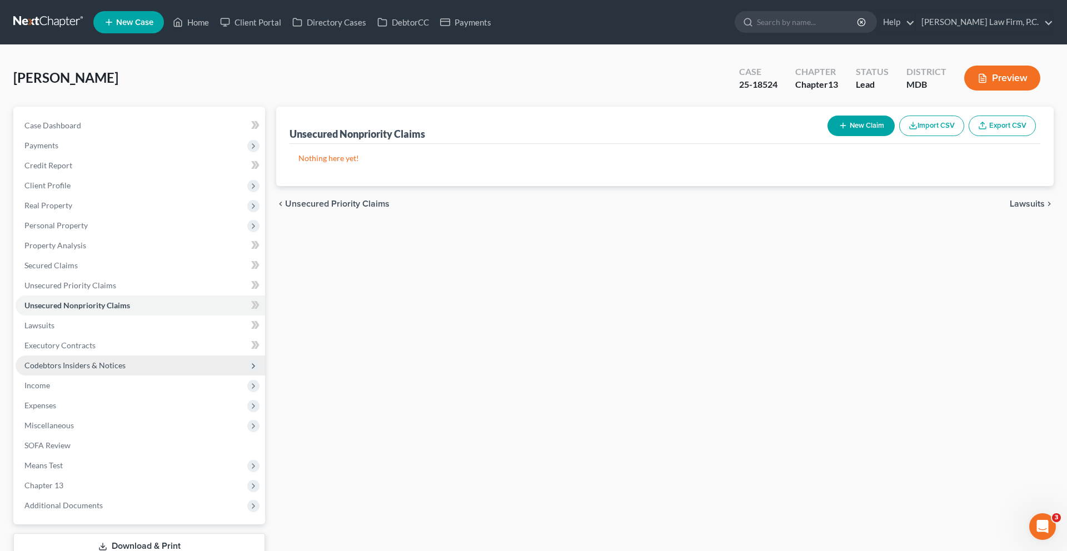
click at [109, 370] on span "Codebtors Insiders & Notices" at bounding box center [74, 365] width 101 height 9
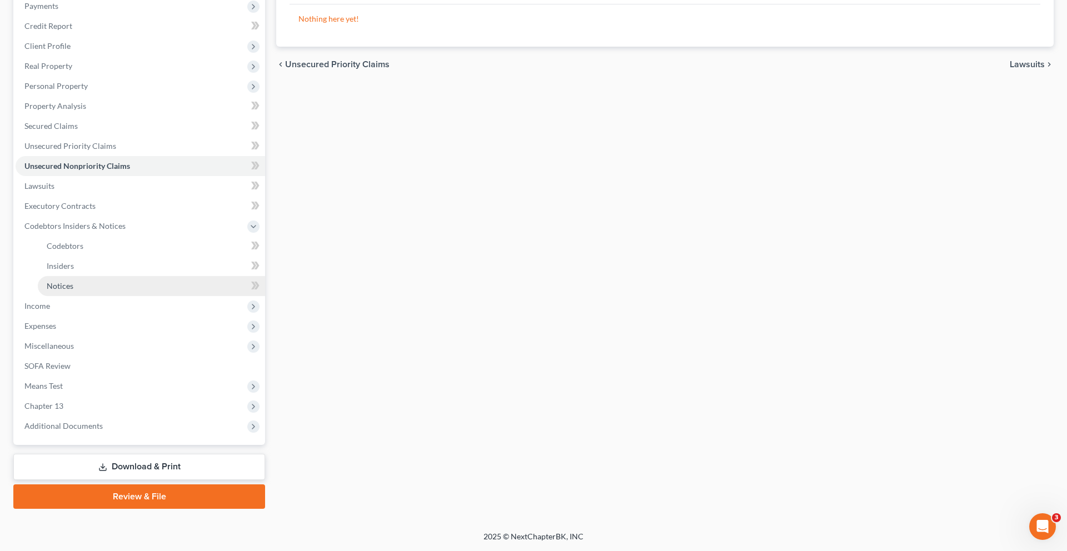
click at [138, 296] on link "Notices" at bounding box center [151, 286] width 227 height 20
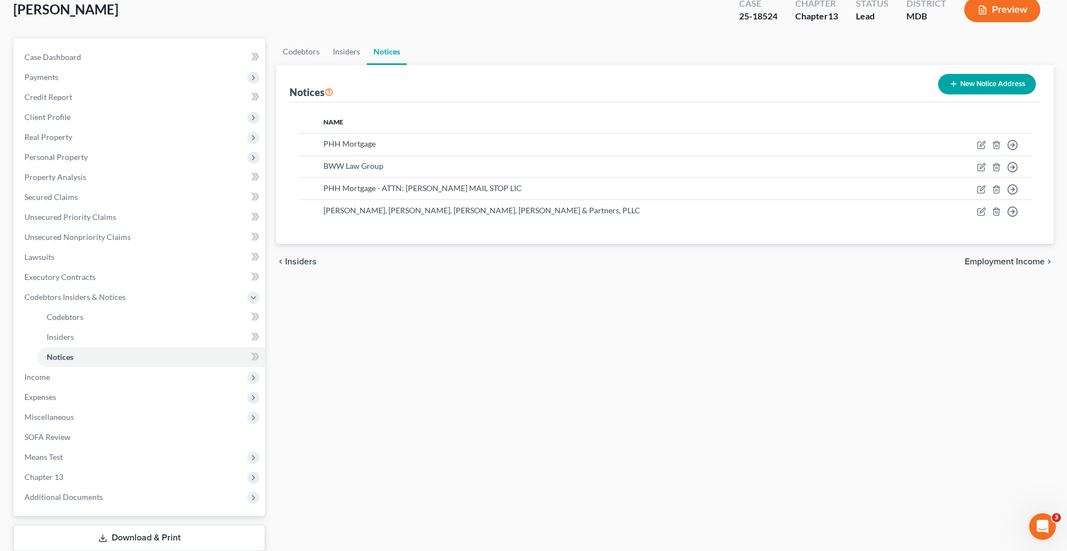
scroll to position [68, 0]
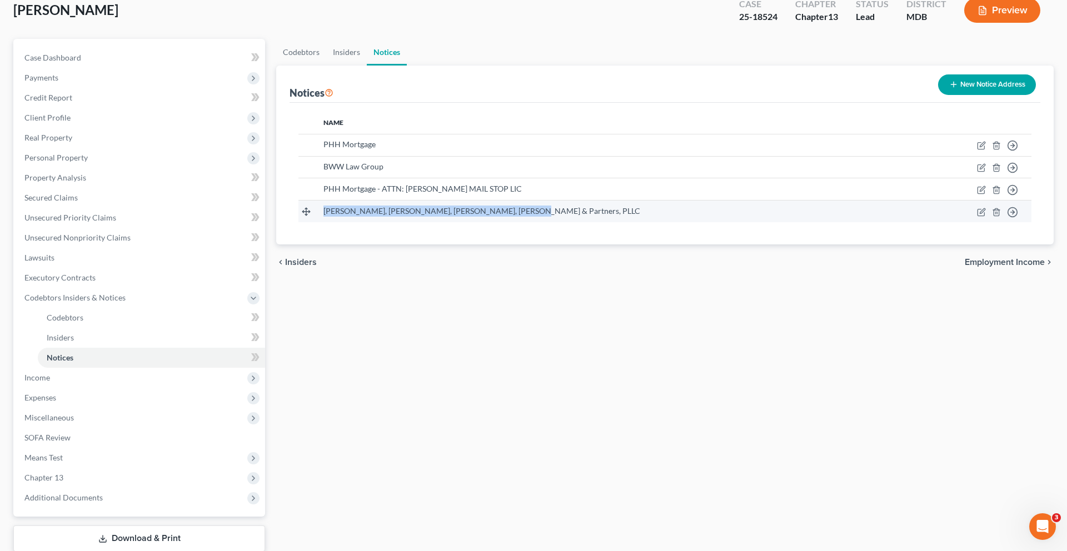
drag, startPoint x: 568, startPoint y: 275, endPoint x: 335, endPoint y: 275, distance: 234.0
click at [335, 217] on div "[PERSON_NAME], [PERSON_NAME], [PERSON_NAME], [PERSON_NAME] & Partners, PLLC" at bounding box center [615, 211] width 585 height 11
copy span "[PERSON_NAME], [PERSON_NAME], [PERSON_NAME], [PERSON_NAME] & Partners, PLLC"
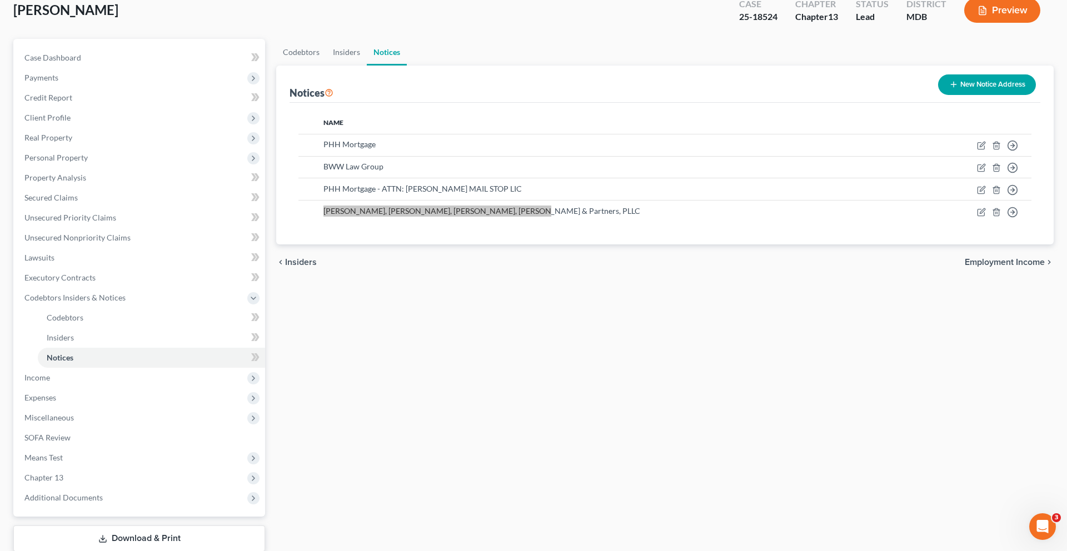
drag, startPoint x: 362, startPoint y: 275, endPoint x: 974, endPoint y: 3, distance: 669.5
click at [0, 0] on div "[PERSON_NAME] Upgraded Case 25-18524 Chapter Chapter 13 Status Lead District MD…" at bounding box center [533, 290] width 1067 height 626
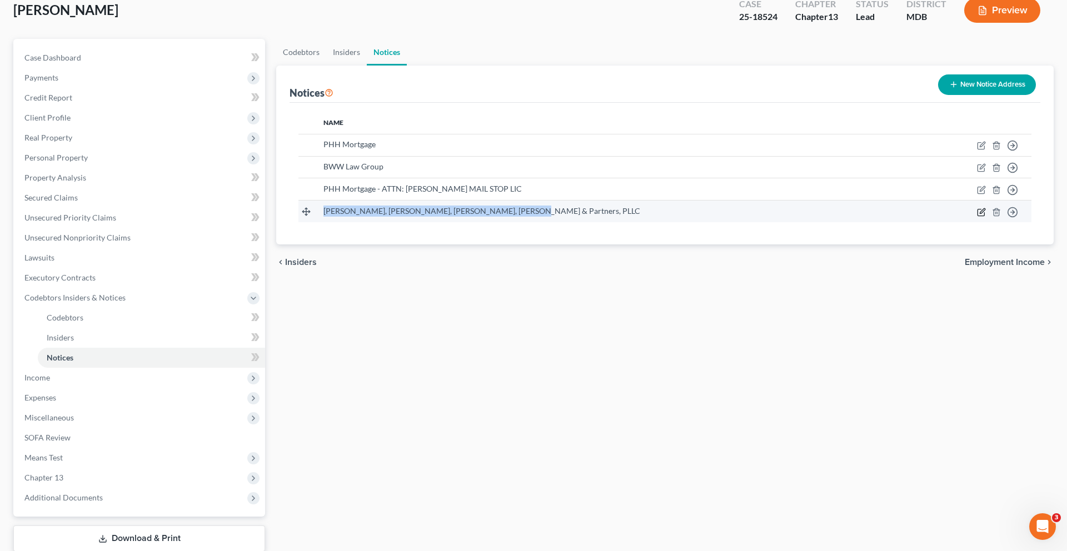
click at [977, 217] on icon "button" at bounding box center [981, 212] width 9 height 9
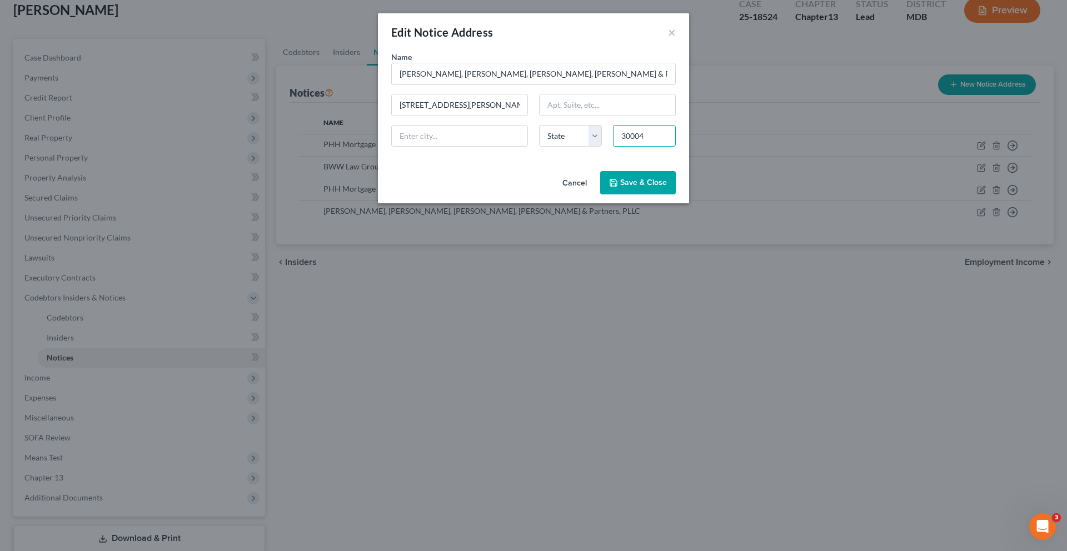
click at [647, 147] on input "30004" at bounding box center [644, 136] width 63 height 22
paste input "21031"
type input "21031"
click at [500, 203] on div "Cancel Save & Close" at bounding box center [533, 185] width 311 height 37
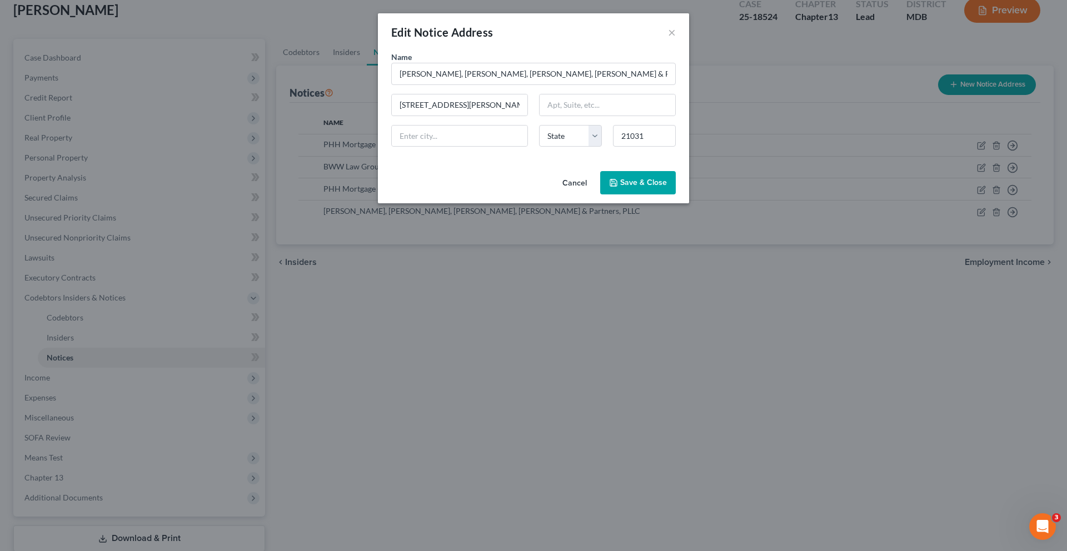
type input "[PERSON_NAME][GEOGRAPHIC_DATA]"
select select "21"
click at [659, 187] on span "Save & Close" at bounding box center [643, 182] width 47 height 9
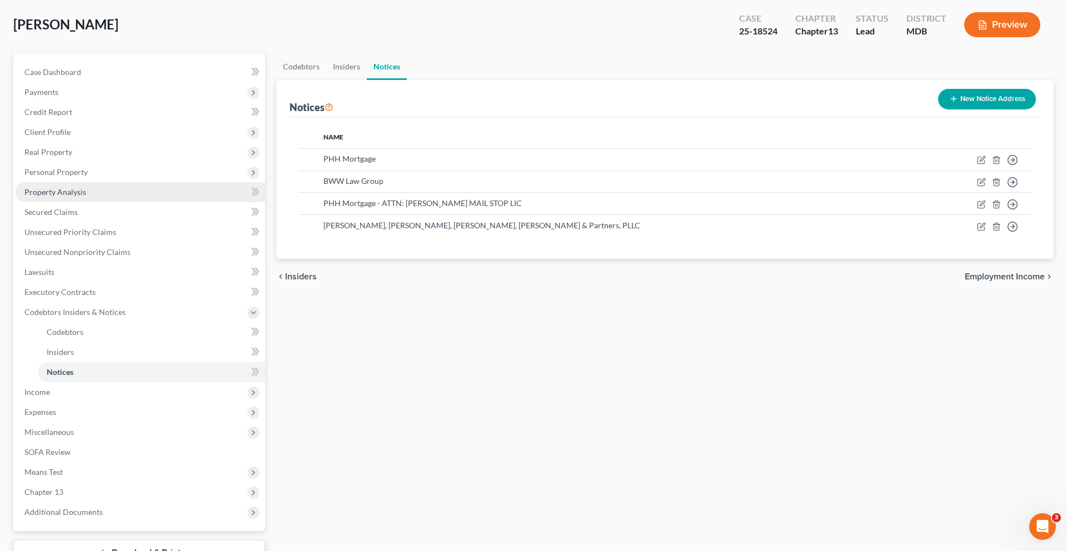
scroll to position [0, 0]
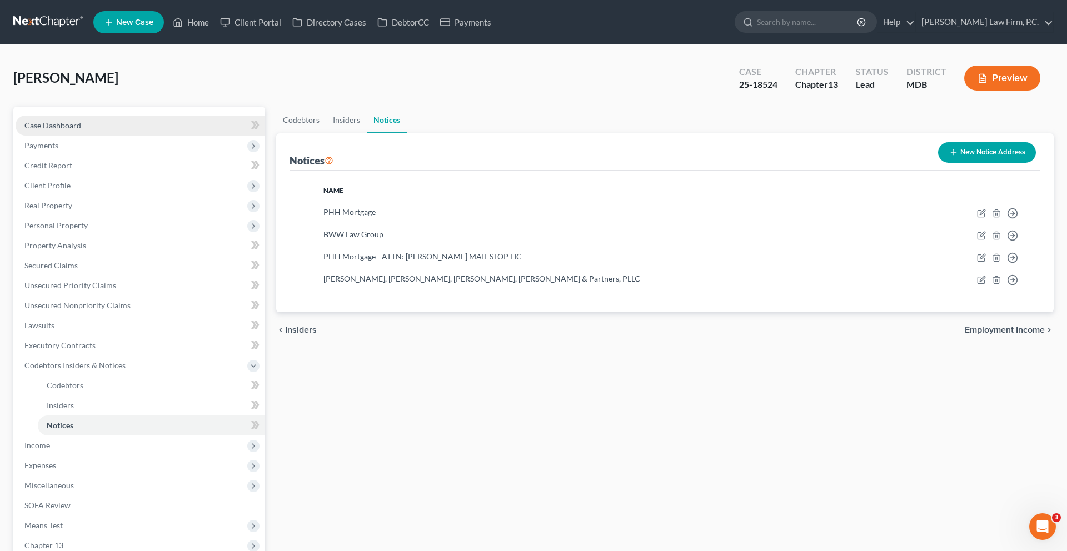
click at [88, 136] on link "Case Dashboard" at bounding box center [141, 126] width 250 height 20
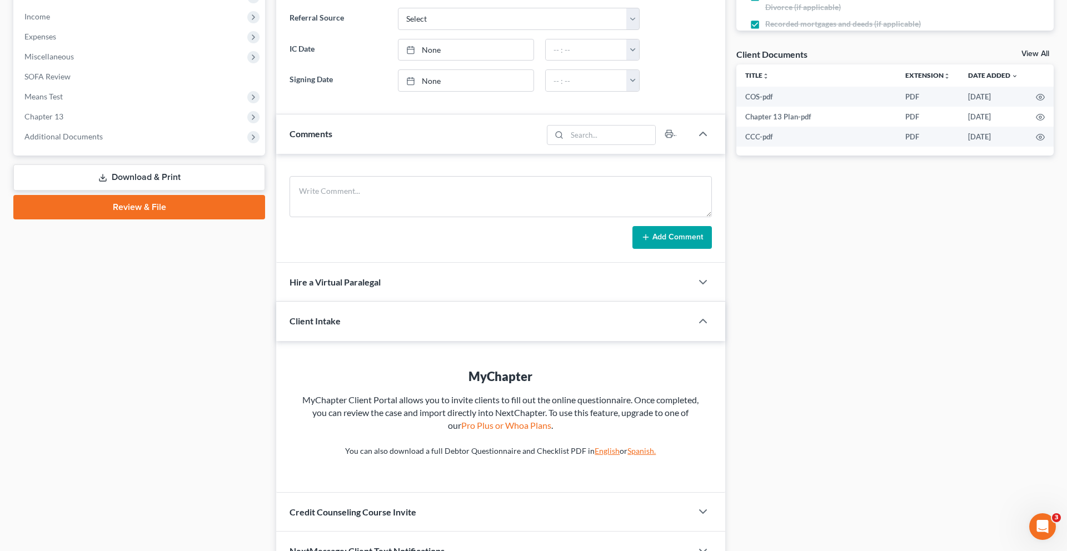
scroll to position [435, 0]
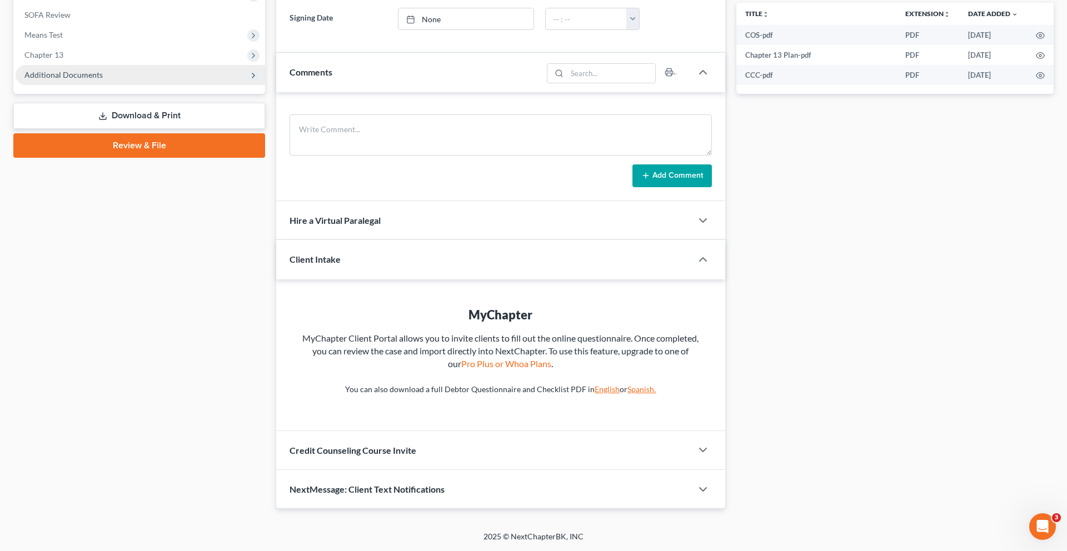
click at [103, 79] on span "Additional Documents" at bounding box center [63, 74] width 78 height 9
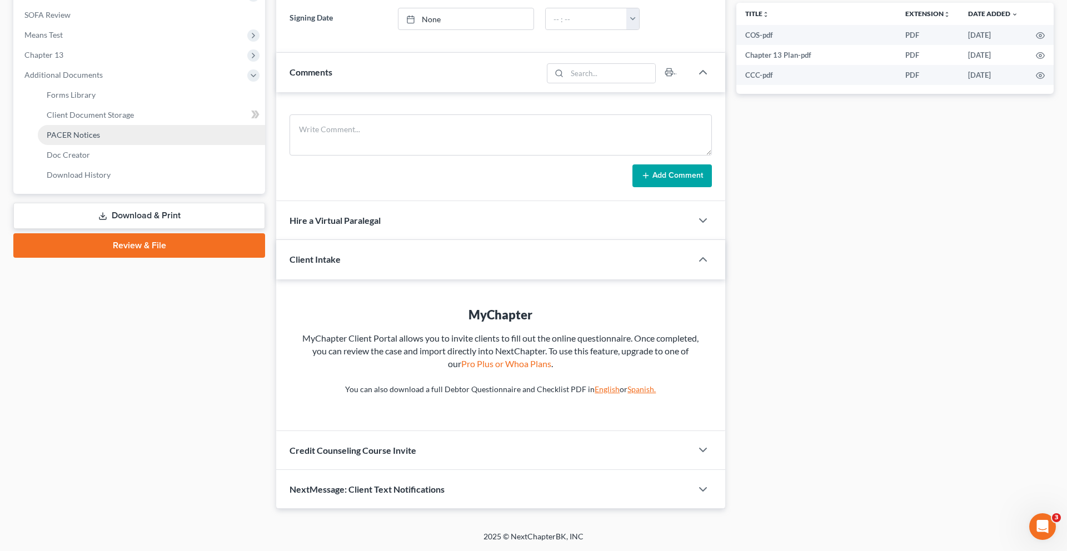
click at [117, 145] on link "PACER Notices" at bounding box center [151, 135] width 227 height 20
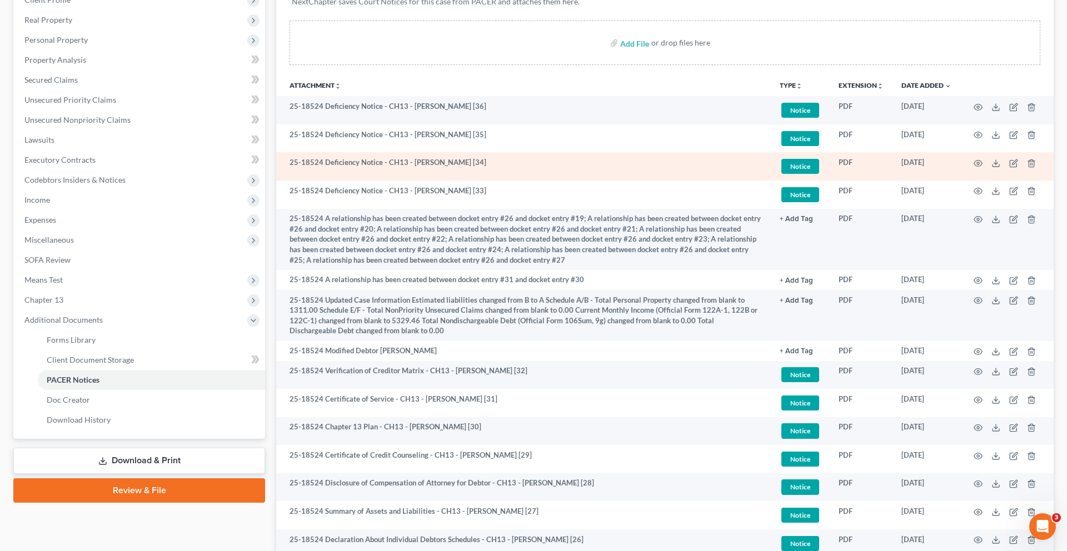
scroll to position [193, 0]
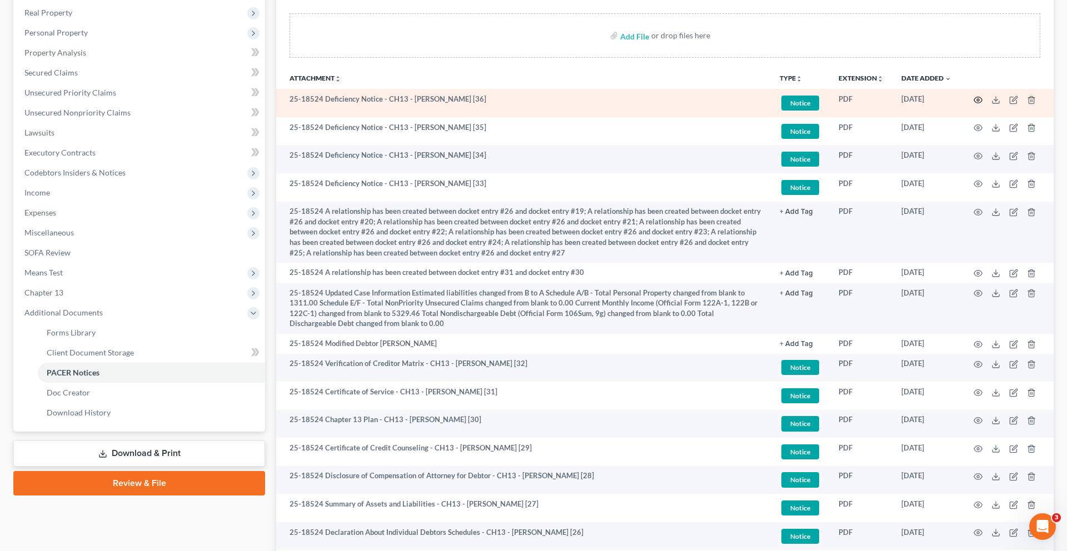
click at [977, 101] on circle "button" at bounding box center [978, 100] width 2 height 2
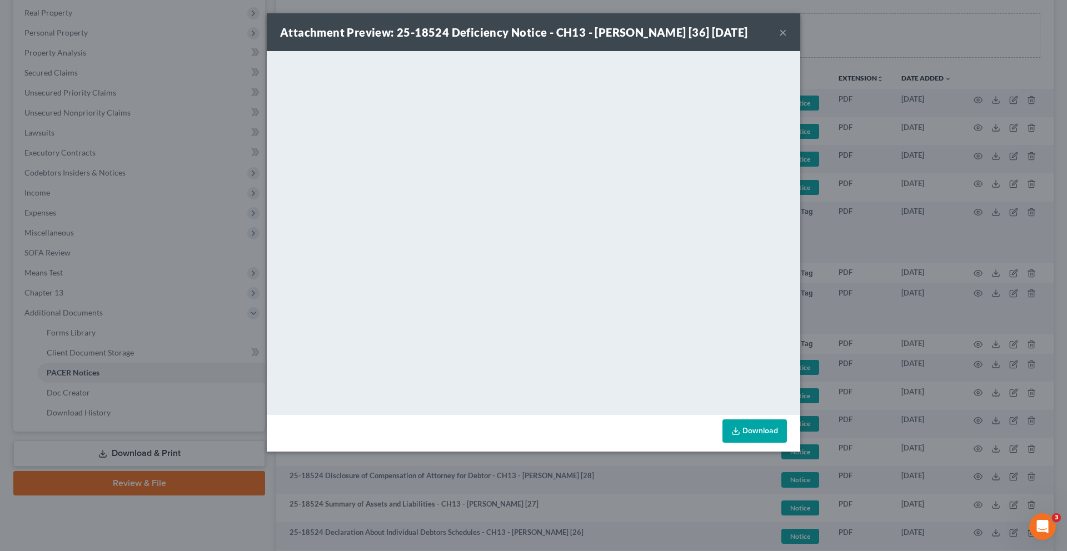
click at [787, 39] on button "×" at bounding box center [783, 32] width 8 height 13
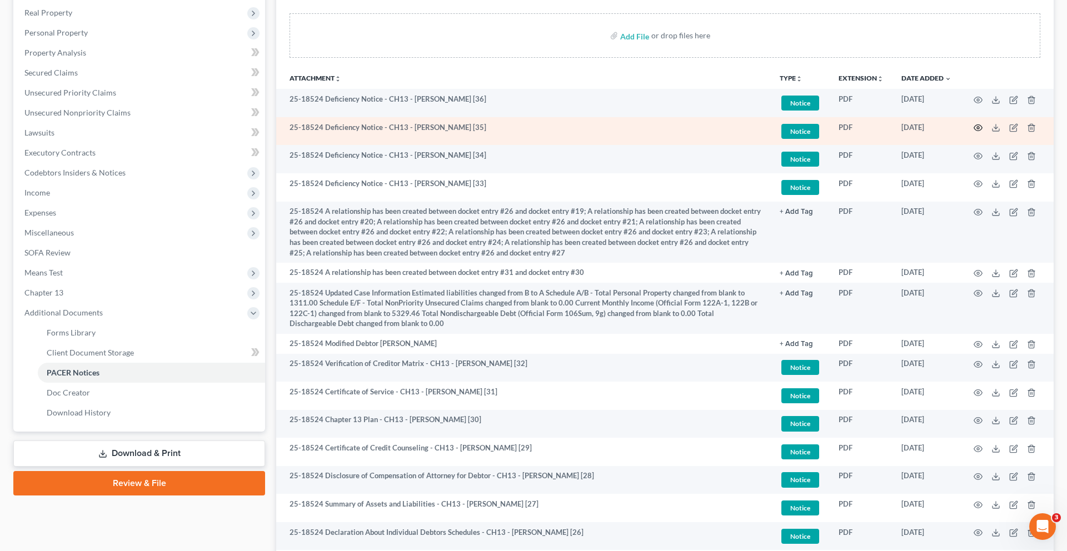
click at [974, 131] on icon "button" at bounding box center [978, 128] width 8 height 6
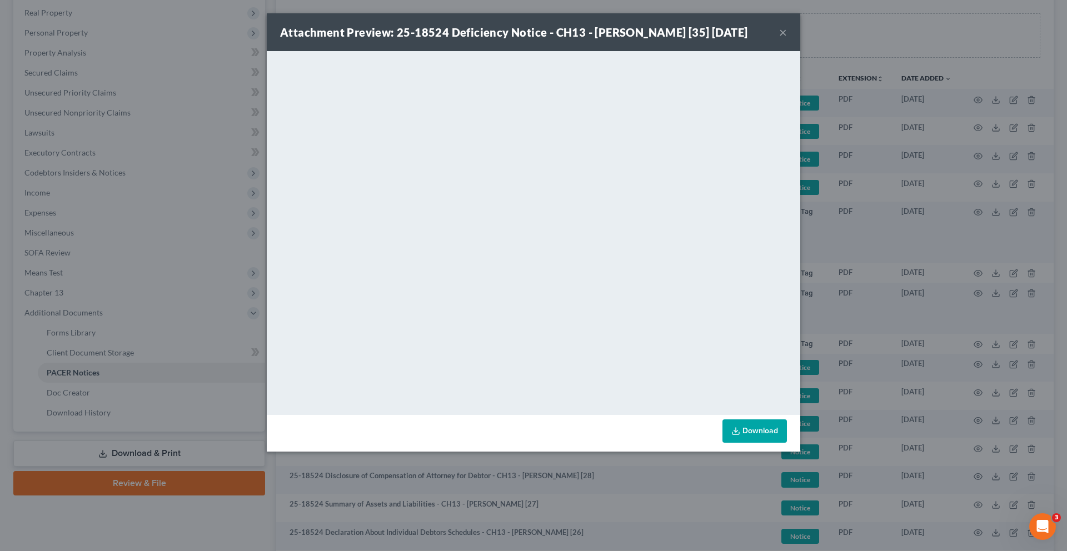
click at [787, 39] on button "×" at bounding box center [783, 32] width 8 height 13
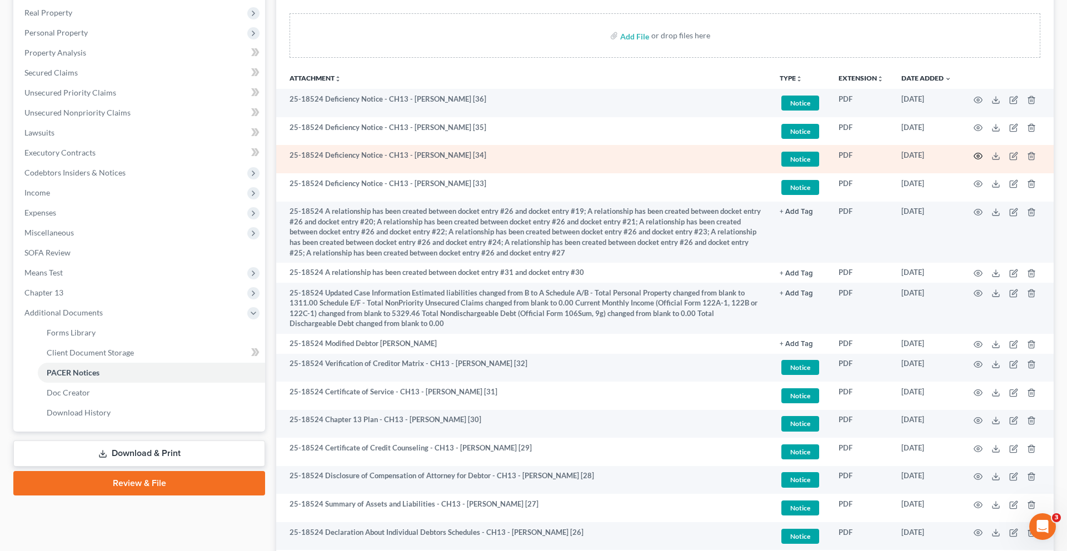
click at [974, 159] on icon "button" at bounding box center [978, 156] width 8 height 6
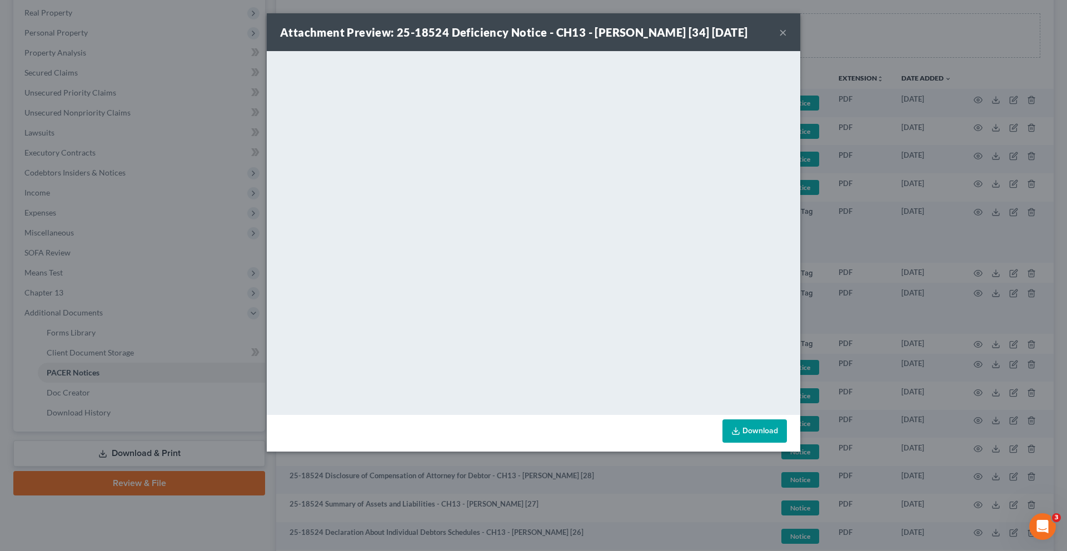
click at [747, 40] on div "Attachment Preview: 25-18524 Deficiency Notice - CH13 - [PERSON_NAME] [34] [DAT…" at bounding box center [513, 32] width 467 height 16
click at [787, 39] on button "×" at bounding box center [783, 32] width 8 height 13
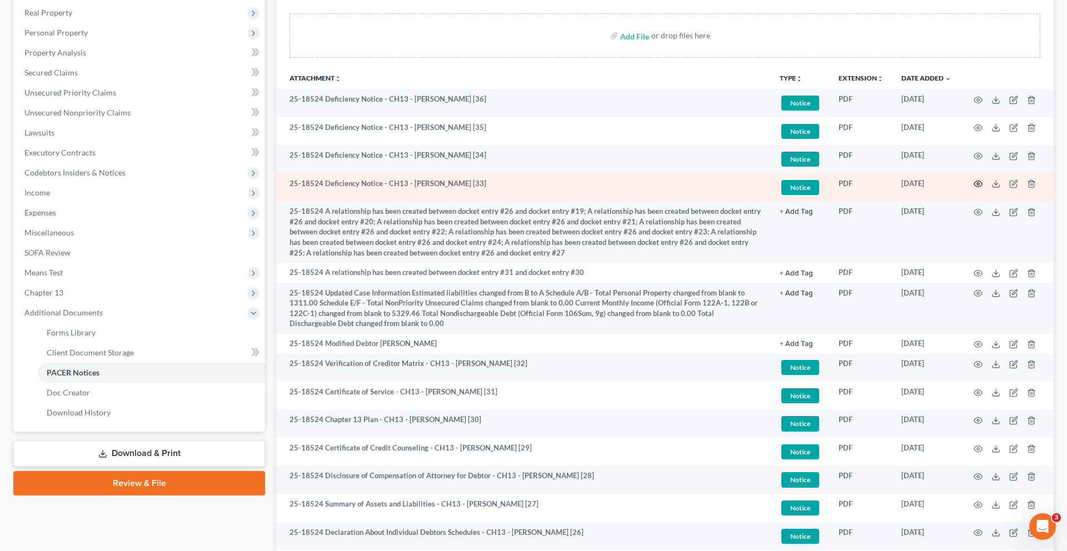
click at [974, 188] on icon "button" at bounding box center [978, 183] width 9 height 9
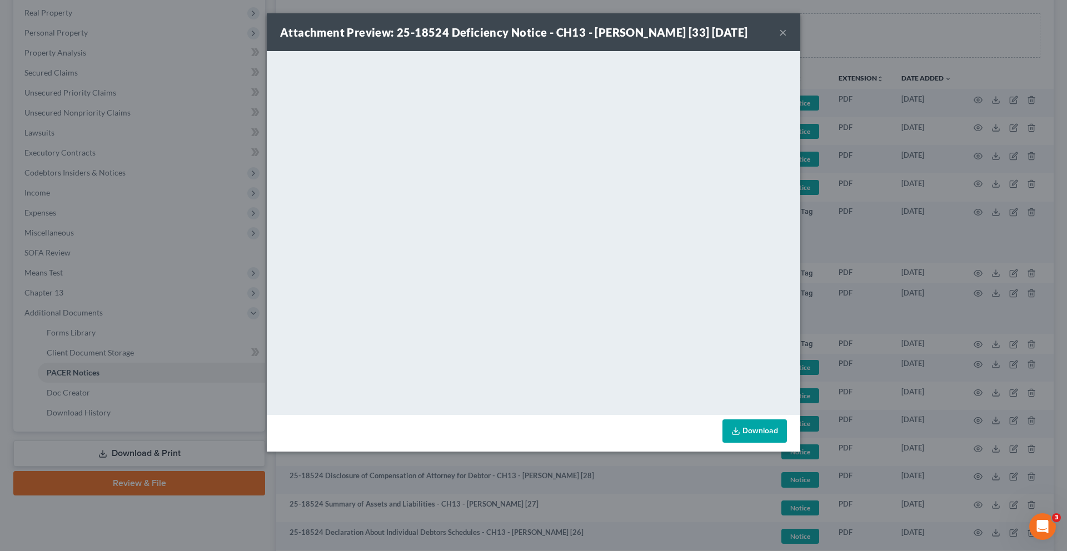
click at [787, 39] on button "×" at bounding box center [783, 32] width 8 height 13
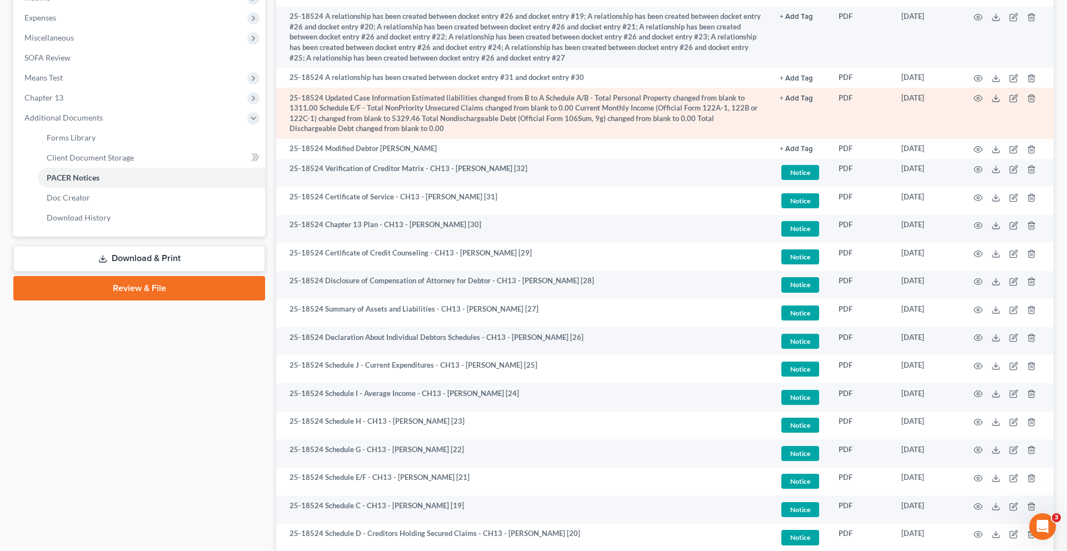
scroll to position [0, 0]
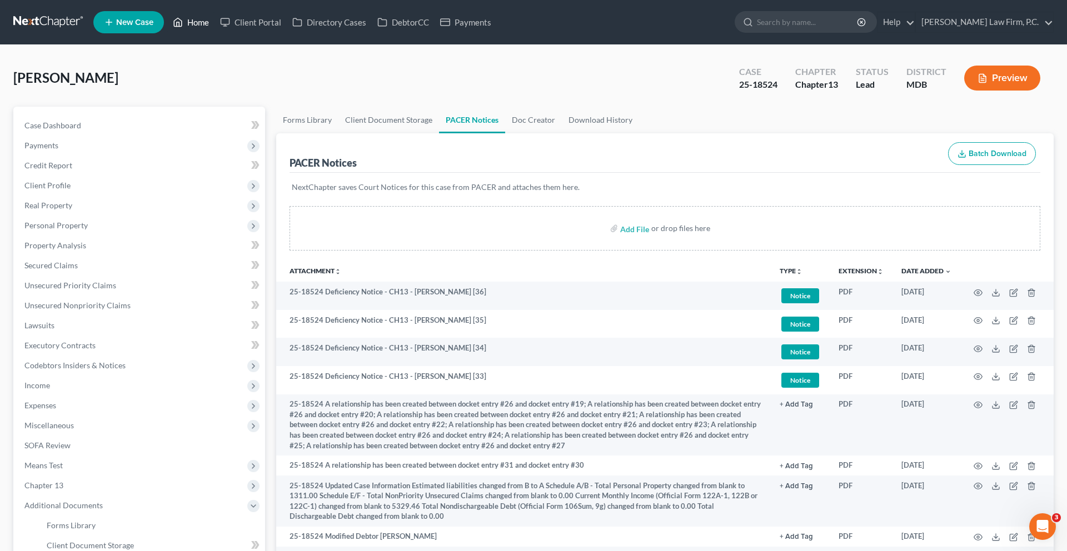
click at [215, 31] on link "Home" at bounding box center [190, 22] width 47 height 20
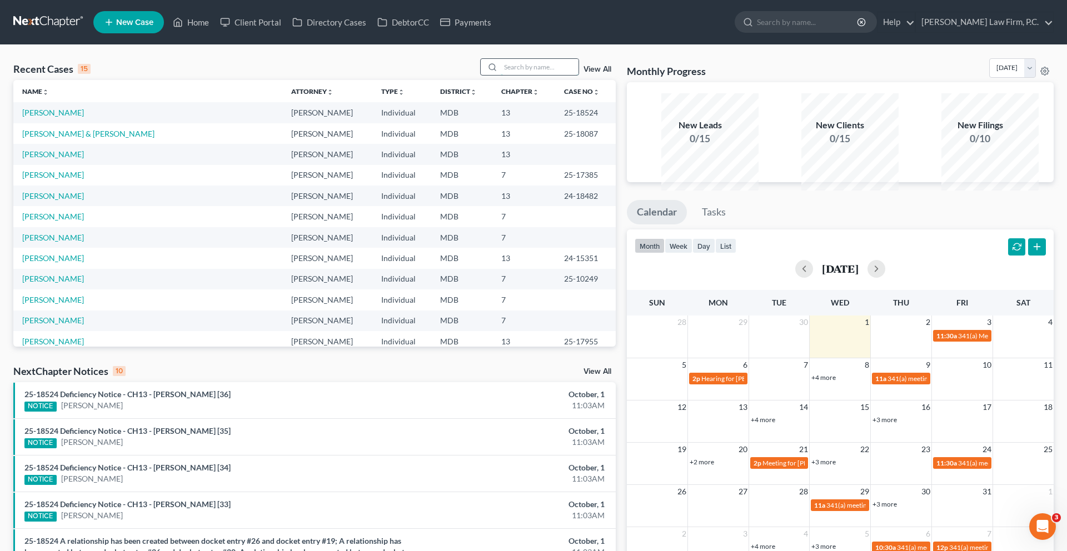
click at [530, 75] on input "search" at bounding box center [540, 67] width 78 height 16
type input "[PERSON_NAME]"
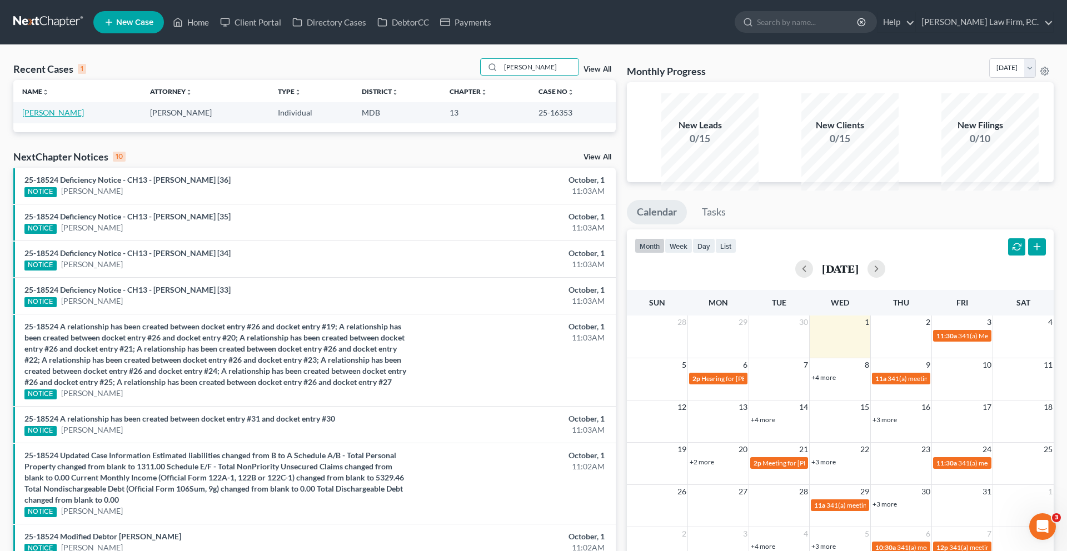
click at [76, 117] on link "[PERSON_NAME]" at bounding box center [53, 112] width 62 height 9
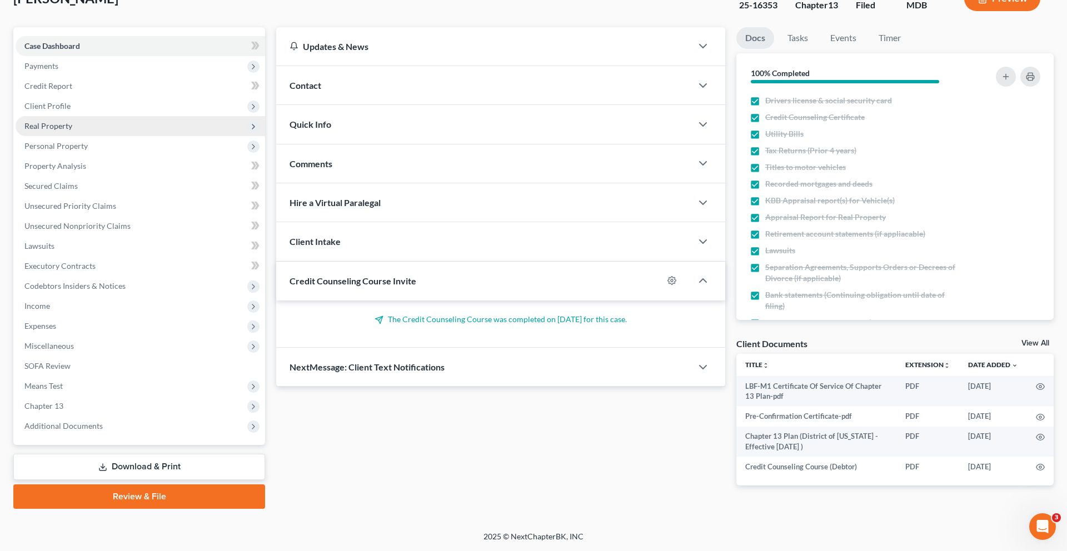
scroll to position [280, 0]
click at [97, 421] on span "Additional Documents" at bounding box center [63, 425] width 78 height 9
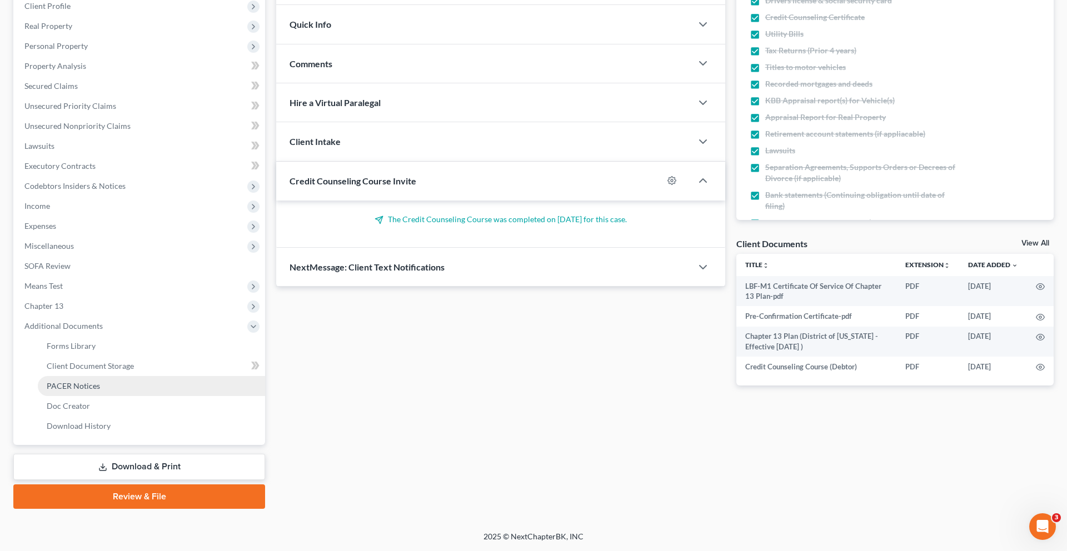
click at [100, 391] on span "PACER Notices" at bounding box center [73, 385] width 53 height 9
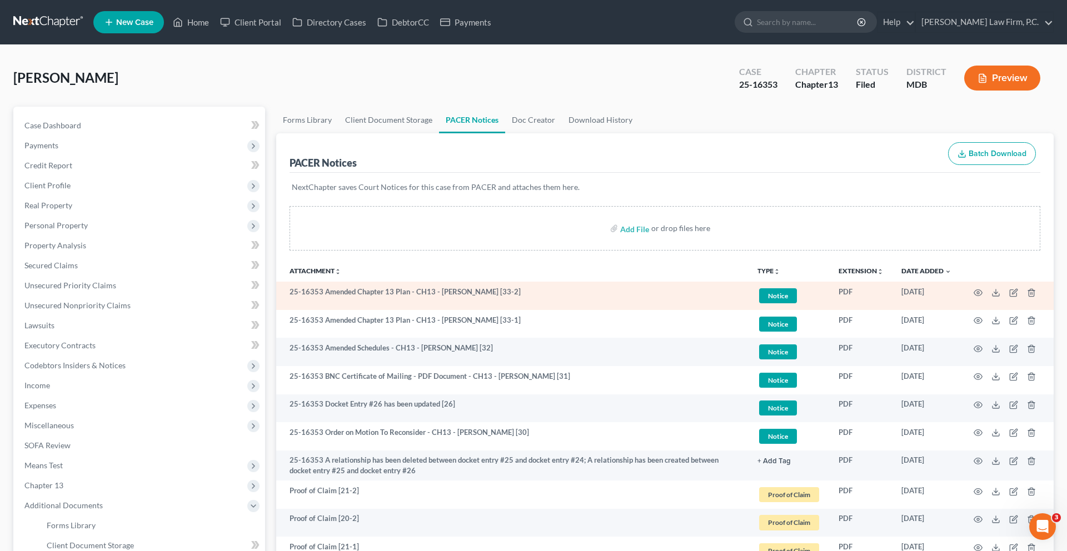
scroll to position [37, 0]
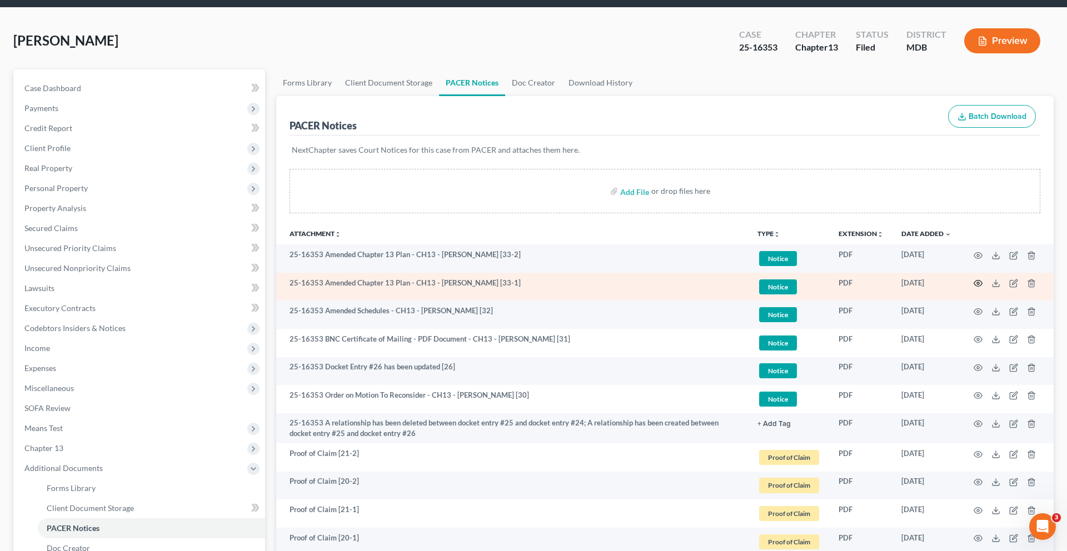
click at [974, 288] on icon "button" at bounding box center [978, 283] width 9 height 9
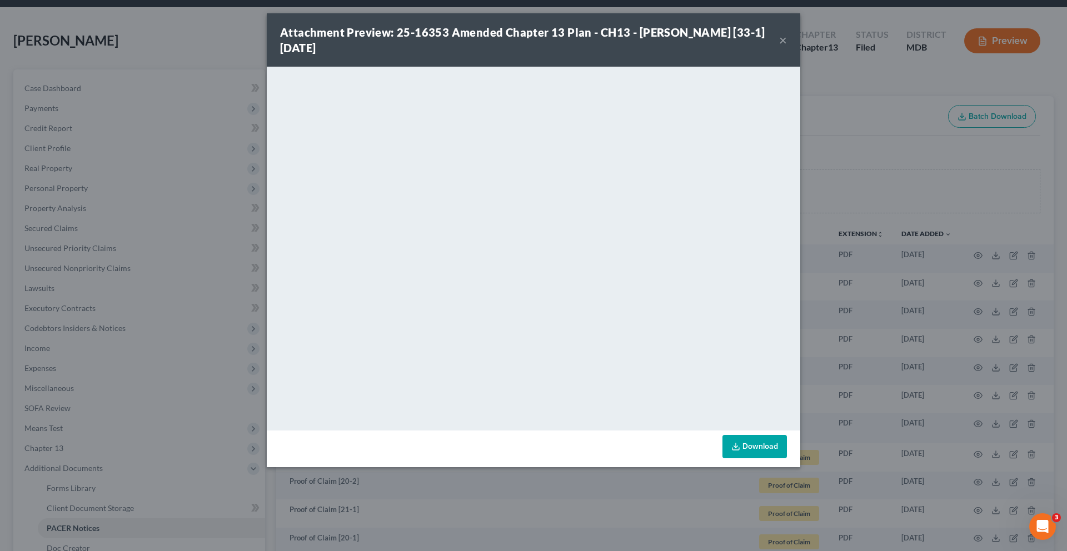
click at [787, 47] on button "×" at bounding box center [783, 39] width 8 height 13
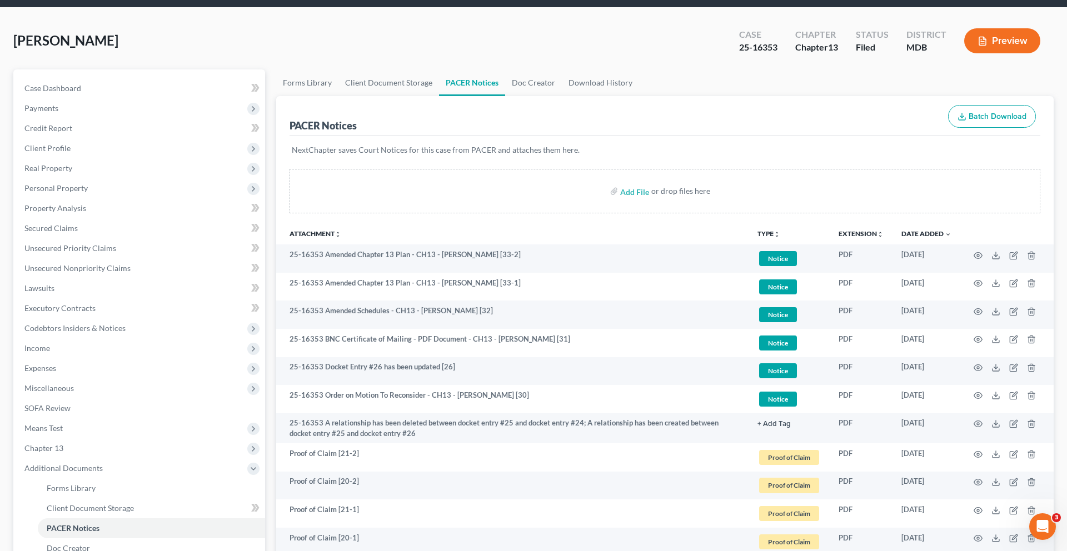
scroll to position [0, 0]
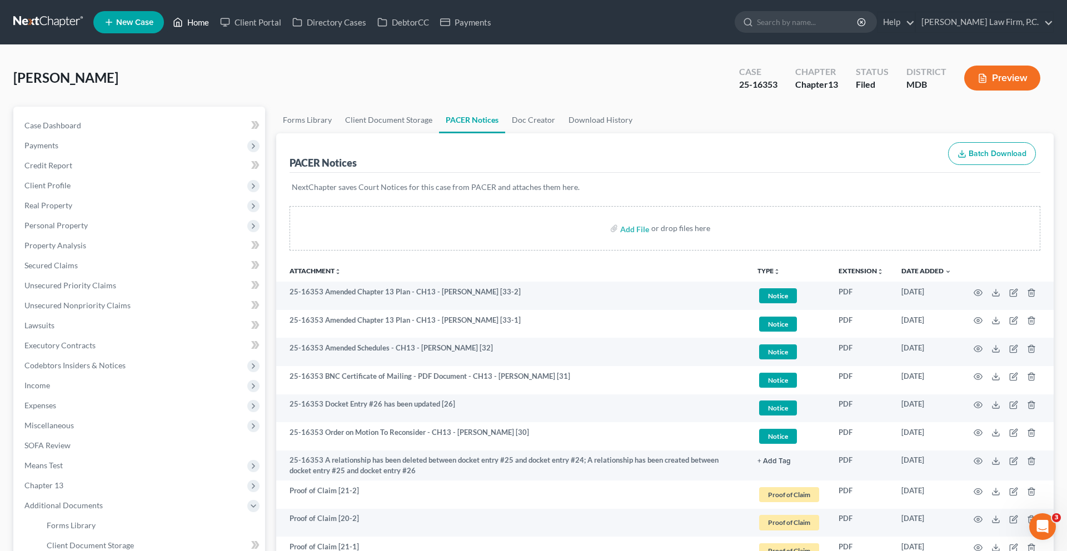
click at [215, 32] on link "Home" at bounding box center [190, 22] width 47 height 20
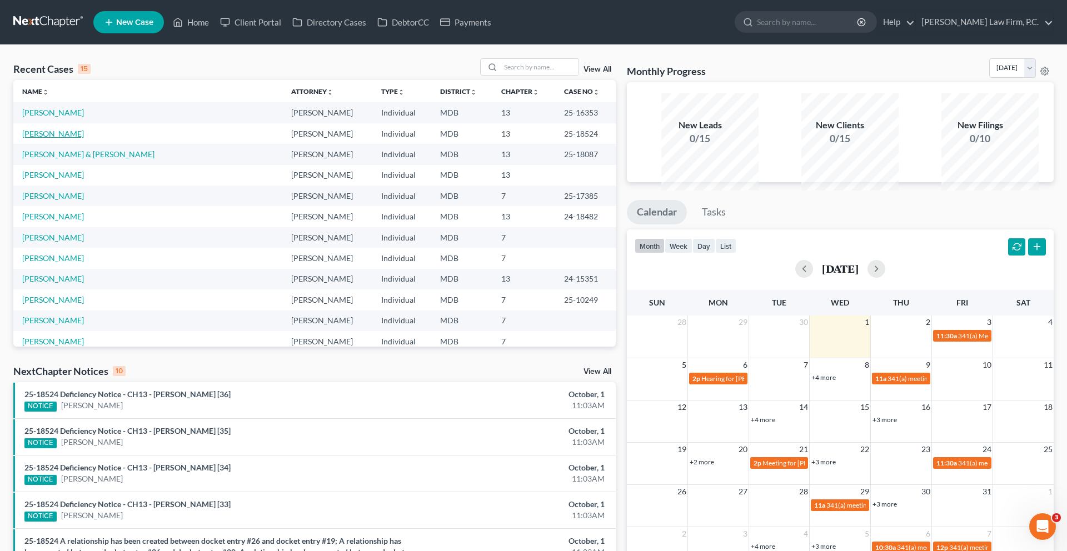
click at [64, 138] on link "[PERSON_NAME]" at bounding box center [53, 133] width 62 height 9
select select "10"
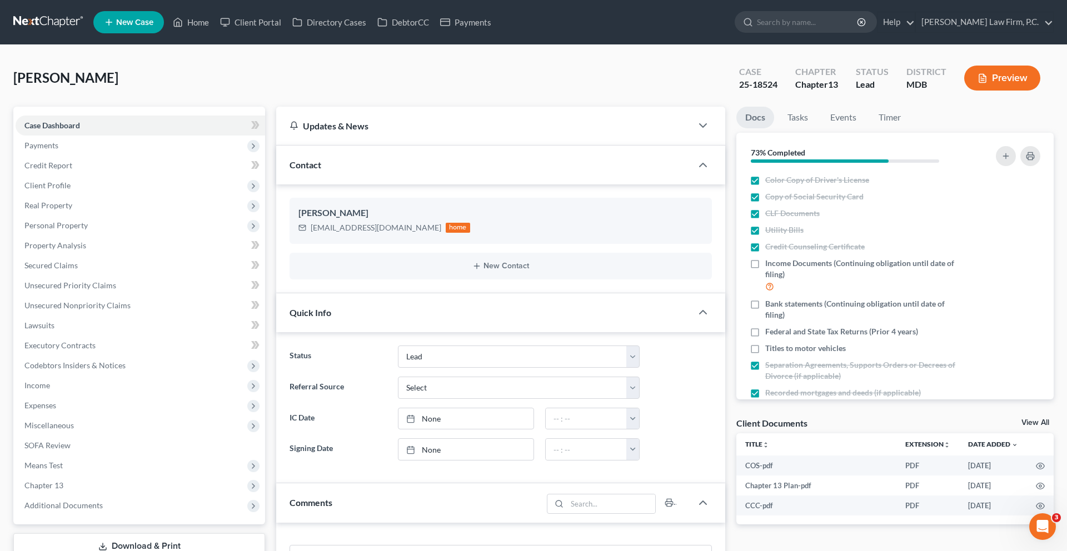
scroll to position [74, 0]
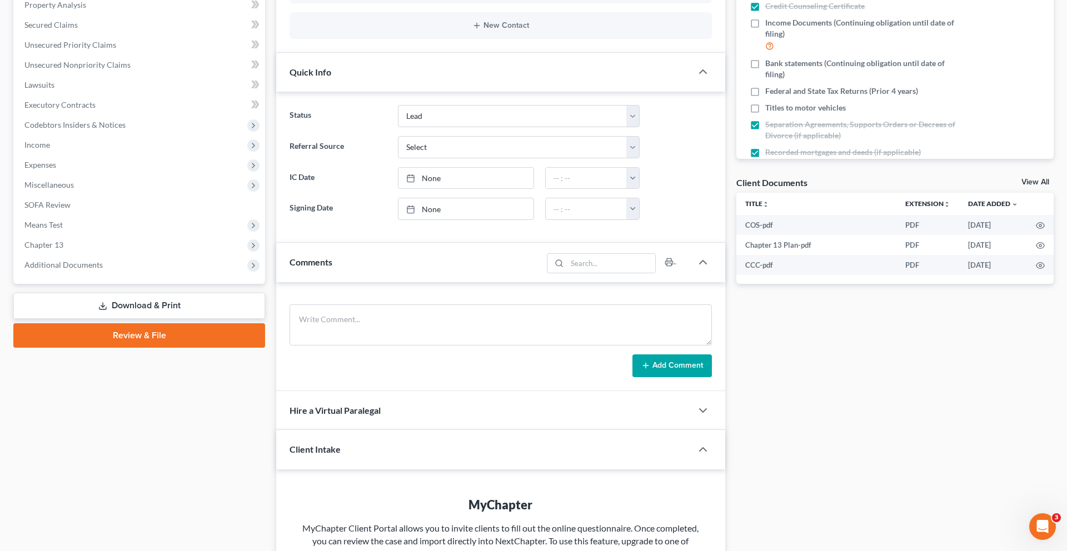
click at [98, 311] on icon at bounding box center [102, 306] width 9 height 9
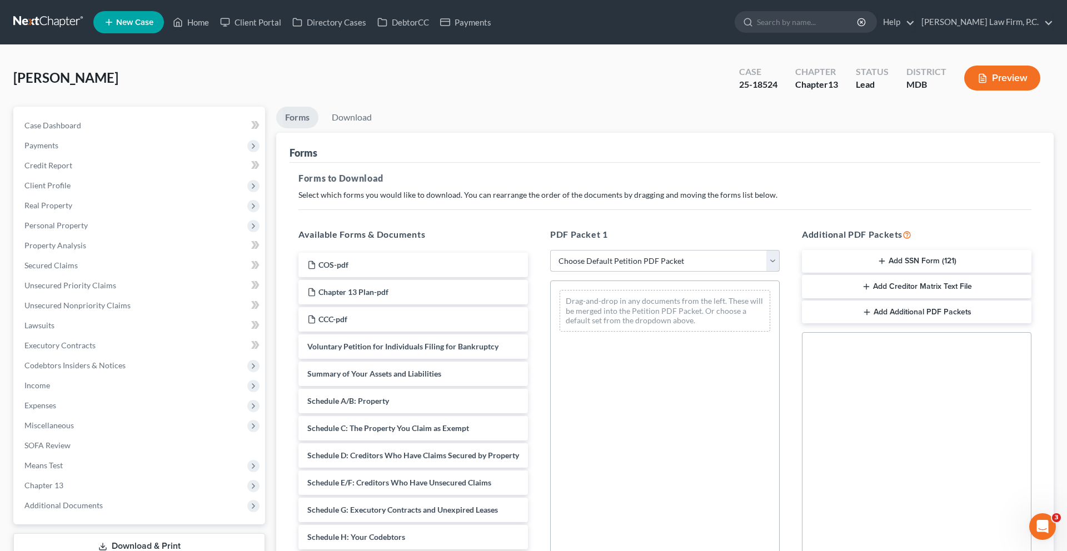
click at [605, 272] on select "Choose Default Petition PDF Packet Complete Bankruptcy Petition (all forms and …" at bounding box center [665, 261] width 230 height 22
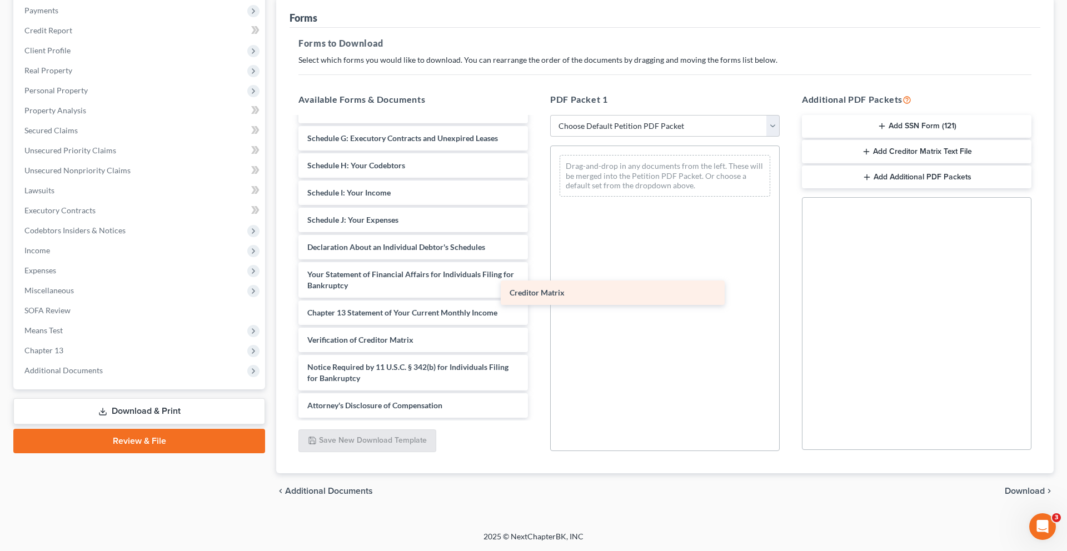
scroll to position [442, 0]
drag, startPoint x: 395, startPoint y: 347, endPoint x: 651, endPoint y: 285, distance: 263.6
click at [537, 285] on div "Creditor Matrix COS-pdf Chapter 13 Plan-pdf CCC-pdf Voluntary Petition for Indi…" at bounding box center [413, 149] width 247 height 537
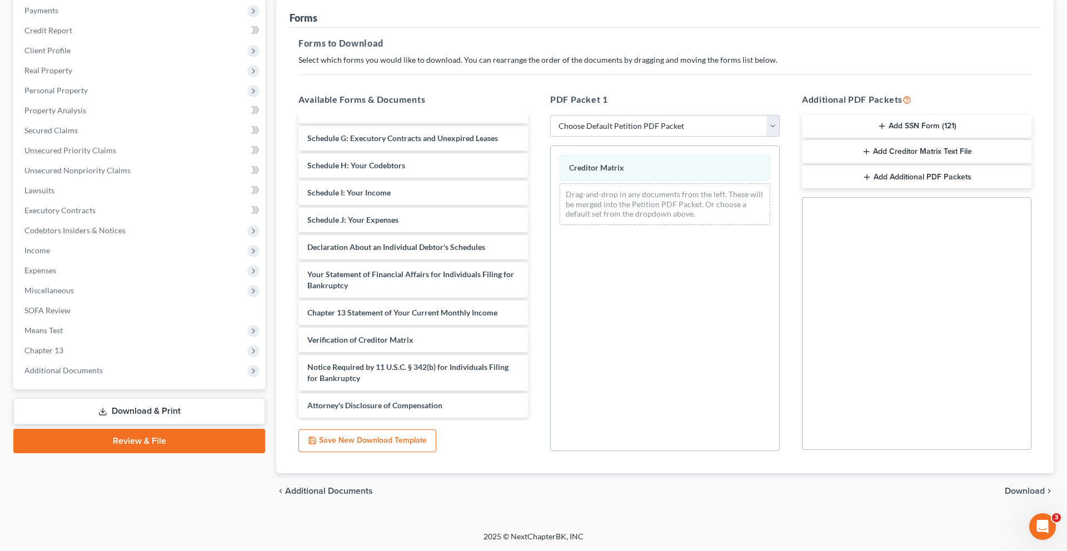
scroll to position [237, 0]
click at [1005, 487] on span "Download" at bounding box center [1025, 491] width 40 height 9
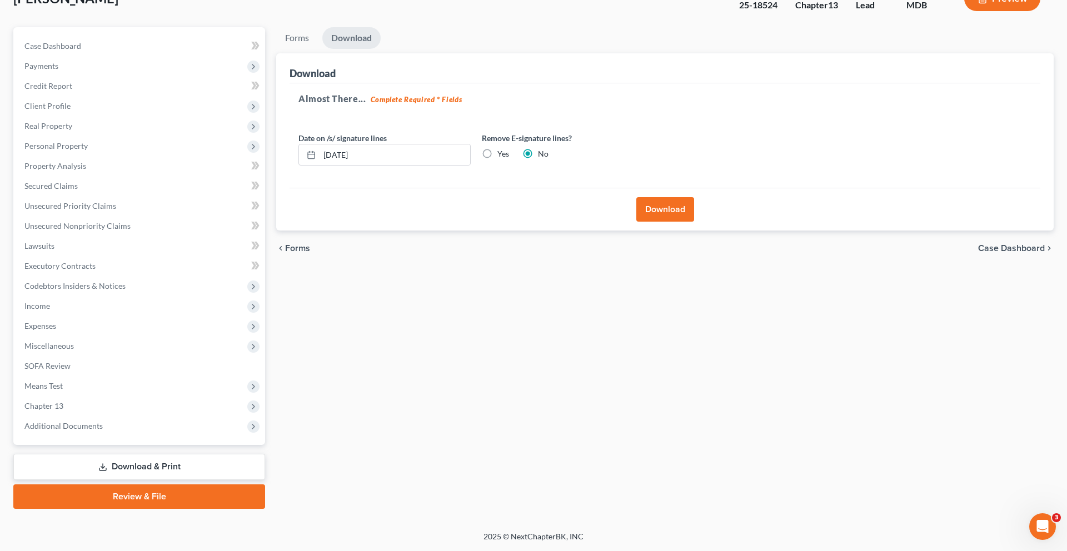
click at [647, 197] on button "Download" at bounding box center [665, 209] width 58 height 24
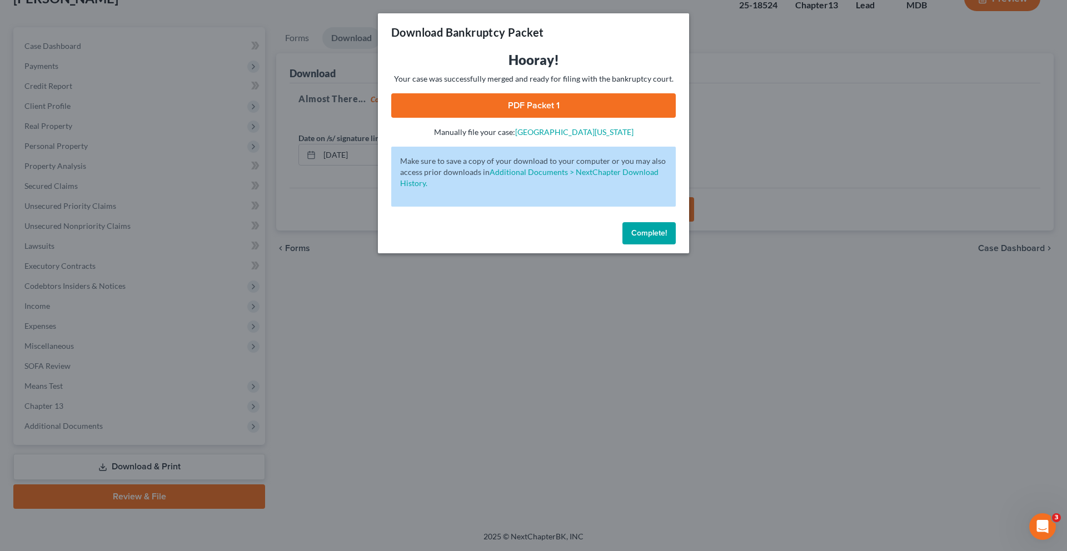
click at [586, 118] on link "PDF Packet 1" at bounding box center [533, 105] width 285 height 24
click at [667, 238] on span "Complete!" at bounding box center [649, 232] width 36 height 9
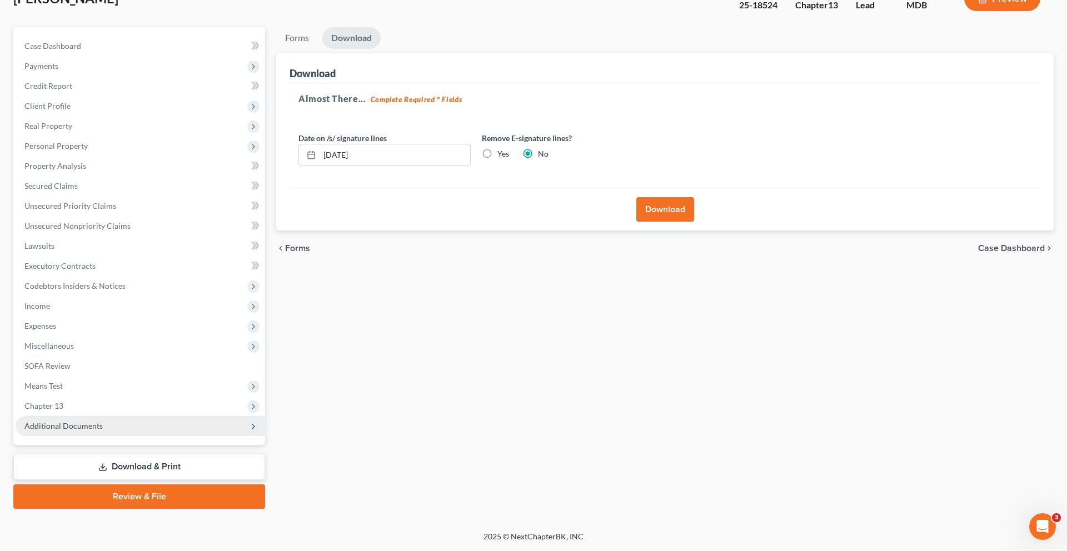
click at [93, 421] on span "Additional Documents" at bounding box center [63, 425] width 78 height 9
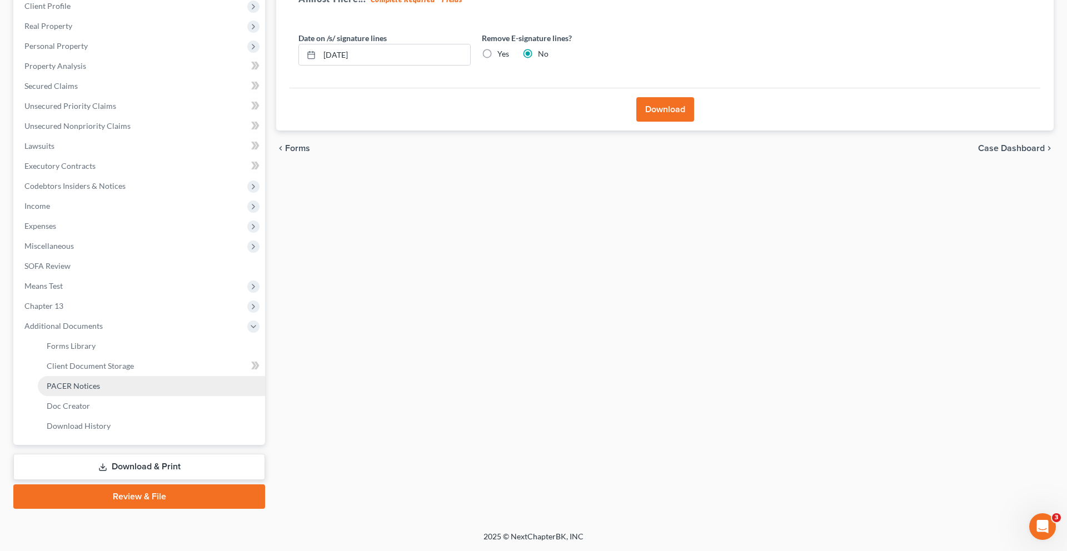
click at [93, 391] on span "PACER Notices" at bounding box center [73, 385] width 53 height 9
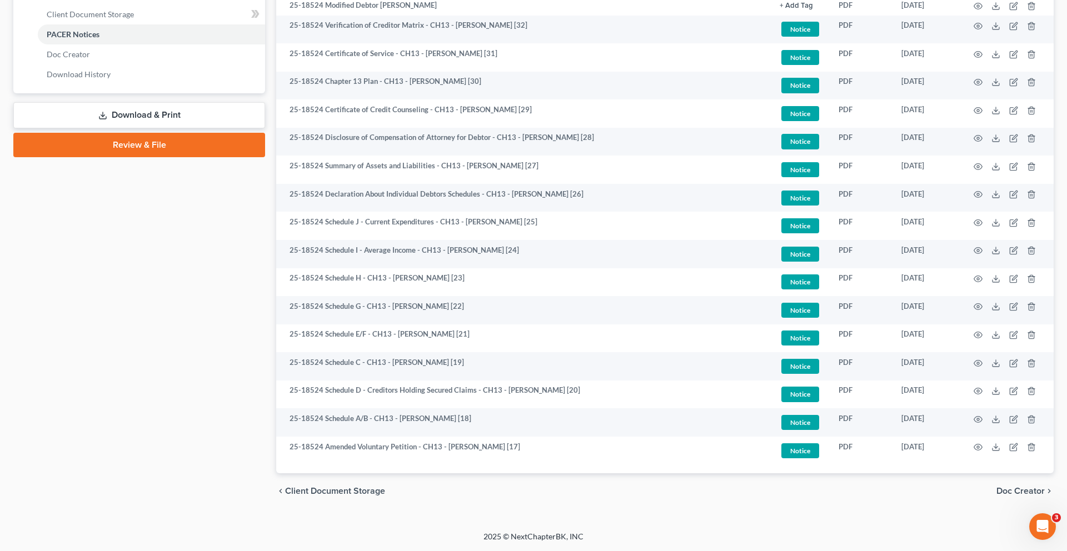
scroll to position [798, 0]
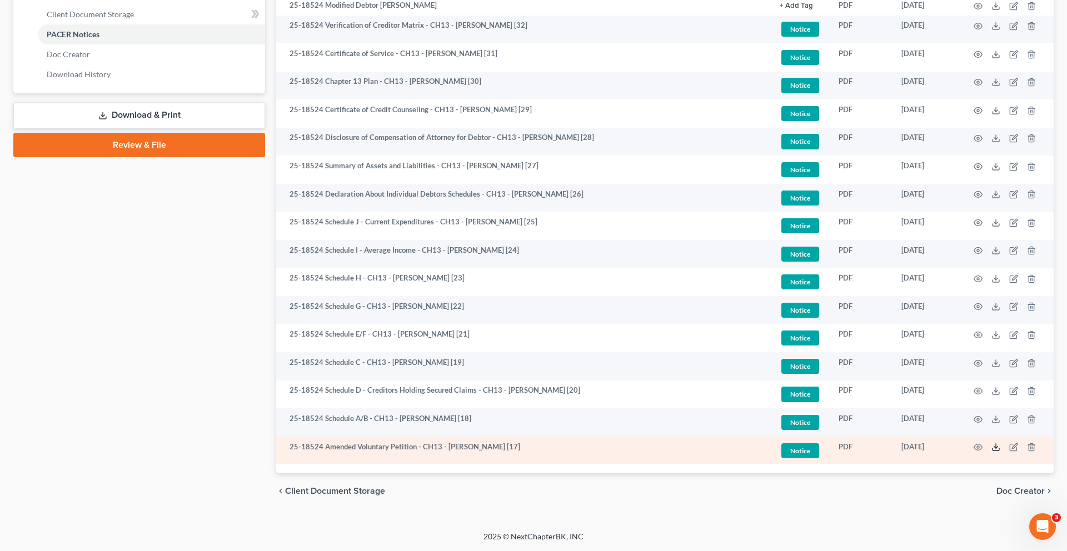
click at [991, 443] on icon at bounding box center [995, 447] width 9 height 9
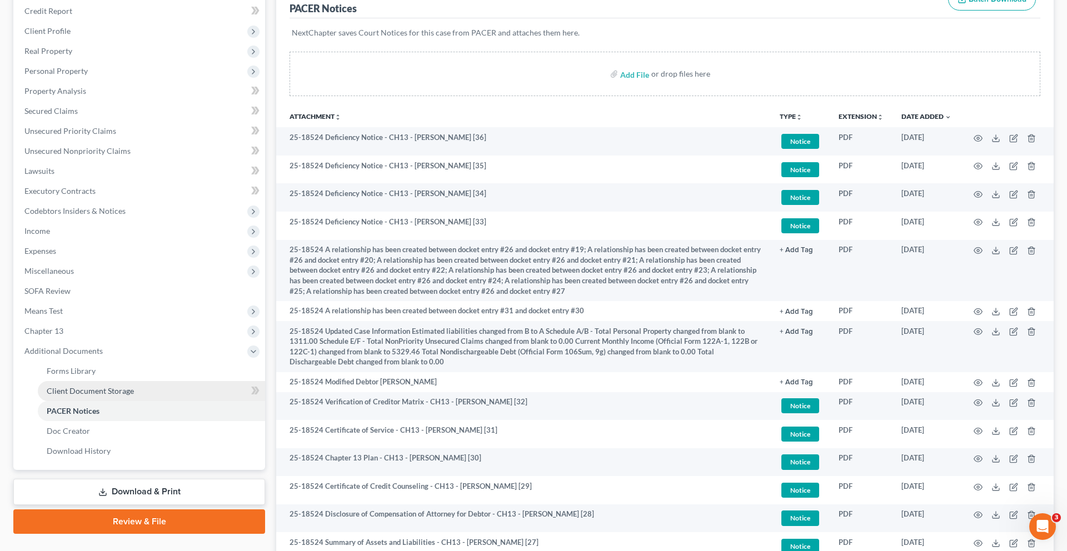
scroll to position [0, 0]
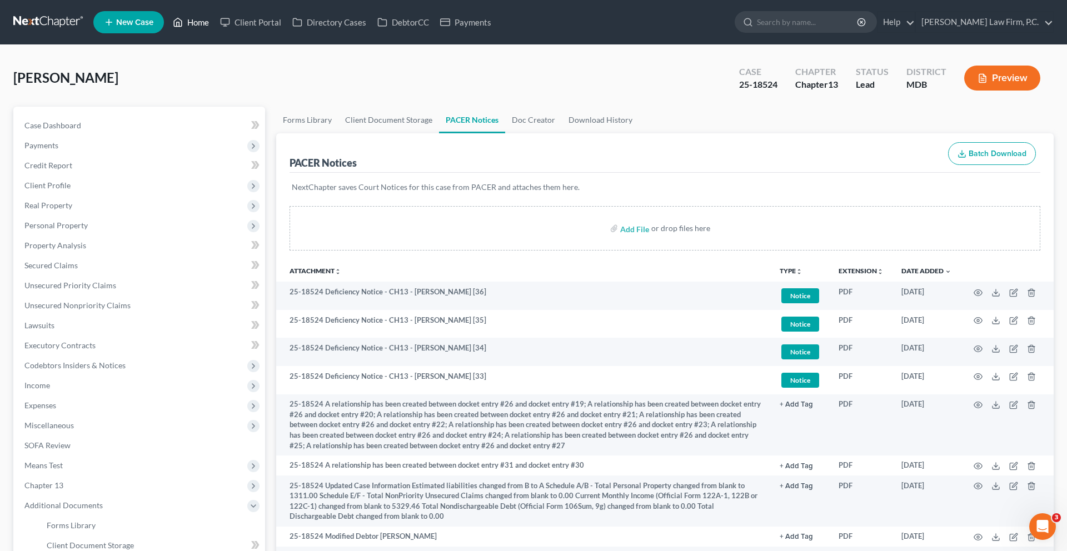
click at [215, 31] on link "Home" at bounding box center [190, 22] width 47 height 20
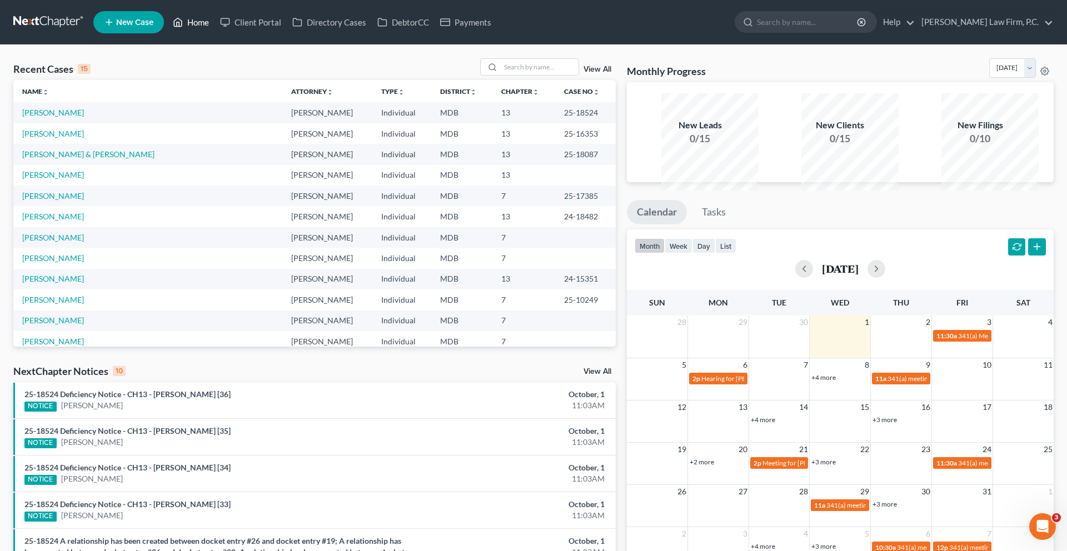
click at [215, 31] on link "Home" at bounding box center [190, 22] width 47 height 20
click at [762, 44] on nav "Home New Case Client Portal Directory Cases DebtorCC Payments [PERSON_NAME] Law…" at bounding box center [533, 22] width 1067 height 44
click at [215, 26] on link "Home" at bounding box center [190, 22] width 47 height 20
click at [68, 117] on link "[PERSON_NAME]" at bounding box center [53, 112] width 62 height 9
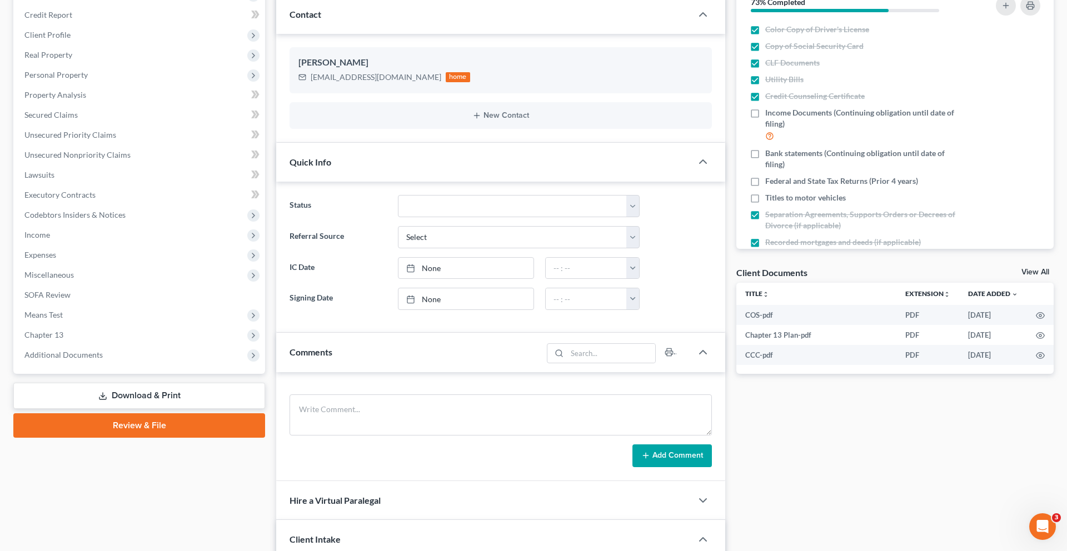
scroll to position [186, 0]
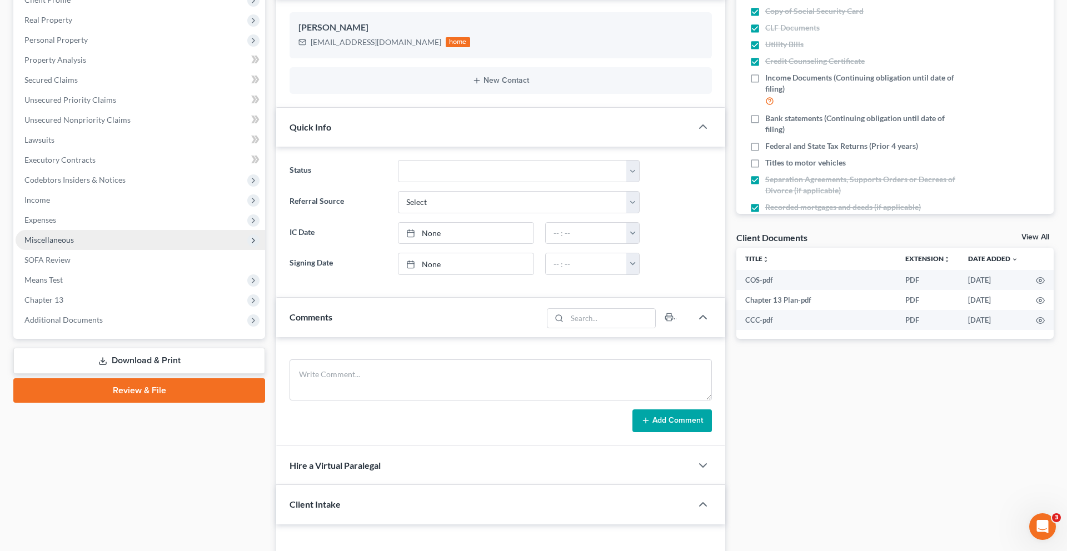
click at [72, 245] on span "Miscellaneous" at bounding box center [48, 239] width 49 height 9
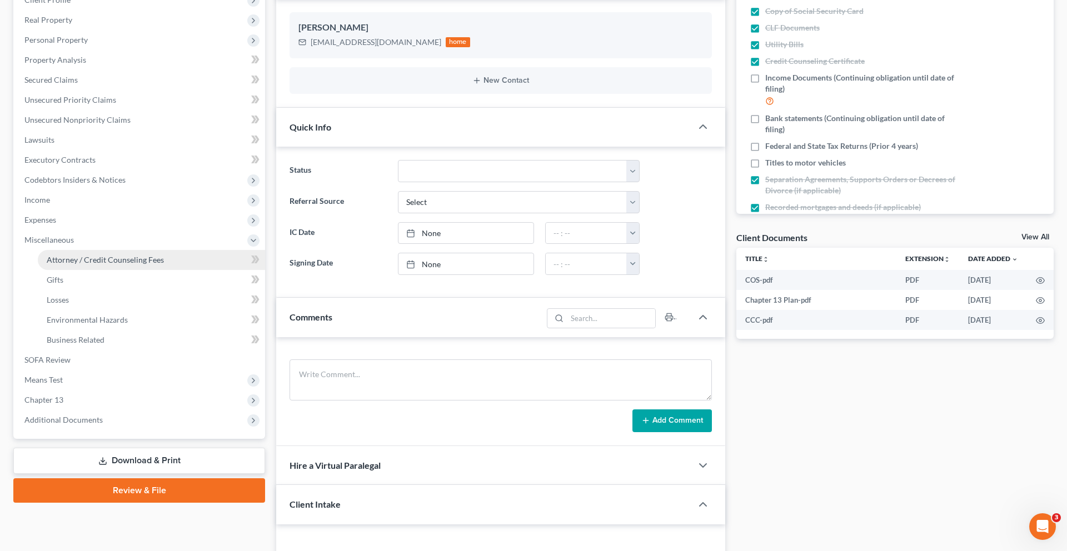
click at [103, 265] on span "Attorney / Credit Counseling Fees" at bounding box center [105, 259] width 117 height 9
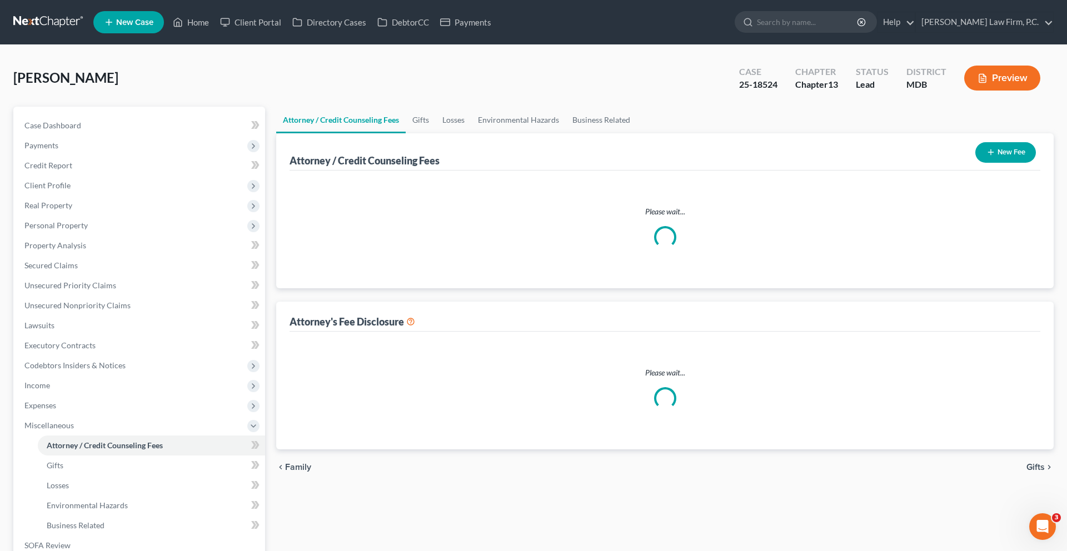
select select "1"
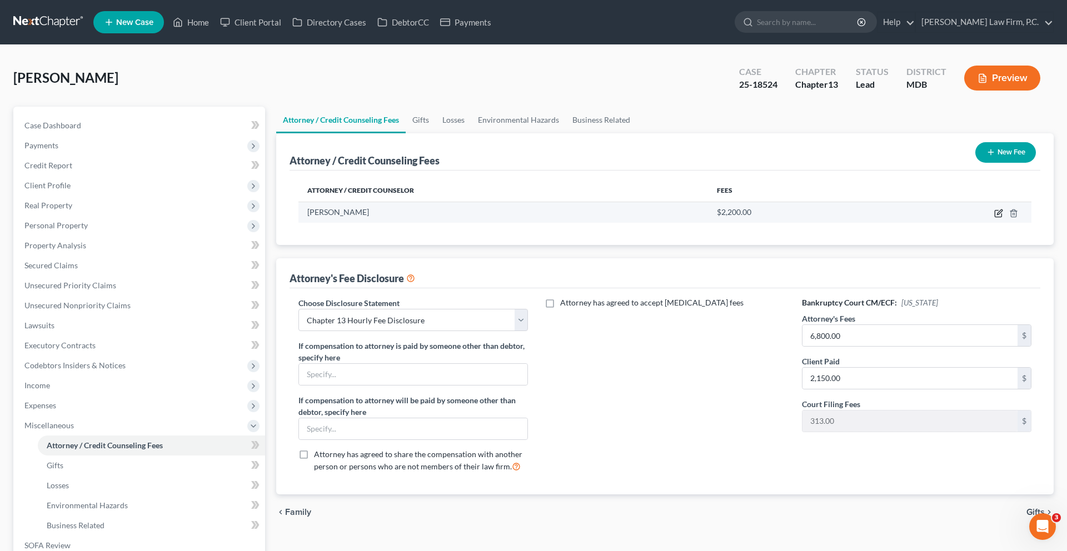
click at [995, 217] on icon "button" at bounding box center [998, 214] width 7 height 7
select select "21"
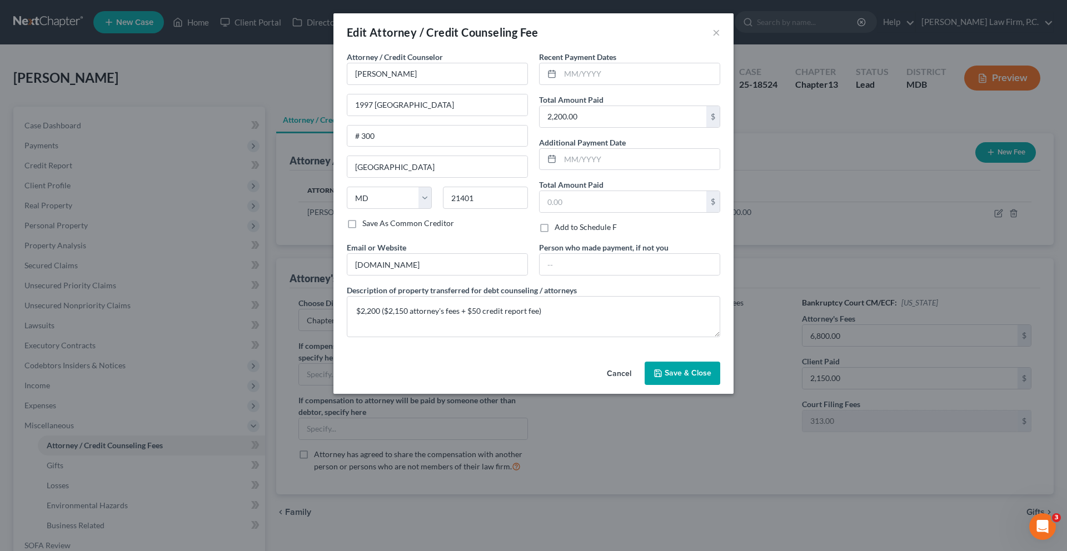
click at [640, 385] on button "Cancel" at bounding box center [619, 374] width 42 height 22
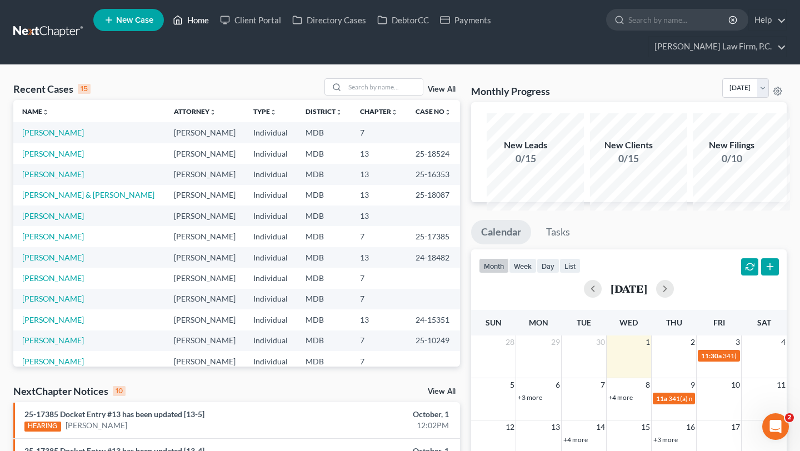
click at [215, 28] on link "Home" at bounding box center [190, 20] width 47 height 20
click at [722, 98] on select "[DATE] [DATE] [DATE] [DATE] [DATE] [DATE] [DATE] [DATE] [DATE] [DATE] [DATE] [D…" at bounding box center [745, 87] width 47 height 19
click at [722, 92] on select "[DATE] [DATE] [DATE] [DATE] [DATE] [DATE] [DATE] [DATE] [DATE] [DATE] [DATE] [D…" at bounding box center [745, 87] width 47 height 19
click at [722, 98] on select "[DATE] [DATE] [DATE] [DATE] [DATE] [DATE] [DATE] [DATE] [DATE] [DATE] [DATE] [D…" at bounding box center [745, 87] width 47 height 19
click at [722, 92] on select "[DATE] [DATE] [DATE] [DATE] [DATE] [DATE] [DATE] [DATE] [DATE] [DATE] [DATE] [D…" at bounding box center [745, 87] width 47 height 19
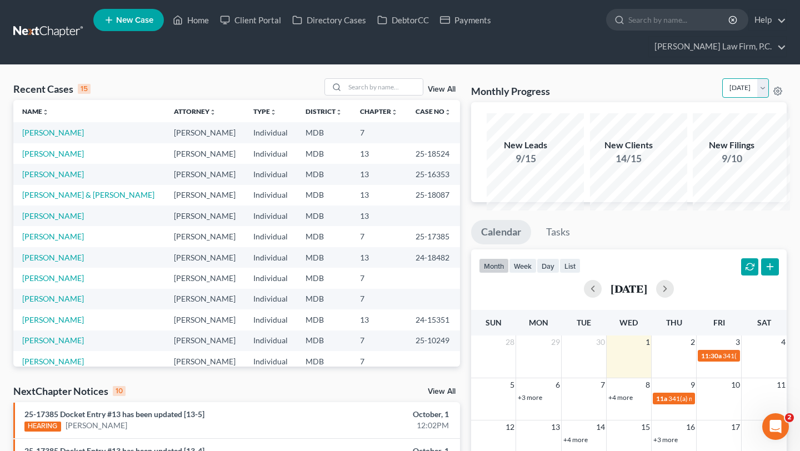
click at [722, 98] on select "[DATE] [DATE] [DATE] [DATE] [DATE] [DATE] [DATE] [DATE] [DATE] [DATE] [DATE] [D…" at bounding box center [745, 87] width 47 height 19
click at [722, 92] on select "[DATE] [DATE] [DATE] [DATE] [DATE] [DATE] [DATE] [DATE] [DATE] [DATE] [DATE] [D…" at bounding box center [745, 87] width 47 height 19
click at [722, 98] on select "[DATE] [DATE] [DATE] [DATE] [DATE] [DATE] [DATE] [DATE] [DATE] [DATE] [DATE] [D…" at bounding box center [745, 87] width 47 height 19
click at [722, 92] on select "[DATE] [DATE] [DATE] [DATE] [DATE] [DATE] [DATE] [DATE] [DATE] [DATE] [DATE] [D…" at bounding box center [745, 87] width 47 height 19
click at [704, 102] on div "Monthly Progress Bankruptcy Bankruptcy [DATE] [DATE] [DATE] [DATE] [DATE] [DATE…" at bounding box center [629, 90] width 316 height 24
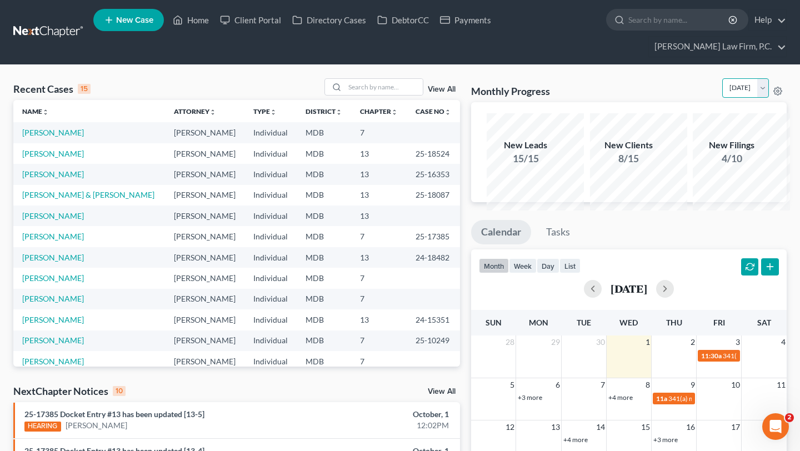
click at [722, 98] on select "[DATE] [DATE] [DATE] [DATE] [DATE] [DATE] [DATE] [DATE] [DATE] [DATE] [DATE] [D…" at bounding box center [745, 87] width 47 height 19
click at [722, 92] on select "[DATE] [DATE] [DATE] [DATE] [DATE] [DATE] [DATE] [DATE] [DATE] [DATE] [DATE] [D…" at bounding box center [745, 87] width 47 height 19
click at [722, 98] on select "[DATE] [DATE] [DATE] [DATE] [DATE] [DATE] [DATE] [DATE] [DATE] [DATE] [DATE] [D…" at bounding box center [745, 87] width 47 height 19
click at [722, 92] on select "[DATE] [DATE] [DATE] [DATE] [DATE] [DATE] [DATE] [DATE] [DATE] [DATE] [DATE] [D…" at bounding box center [745, 87] width 47 height 19
click at [722, 98] on select "[DATE] [DATE] [DATE] [DATE] [DATE] [DATE] [DATE] [DATE] [DATE] [DATE] [DATE] [D…" at bounding box center [745, 87] width 47 height 19
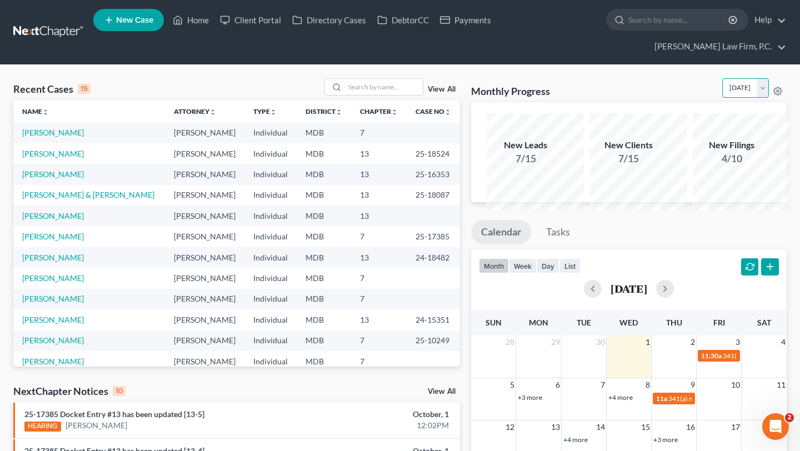
click at [722, 92] on select "[DATE] [DATE] [DATE] [DATE] [DATE] [DATE] [DATE] [DATE] [DATE] [DATE] [DATE] [D…" at bounding box center [745, 87] width 47 height 19
click at [722, 98] on select "[DATE] [DATE] [DATE] [DATE] [DATE] [DATE] [DATE] [DATE] [DATE] [DATE] [DATE] [D…" at bounding box center [745, 87] width 47 height 19
click at [722, 92] on select "[DATE] [DATE] [DATE] [DATE] [DATE] [DATE] [DATE] [DATE] [DATE] [DATE] [DATE] [D…" at bounding box center [745, 87] width 47 height 19
click at [722, 98] on select "[DATE] [DATE] [DATE] [DATE] [DATE] [DATE] [DATE] [DATE] [DATE] [DATE] [DATE] [D…" at bounding box center [745, 87] width 47 height 19
click at [722, 92] on select "[DATE] [DATE] [DATE] [DATE] [DATE] [DATE] [DATE] [DATE] [DATE] [DATE] [DATE] [D…" at bounding box center [745, 87] width 47 height 19
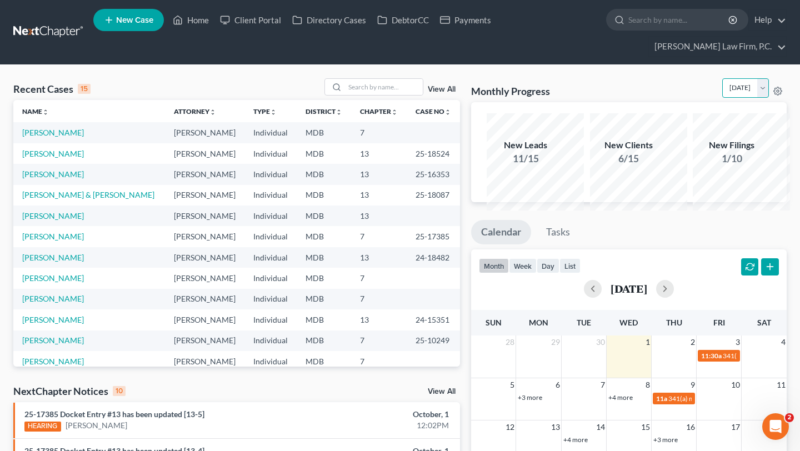
click at [722, 98] on select "[DATE] [DATE] [DATE] [DATE] [DATE] [DATE] [DATE] [DATE] [DATE] [DATE] [DATE] [D…" at bounding box center [745, 87] width 47 height 19
click at [722, 92] on select "[DATE] [DATE] [DATE] [DATE] [DATE] [DATE] [DATE] [DATE] [DATE] [DATE] [DATE] [D…" at bounding box center [745, 87] width 47 height 19
click at [722, 98] on select "[DATE] [DATE] [DATE] [DATE] [DATE] [DATE] [DATE] [DATE] [DATE] [DATE] [DATE] [D…" at bounding box center [745, 87] width 47 height 19
click at [722, 92] on select "[DATE] [DATE] [DATE] [DATE] [DATE] [DATE] [DATE] [DATE] [DATE] [DATE] [DATE] [D…" at bounding box center [745, 87] width 47 height 19
click at [722, 98] on select "[DATE] [DATE] [DATE] [DATE] [DATE] [DATE] [DATE] [DATE] [DATE] [DATE] [DATE] [D…" at bounding box center [745, 87] width 47 height 19
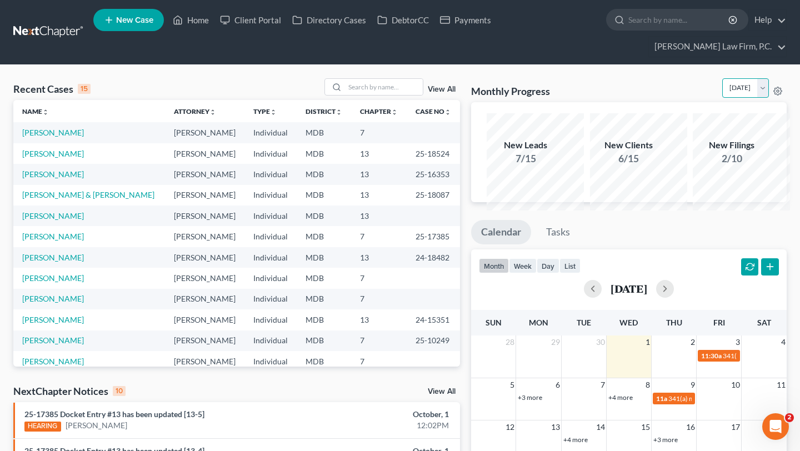
select select "0"
click at [722, 92] on select "[DATE] [DATE] [DATE] [DATE] [DATE] [DATE] [DATE] [DATE] [DATE] [DATE] [DATE] [D…" at bounding box center [745, 87] width 47 height 19
